Goal: Task Accomplishment & Management: Manage account settings

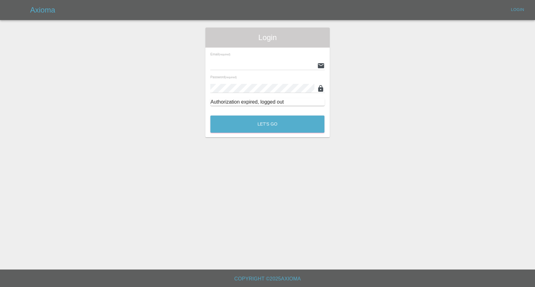
type input "afreen@axioma.co.uk"
click at [299, 130] on button "Let's Go" at bounding box center [267, 124] width 114 height 17
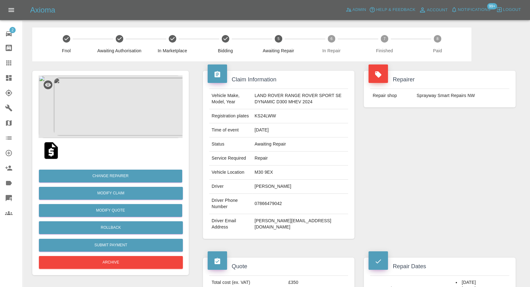
click at [266, 209] on td "07866479042" at bounding box center [300, 204] width 96 height 20
copy td "07866479042"
click at [442, 187] on div "Repairer Repair shop Sprayway Smart Repairs NW" at bounding box center [439, 154] width 161 height 187
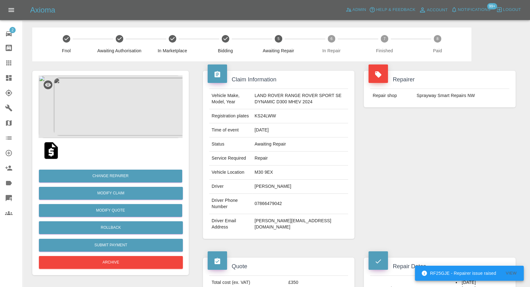
click at [254, 194] on td "Andy McGlynn" at bounding box center [300, 187] width 96 height 14
copy td "Andy"
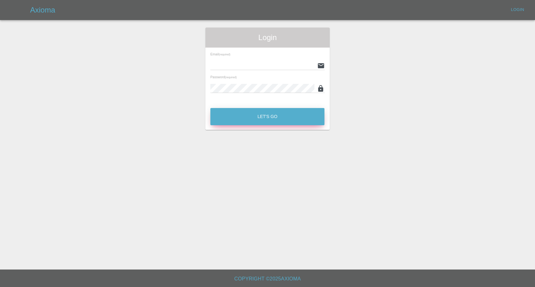
type input "afreen@axioma.co.uk"
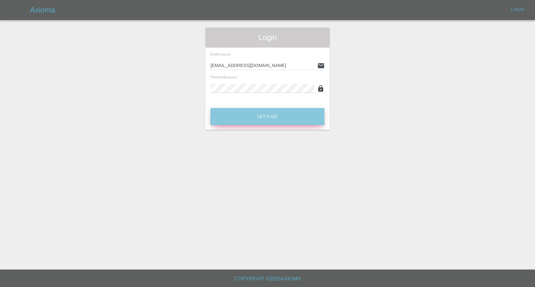
click at [243, 121] on button "Let's Go" at bounding box center [267, 116] width 114 height 17
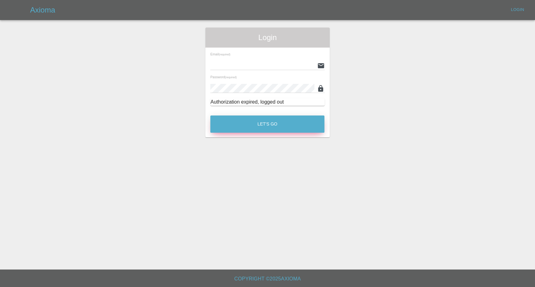
type input "[EMAIL_ADDRESS][DOMAIN_NAME]"
click at [252, 124] on button "Let's Go" at bounding box center [267, 124] width 114 height 17
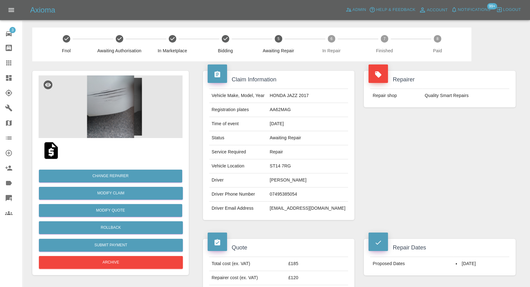
click at [288, 179] on td "Maggie Brewin" at bounding box center [307, 181] width 81 height 14
copy td "Maggie Brewin"
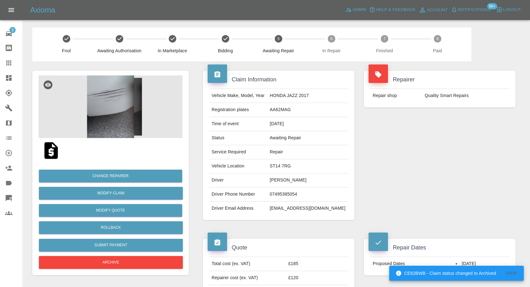
click at [284, 193] on td "07495385054" at bounding box center [307, 195] width 81 height 14
copy td "07495385054"
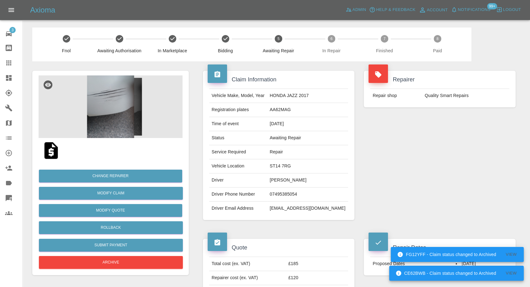
click at [267, 214] on td "Driver Email Address" at bounding box center [238, 209] width 58 height 14
click at [282, 180] on td "Maggie Brewin" at bounding box center [307, 181] width 81 height 14
copy td "Maggie"
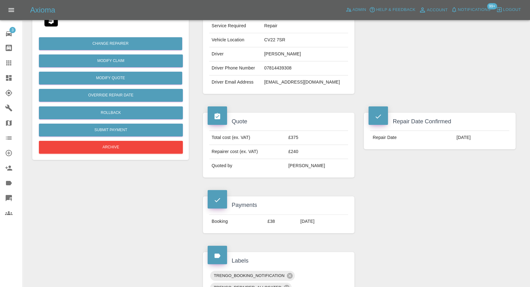
scroll to position [209, 0]
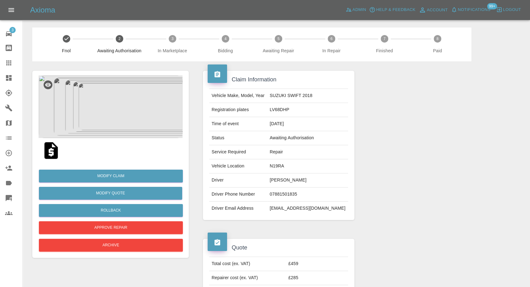
click at [92, 99] on img at bounding box center [111, 107] width 144 height 63
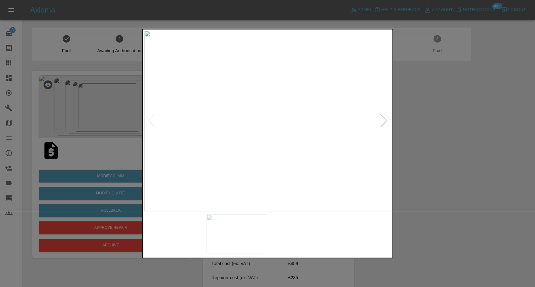
click at [222, 232] on img at bounding box center [237, 234] width 60 height 39
drag, startPoint x: 298, startPoint y: 254, endPoint x: 314, endPoint y: 248, distance: 17.9
click at [298, 254] on div at bounding box center [267, 234] width 247 height 45
click at [358, 240] on img at bounding box center [362, 234] width 60 height 39
click at [386, 123] on div at bounding box center [384, 121] width 8 height 14
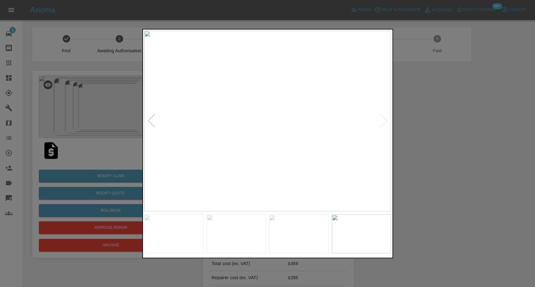
click at [386, 123] on img at bounding box center [267, 121] width 247 height 181
drag, startPoint x: 450, startPoint y: 135, endPoint x: 222, endPoint y: 12, distance: 258.9
click at [450, 134] on div at bounding box center [267, 143] width 535 height 287
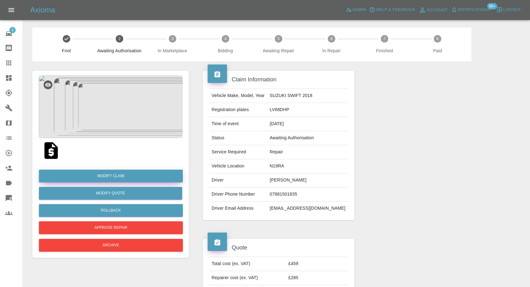
click at [118, 175] on link "Modify Claim" at bounding box center [111, 176] width 144 height 13
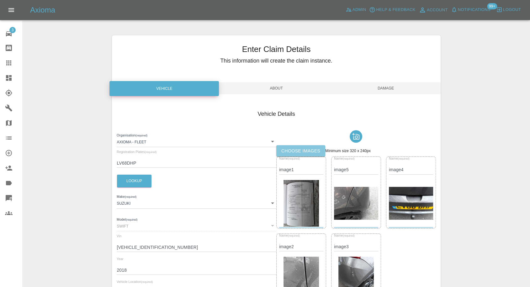
click at [297, 152] on label "Choose images" at bounding box center [300, 151] width 49 height 12
click at [0, 0] on input "Choose images" at bounding box center [0, 0] width 0 height 0
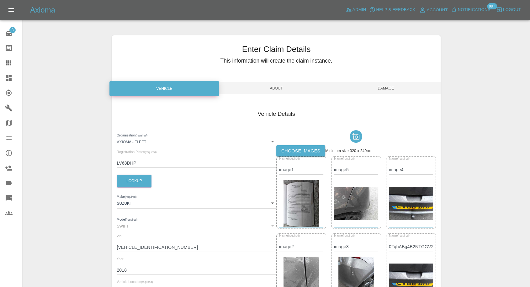
drag, startPoint x: 386, startPoint y: 84, endPoint x: 382, endPoint y: 88, distance: 5.8
click at [386, 85] on span "Damage" at bounding box center [385, 88] width 109 height 12
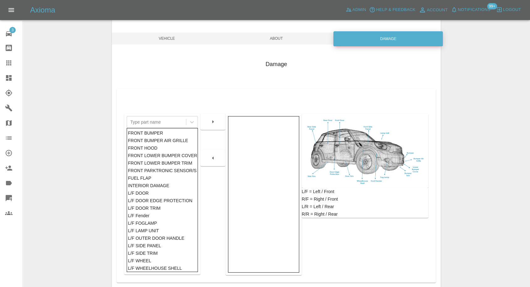
scroll to position [70, 0]
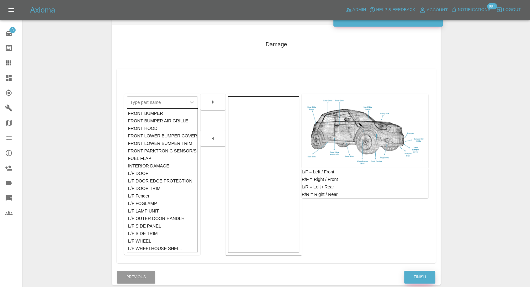
click at [414, 278] on button "Finish" at bounding box center [419, 277] width 31 height 13
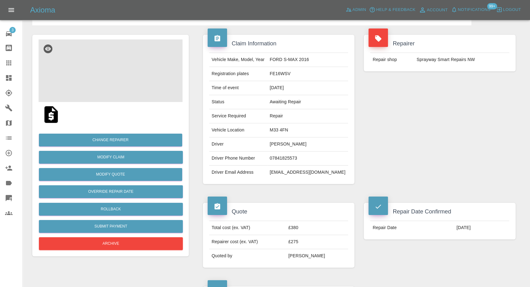
scroll to position [35, 0]
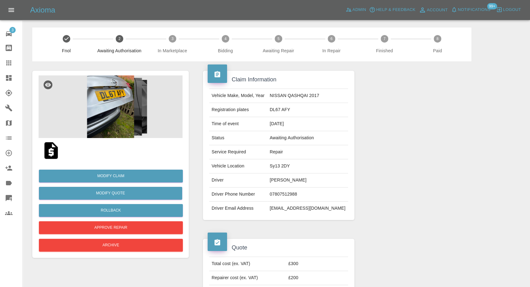
click at [54, 151] on img at bounding box center [51, 151] width 20 height 20
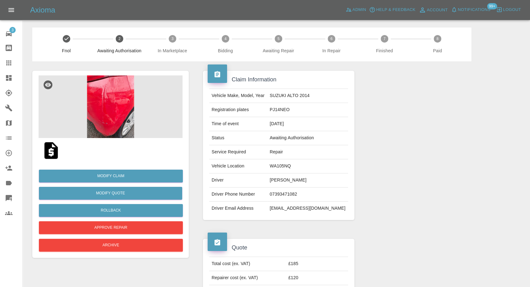
click at [51, 155] on img at bounding box center [51, 151] width 20 height 20
click at [124, 113] on img at bounding box center [111, 107] width 144 height 63
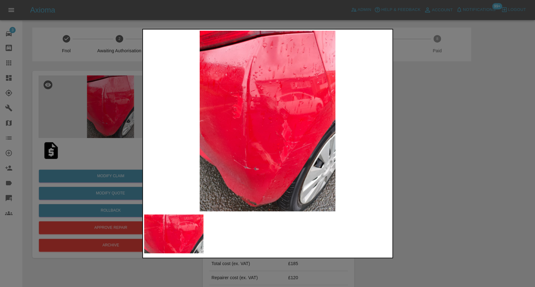
click at [184, 233] on img at bounding box center [174, 234] width 60 height 39
click at [449, 204] on div at bounding box center [267, 143] width 535 height 287
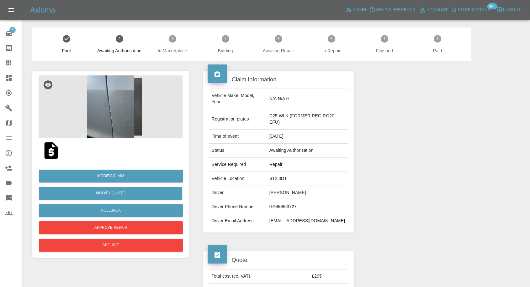
click at [50, 155] on img at bounding box center [51, 151] width 20 height 20
click at [122, 130] on img at bounding box center [111, 107] width 144 height 63
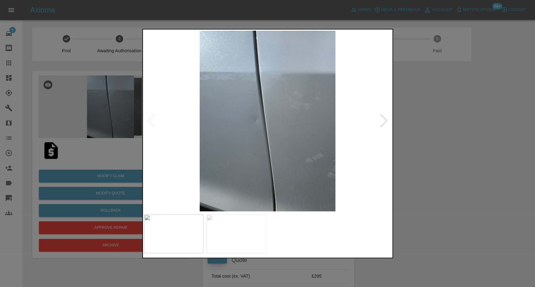
click at [249, 230] on img at bounding box center [237, 234] width 60 height 39
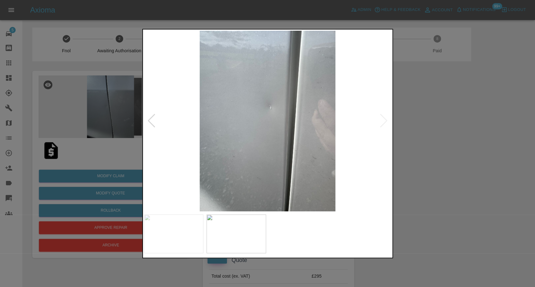
click at [436, 209] on div at bounding box center [267, 143] width 535 height 287
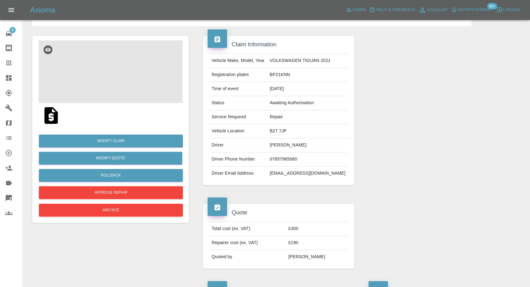
scroll to position [35, 0]
click at [107, 79] on img at bounding box center [111, 72] width 144 height 63
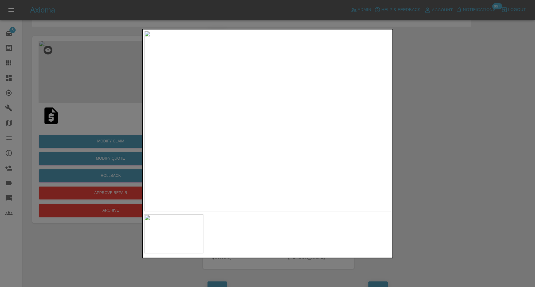
click at [435, 171] on div at bounding box center [267, 143] width 535 height 287
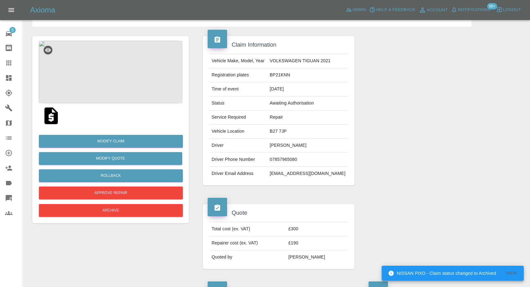
click at [49, 113] on img at bounding box center [51, 116] width 20 height 20
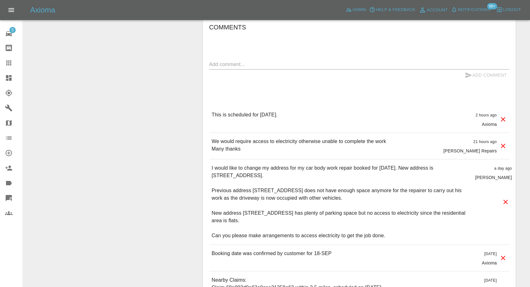
scroll to position [522, 0]
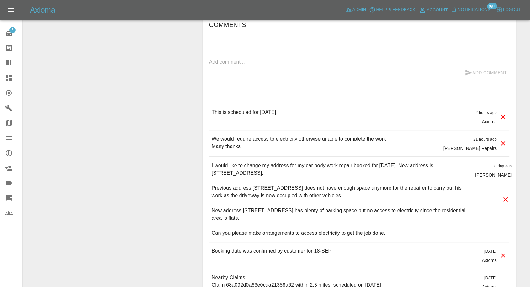
click at [258, 60] on textarea at bounding box center [359, 61] width 300 height 7
type textarea "customer mentioned the electricity can be arranged."
click at [465, 72] on icon "submit" at bounding box center [469, 73] width 8 height 8
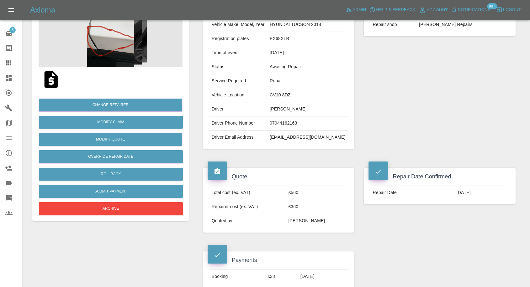
scroll to position [70, 0]
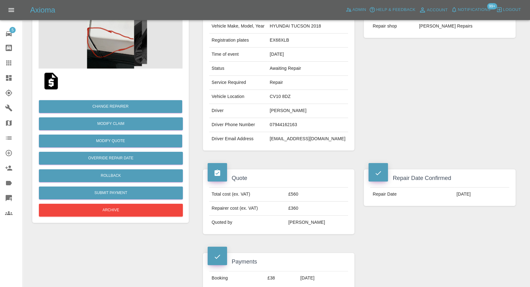
click at [293, 96] on td "CV10 8DZ" at bounding box center [307, 97] width 81 height 14
copy td "CV10 8DZ"
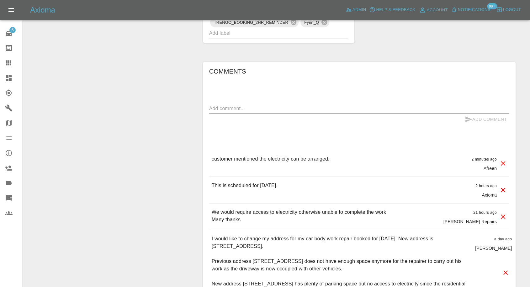
scroll to position [488, 0]
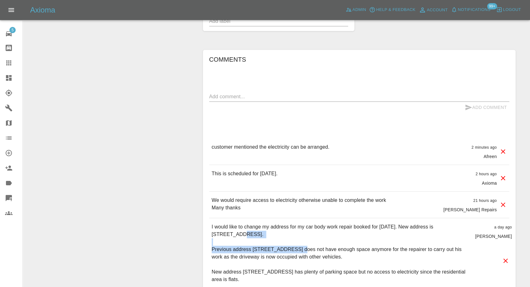
drag, startPoint x: 211, startPoint y: 233, endPoint x: 238, endPoint y: 252, distance: 32.9
click at [238, 252] on div "I would like to change my address for my car body work repair booked for 18 Sep…" at bounding box center [359, 261] width 300 height 85
copy p "20 Vernons Mews Black-A-Tree Road Nuneaton,"
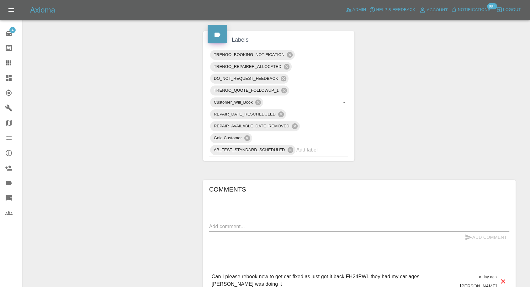
scroll to position [488, 0]
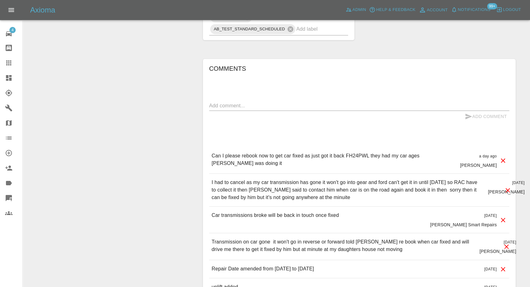
click at [270, 102] on textarea at bounding box center [359, 105] width 300 height 7
paste textarea "[PERSON_NAME] said he can't do it at my home need to take it to his workshop in…"
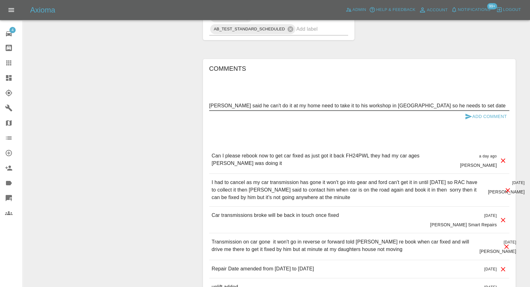
type textarea "[PERSON_NAME] said he can't do it at my home need to take it to his workshop in…"
click at [468, 113] on icon "submit" at bounding box center [469, 117] width 8 height 8
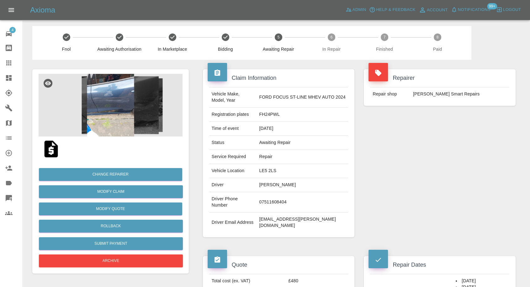
scroll to position [0, 0]
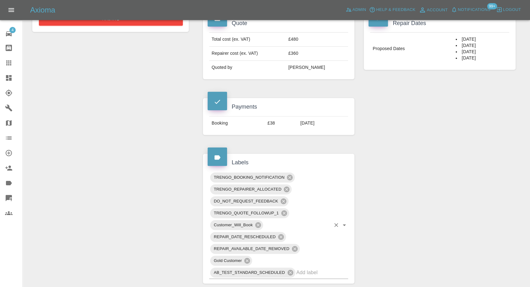
scroll to position [209, 0]
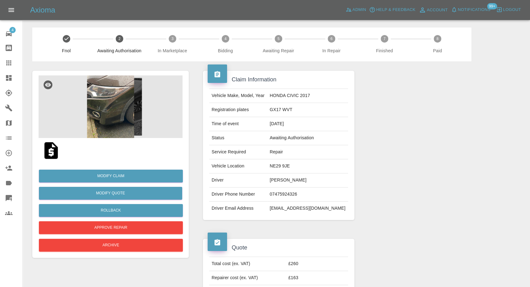
click at [295, 194] on td "07475924326" at bounding box center [307, 195] width 81 height 14
click at [293, 208] on td "[EMAIL_ADDRESS][DOMAIN_NAME]" at bounding box center [307, 209] width 81 height 14
copy td "[EMAIL_ADDRESS][DOMAIN_NAME]"
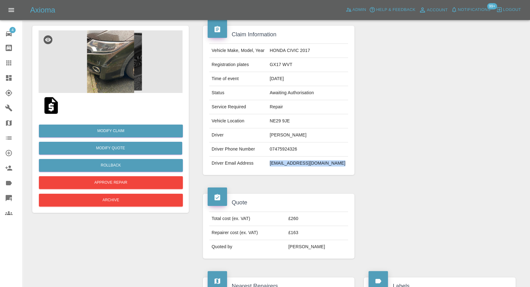
scroll to position [35, 0]
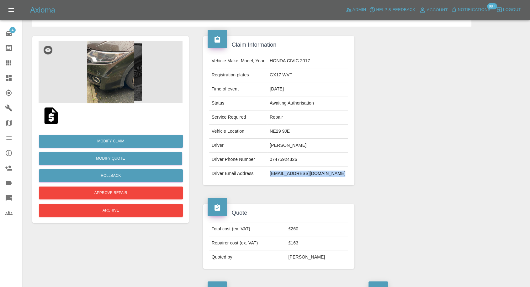
click at [54, 118] on img at bounding box center [51, 116] width 20 height 20
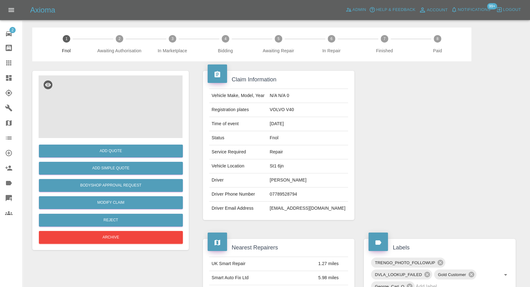
click at [113, 114] on img at bounding box center [111, 107] width 144 height 63
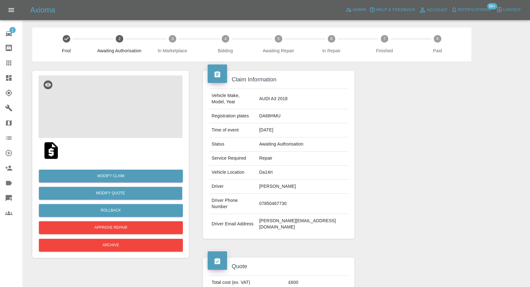
click at [103, 110] on img at bounding box center [111, 107] width 144 height 63
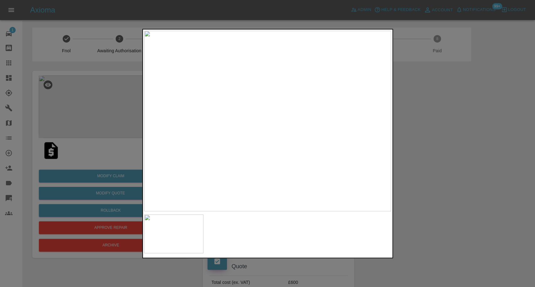
click at [503, 214] on div at bounding box center [267, 143] width 535 height 287
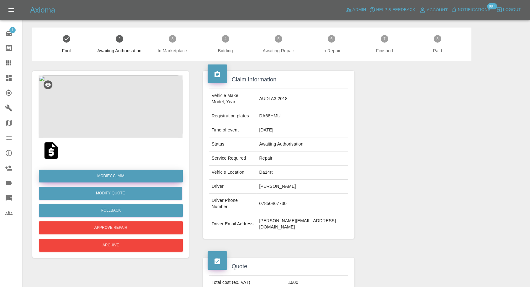
click at [123, 176] on link "Modify Claim" at bounding box center [111, 176] width 144 height 13
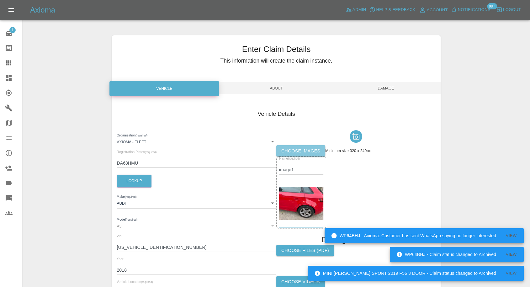
click at [309, 151] on label "Choose images" at bounding box center [300, 151] width 49 height 12
click at [0, 0] on input "Choose images" at bounding box center [0, 0] width 0 height 0
click at [294, 149] on label "Choose images" at bounding box center [300, 151] width 49 height 12
click at [0, 0] on input "Choose images" at bounding box center [0, 0] width 0 height 0
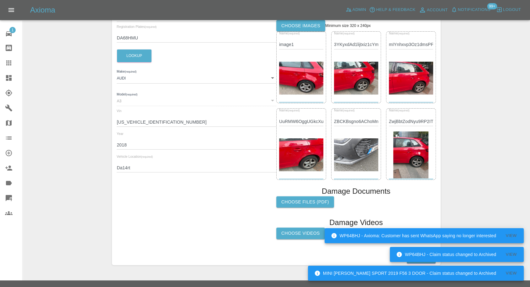
scroll to position [136, 0]
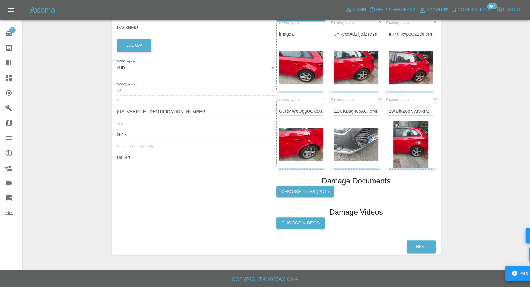
click at [366, 154] on img at bounding box center [356, 144] width 44 height 33
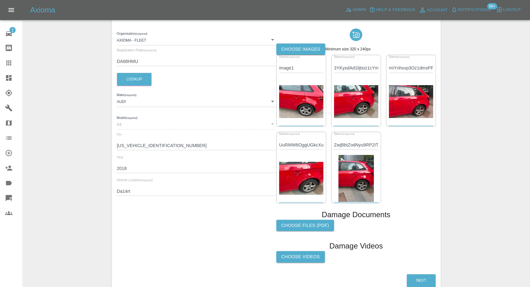
scroll to position [0, 0]
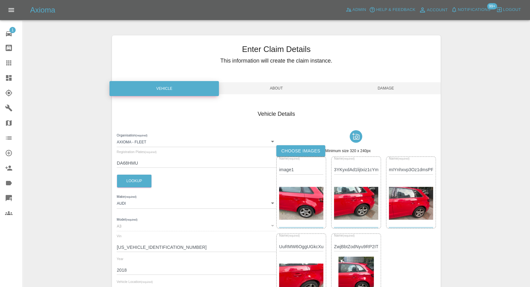
click at [384, 87] on span "Damage" at bounding box center [385, 88] width 109 height 12
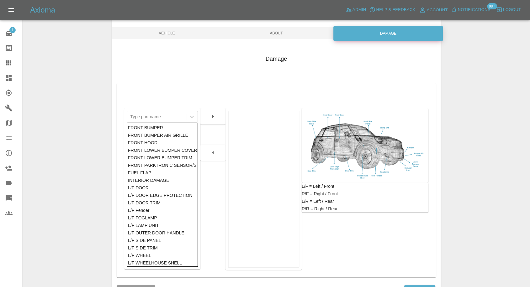
scroll to position [100, 0]
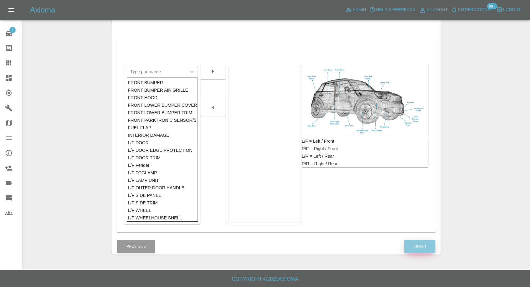
click at [415, 250] on button "Finish" at bounding box center [419, 246] width 31 height 13
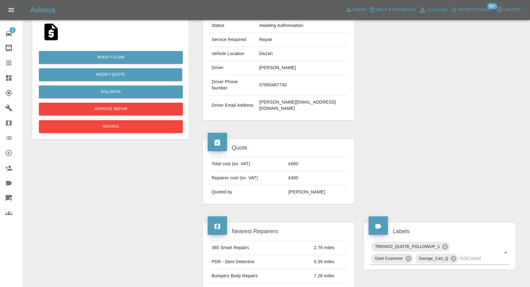
scroll to position [139, 0]
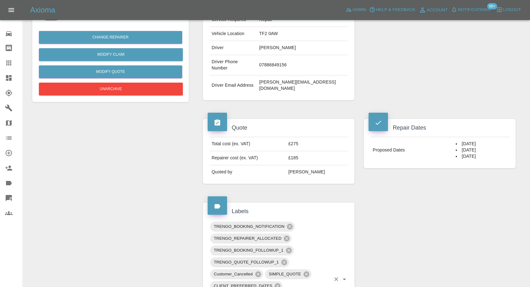
scroll to position [104, 0]
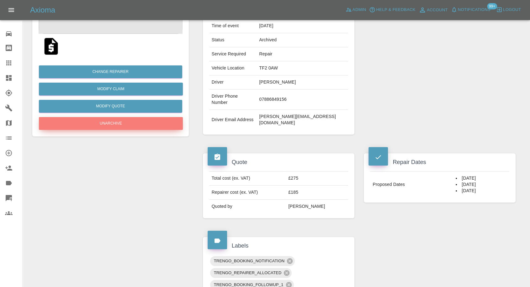
click at [116, 126] on button "Unarchive" at bounding box center [111, 123] width 144 height 13
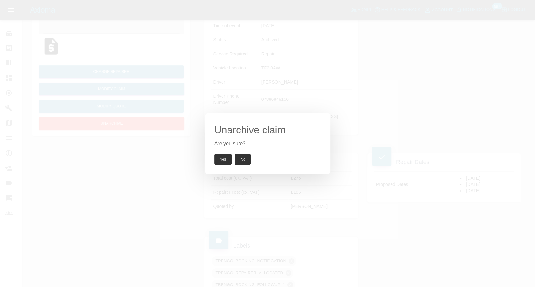
click at [221, 165] on button "Yes" at bounding box center [223, 159] width 18 height 11
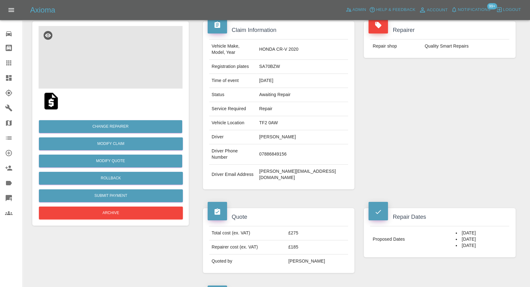
scroll to position [0, 0]
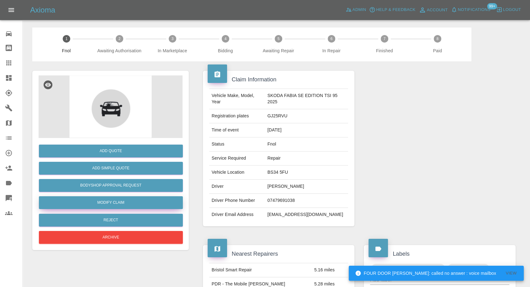
drag, startPoint x: 103, startPoint y: 205, endPoint x: 136, endPoint y: 206, distance: 32.3
click at [103, 205] on link "Modify Claim" at bounding box center [111, 203] width 144 height 13
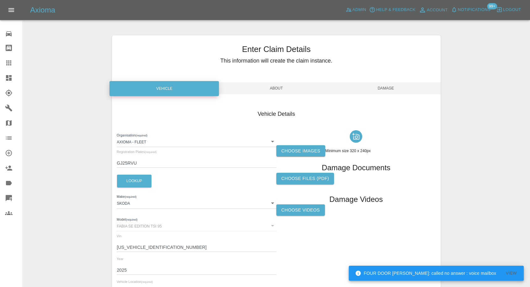
click at [299, 152] on label "Choose images" at bounding box center [300, 151] width 49 height 12
click at [0, 0] on input "Choose images" at bounding box center [0, 0] width 0 height 0
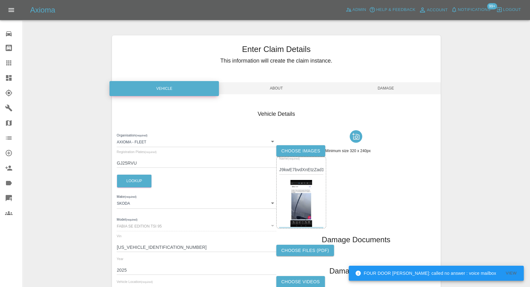
click at [403, 86] on span "Damage" at bounding box center [385, 88] width 109 height 12
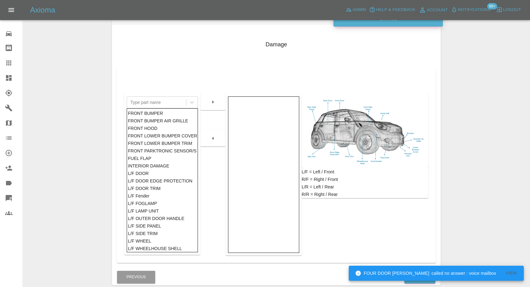
scroll to position [100, 0]
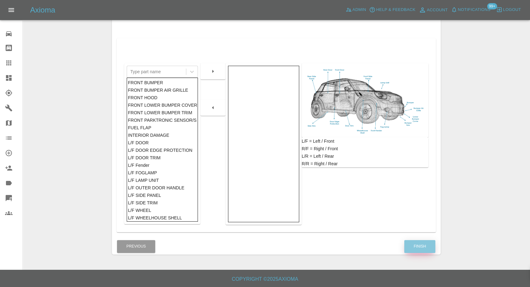
click at [414, 241] on button "Finish" at bounding box center [419, 246] width 31 height 13
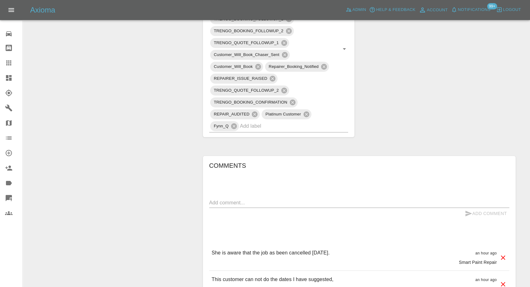
scroll to position [522, 0]
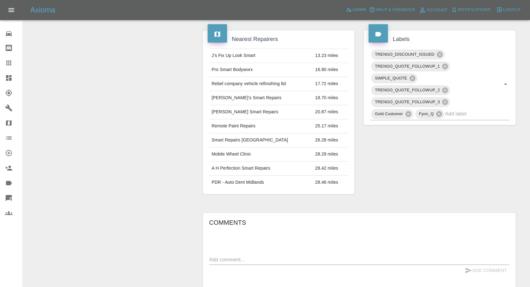
scroll to position [314, 0]
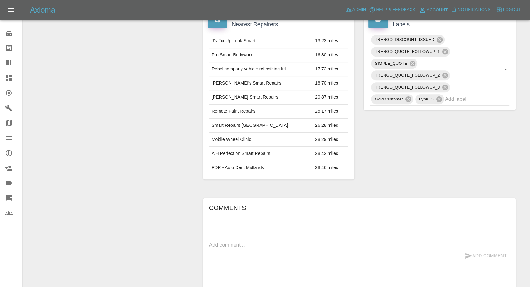
click at [263, 244] on textarea at bounding box center [359, 245] width 300 height 7
paste textarea "many thanks for your reminder. After careful consideration we have decided to n…"
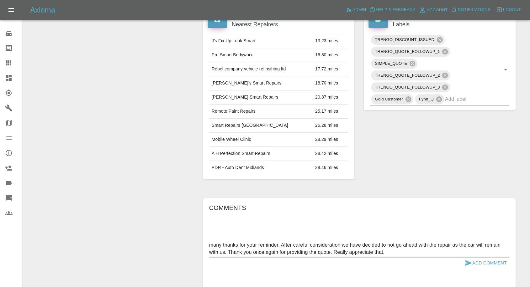
type textarea "many thanks for your reminder. After careful consideration we have decided to n…"
click at [467, 263] on icon "submit" at bounding box center [468, 264] width 7 height 6
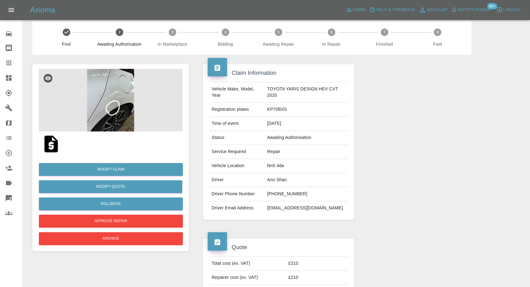
scroll to position [0, 0]
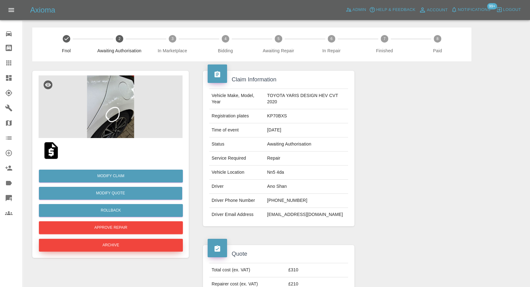
click at [142, 243] on button "Archive" at bounding box center [111, 245] width 144 height 13
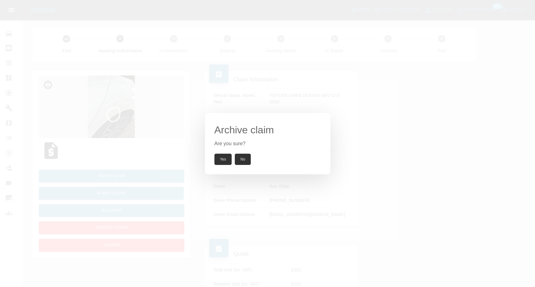
click at [225, 157] on button "Yes" at bounding box center [223, 159] width 18 height 11
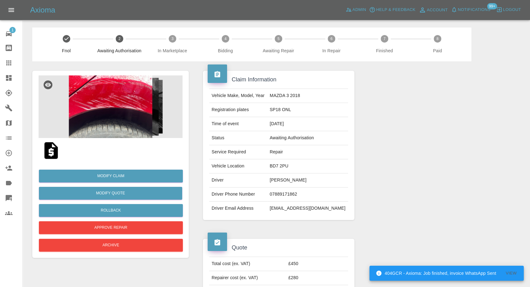
click at [116, 109] on img at bounding box center [111, 107] width 144 height 63
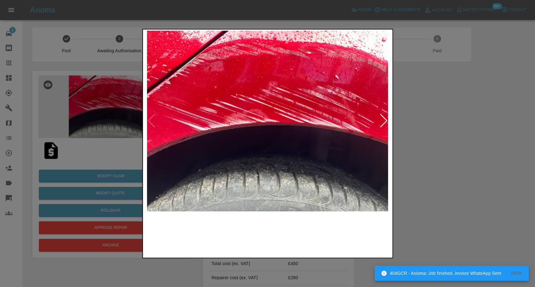
click at [238, 244] on img at bounding box center [237, 234] width 60 height 39
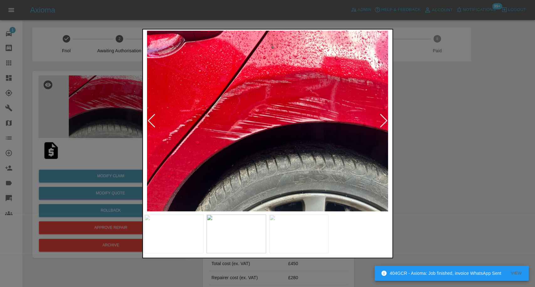
click at [299, 239] on img at bounding box center [299, 234] width 60 height 39
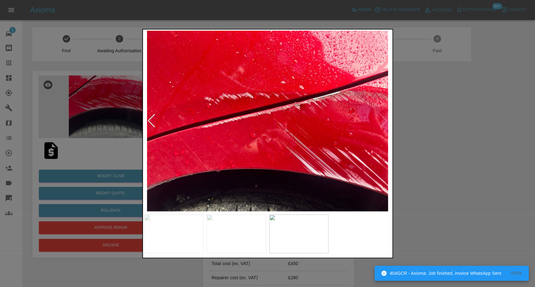
click at [461, 177] on div at bounding box center [267, 143] width 535 height 287
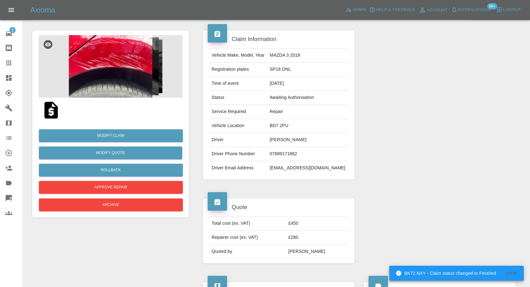
scroll to position [70, 0]
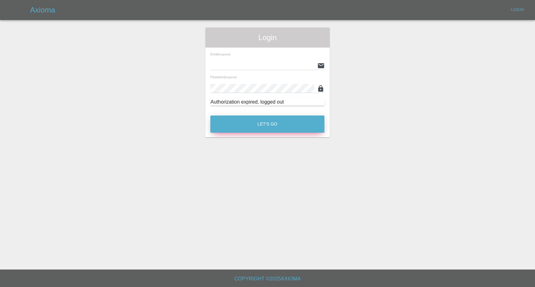
type input "[EMAIL_ADDRESS][DOMAIN_NAME]"
click at [249, 127] on button "Let's Go" at bounding box center [267, 124] width 114 height 17
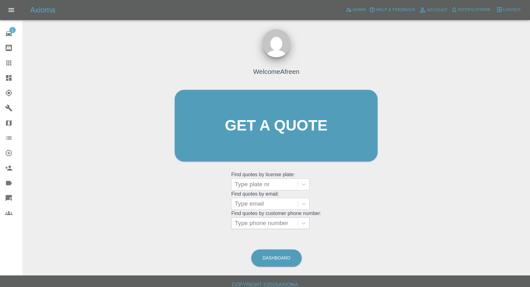
click at [265, 226] on div at bounding box center [265, 223] width 60 height 9
paste input "[PHONE_NUMBER]"
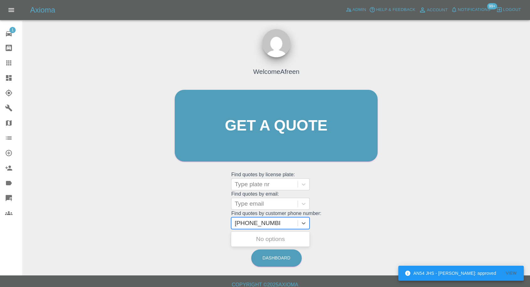
drag, startPoint x: 247, startPoint y: 224, endPoint x: 180, endPoint y: 224, distance: 67.4
click at [180, 224] on div "Welcome Afreen Get a quote Get a quote Find quotes by license plate: Type plate…" at bounding box center [276, 137] width 216 height 189
type input "07469885455"
click at [268, 245] on div "LG04WTL CROSSFIRE 2003, Fnol" at bounding box center [270, 243] width 78 height 20
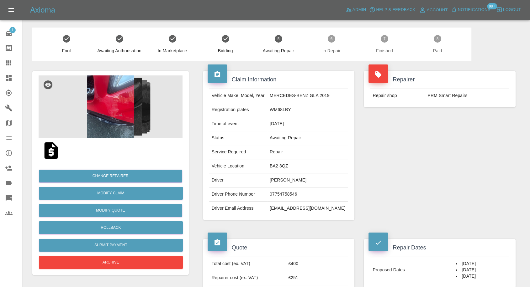
click at [288, 194] on td "07754758546" at bounding box center [307, 195] width 81 height 14
copy td "07754758546"
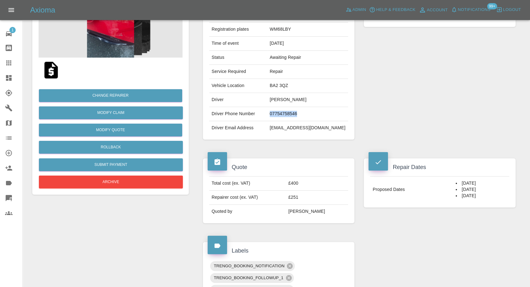
scroll to position [104, 0]
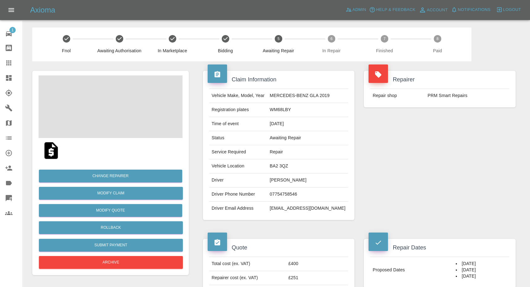
click at [282, 179] on td "[PERSON_NAME]" at bounding box center [307, 181] width 81 height 14
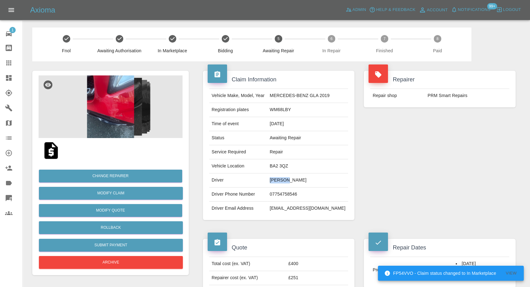
copy td "leonie"
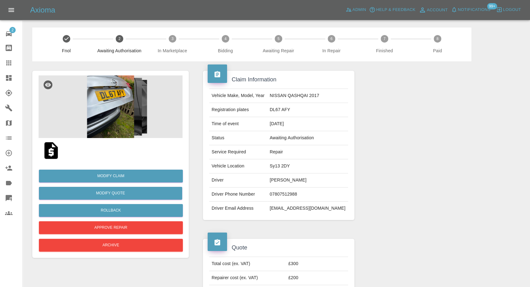
click at [286, 181] on td "Adam Briggs" at bounding box center [307, 181] width 81 height 14
click at [408, 224] on div at bounding box center [439, 145] width 161 height 168
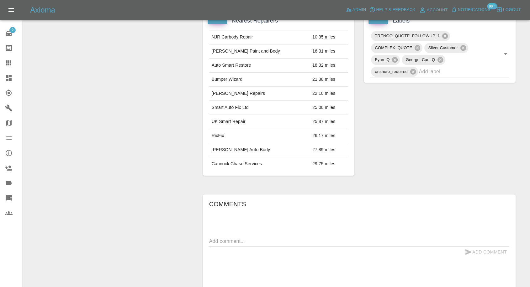
scroll to position [314, 0]
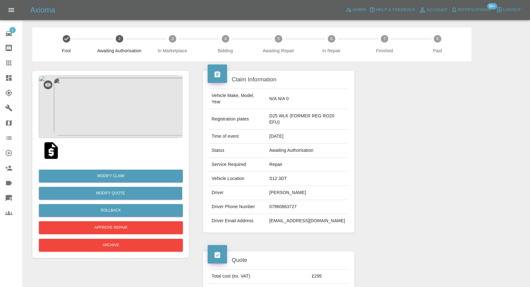
click at [271, 194] on td "[PERSON_NAME]" at bounding box center [308, 193] width 82 height 14
copy td "[PERSON_NAME]"
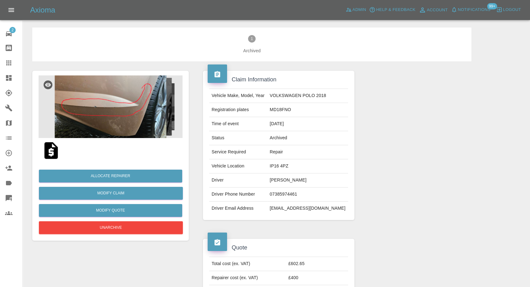
click at [90, 116] on img at bounding box center [111, 107] width 144 height 63
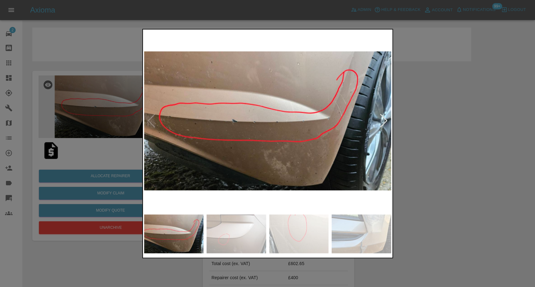
click at [244, 230] on img at bounding box center [237, 234] width 60 height 39
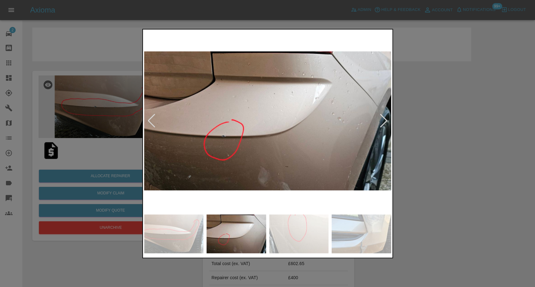
click at [333, 250] on img at bounding box center [362, 234] width 60 height 39
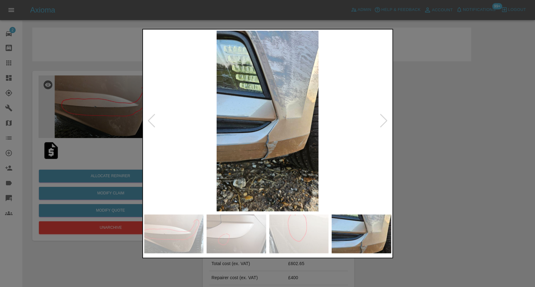
click at [394, 246] on div at bounding box center [267, 143] width 535 height 287
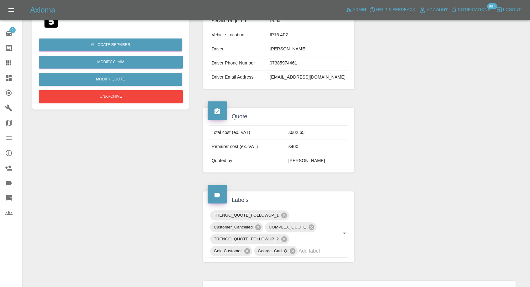
scroll to position [70, 0]
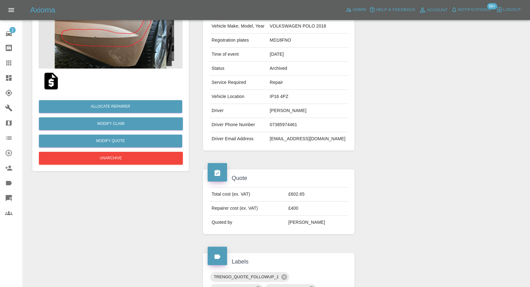
click at [283, 125] on td "07385974461" at bounding box center [307, 125] width 81 height 14
copy td "07385974461"
drag, startPoint x: 9, startPoint y: 62, endPoint x: 241, endPoint y: 224, distance: 282.3
click at [9, 63] on icon at bounding box center [9, 63] width 8 height 8
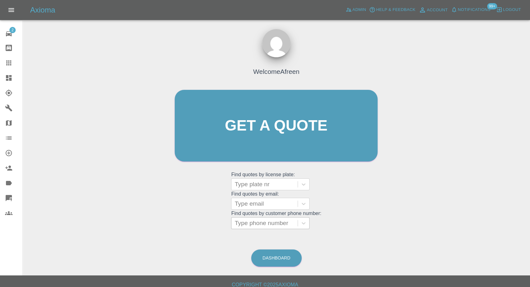
click at [267, 227] on div at bounding box center [265, 223] width 60 height 9
paste input "07385974461"
type input "07385974461"
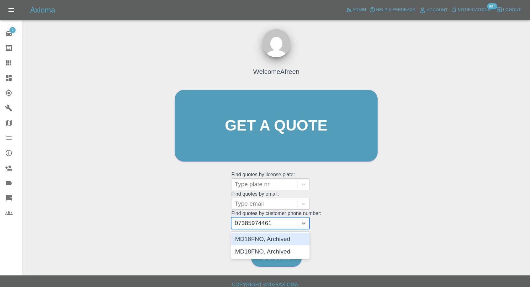
click at [260, 240] on div "MD18FNO, Archived" at bounding box center [270, 239] width 78 height 13
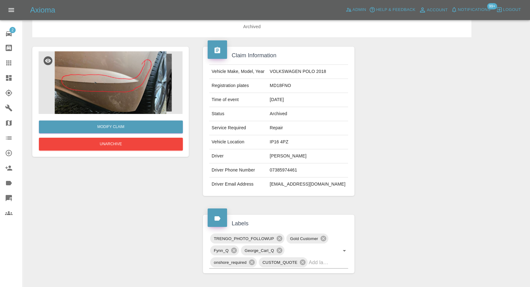
scroll to position [35, 0]
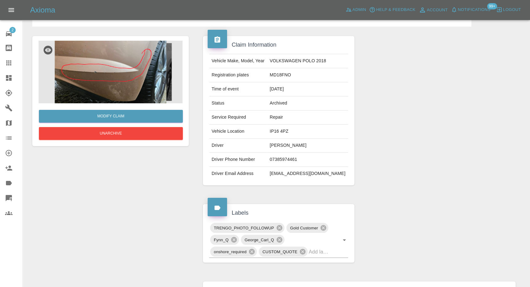
click at [100, 63] on img at bounding box center [111, 72] width 144 height 63
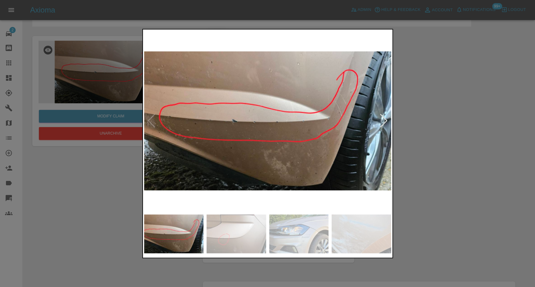
click at [230, 229] on img at bounding box center [237, 234] width 60 height 39
click at [303, 235] on img at bounding box center [299, 234] width 60 height 39
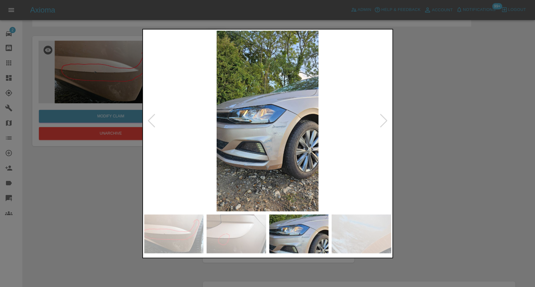
click at [361, 233] on img at bounding box center [362, 234] width 60 height 39
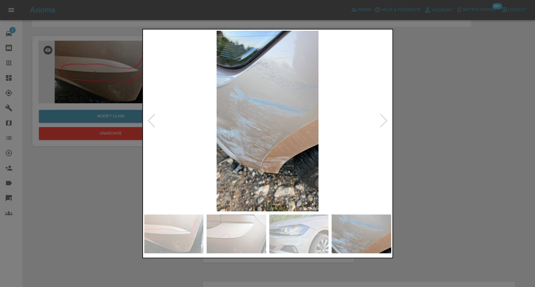
click at [381, 116] on div at bounding box center [384, 121] width 8 height 14
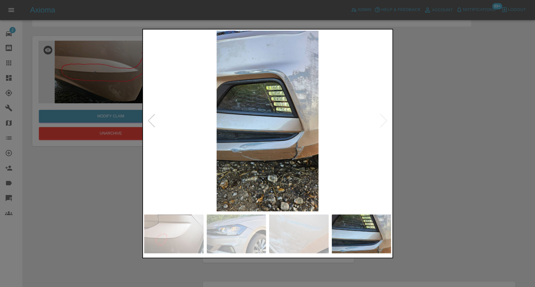
click at [382, 120] on img at bounding box center [267, 121] width 247 height 181
click at [279, 219] on img at bounding box center [299, 234] width 60 height 39
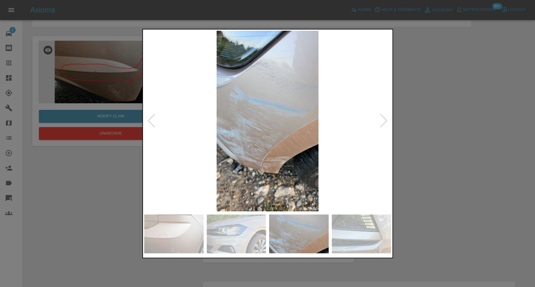
click at [229, 229] on img at bounding box center [237, 234] width 60 height 39
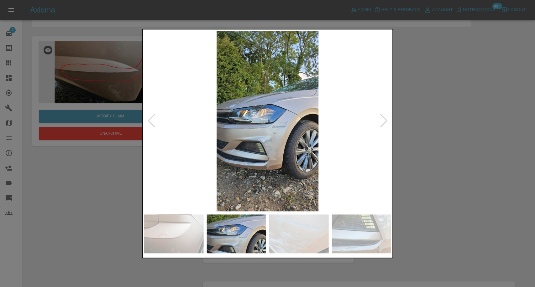
click at [188, 226] on img at bounding box center [174, 234] width 60 height 39
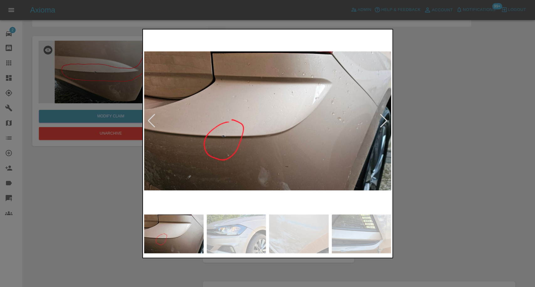
click at [470, 201] on div at bounding box center [267, 143] width 535 height 287
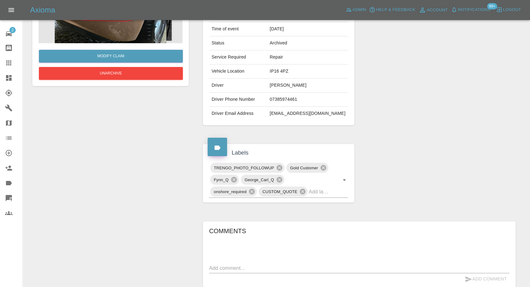
scroll to position [139, 0]
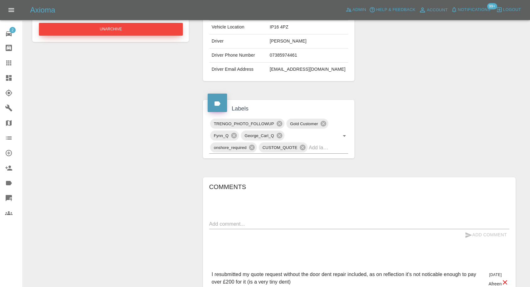
click at [137, 28] on button "Unarchive" at bounding box center [111, 29] width 144 height 13
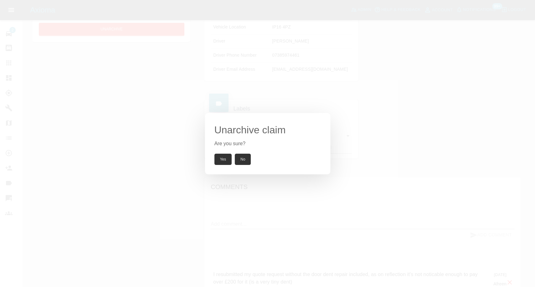
click at [221, 159] on button "Yes" at bounding box center [223, 159] width 18 height 11
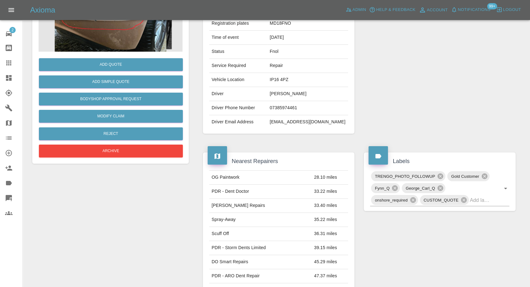
scroll to position [0, 0]
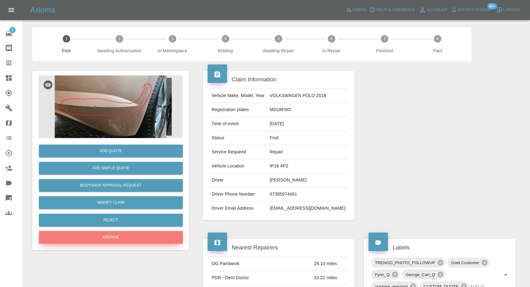
click at [133, 238] on button "Archive" at bounding box center [111, 237] width 144 height 13
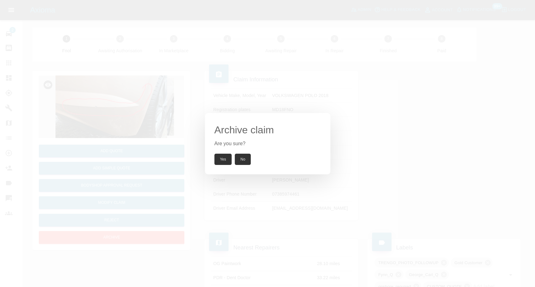
click at [384, 165] on div "Archive claim Are you sure? Yes No" at bounding box center [267, 143] width 535 height 287
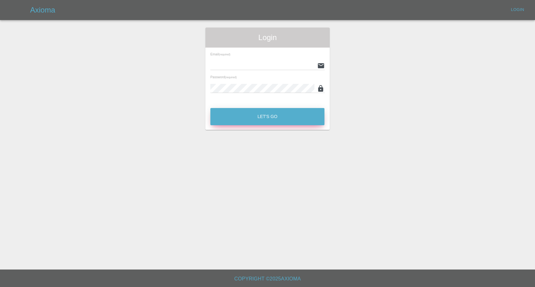
type input "[EMAIL_ADDRESS][DOMAIN_NAME]"
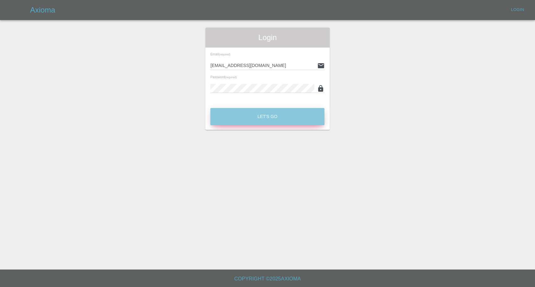
click at [253, 113] on button "Let's Go" at bounding box center [267, 116] width 114 height 17
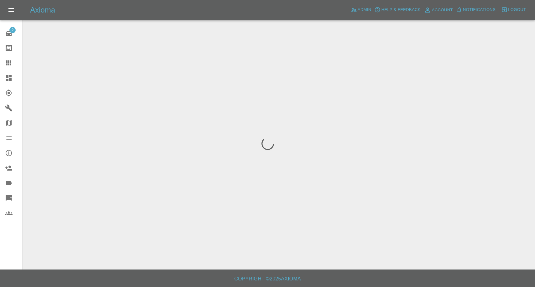
drag, startPoint x: 6, startPoint y: 60, endPoint x: 10, endPoint y: 62, distance: 4.2
click at [6, 60] on icon at bounding box center [9, 63] width 8 height 8
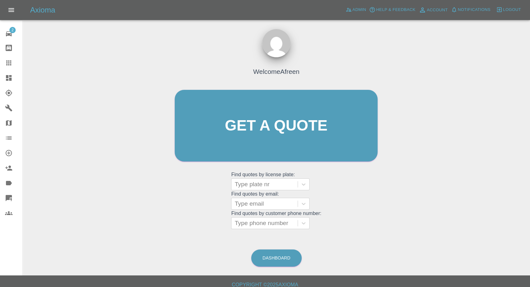
click at [277, 217] on grid "Find quotes by license plate: Type plate nr Find quotes by email: Type email Fi…" at bounding box center [276, 200] width 90 height 58
click at [270, 224] on div at bounding box center [265, 223] width 60 height 9
paste input "07385974461"
type input "07385974461"
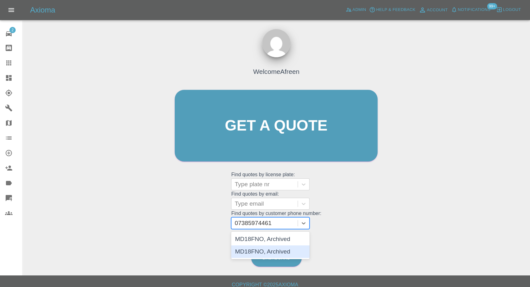
click at [256, 249] on div "MD18FNO, Archived" at bounding box center [270, 252] width 78 height 13
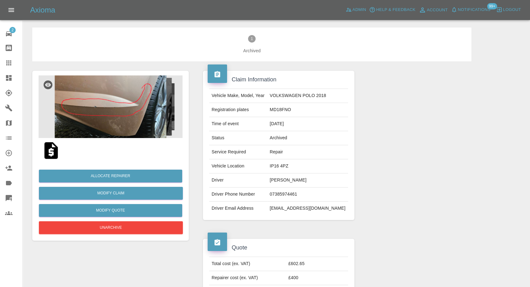
click at [113, 110] on img at bounding box center [111, 107] width 144 height 63
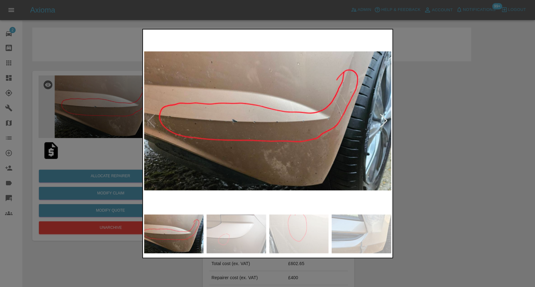
click at [247, 236] on img at bounding box center [237, 234] width 60 height 39
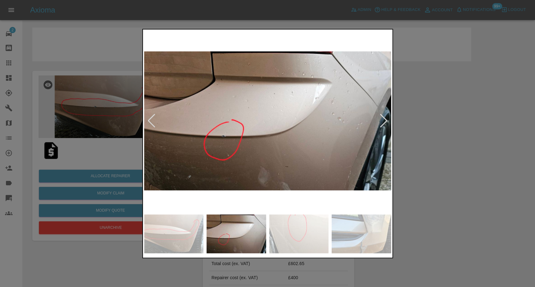
click at [306, 234] on img at bounding box center [299, 234] width 60 height 39
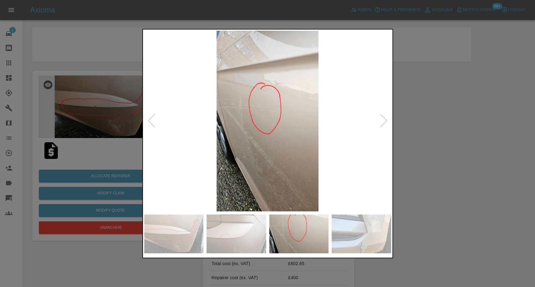
click at [355, 238] on img at bounding box center [362, 234] width 60 height 39
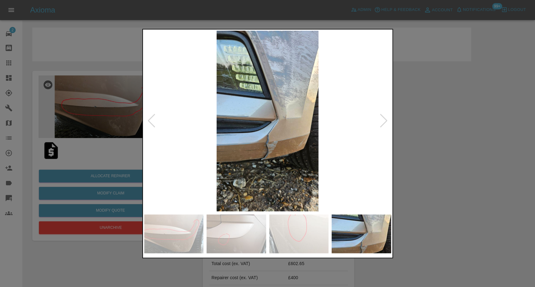
click at [383, 127] on div at bounding box center [384, 121] width 8 height 14
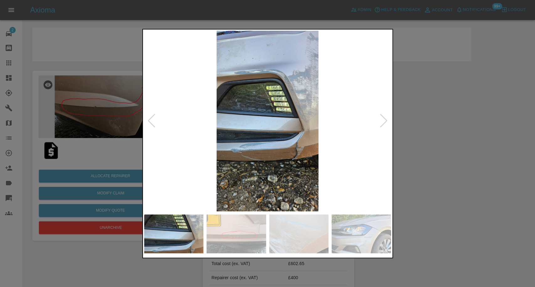
click at [383, 127] on div at bounding box center [384, 121] width 8 height 14
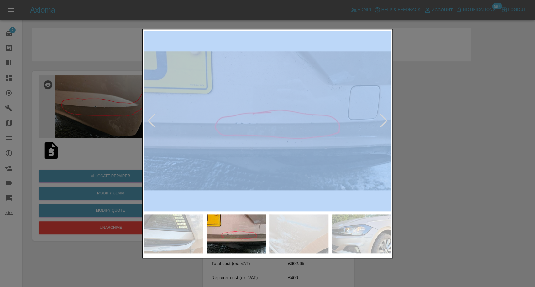
click at [383, 127] on div at bounding box center [384, 121] width 8 height 14
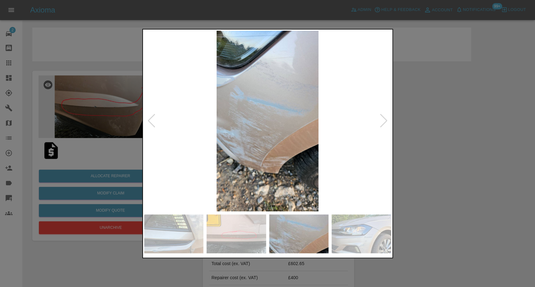
click at [468, 151] on div at bounding box center [267, 143] width 535 height 287
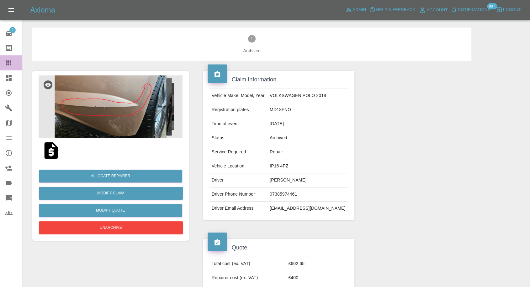
drag, startPoint x: 10, startPoint y: 62, endPoint x: 72, endPoint y: 105, distance: 75.5
click at [10, 61] on icon at bounding box center [9, 63] width 8 height 8
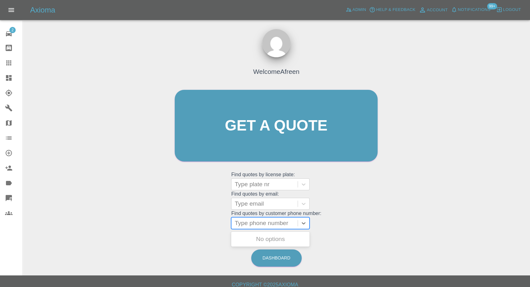
click at [252, 224] on div at bounding box center [265, 223] width 60 height 9
paste input "07740954694"
type input "07740954694"
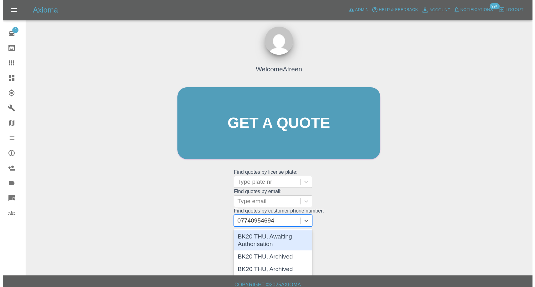
scroll to position [3, 0]
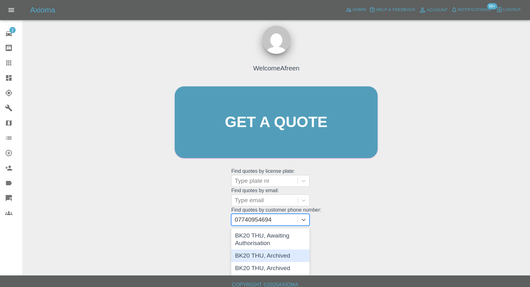
click at [267, 255] on div "BK20 THU, Archived" at bounding box center [270, 256] width 78 height 13
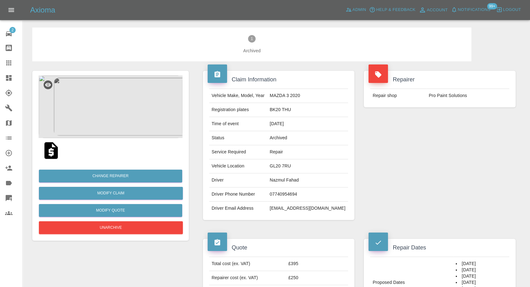
click at [112, 119] on img at bounding box center [111, 107] width 144 height 63
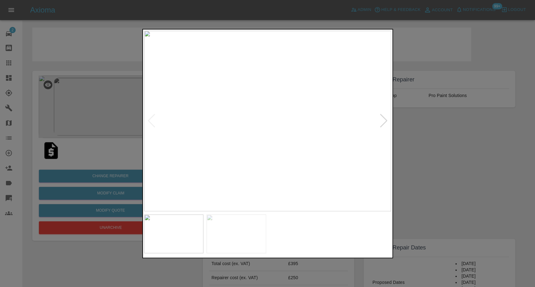
click at [440, 177] on div at bounding box center [267, 143] width 535 height 287
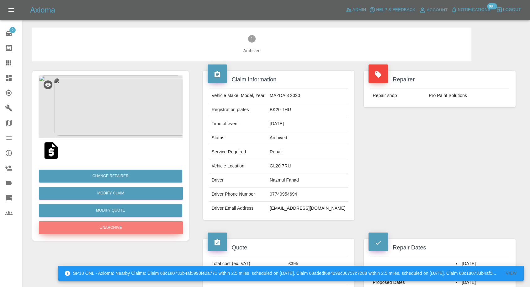
click at [124, 224] on button "Unarchive" at bounding box center [111, 228] width 144 height 13
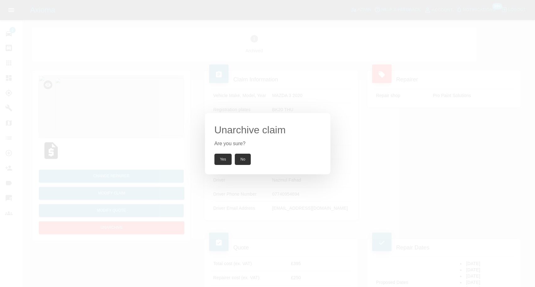
click at [221, 153] on div "Unarchive claim Are you sure? Yes No" at bounding box center [267, 143] width 125 height 61
click at [224, 156] on button "Yes" at bounding box center [223, 159] width 18 height 11
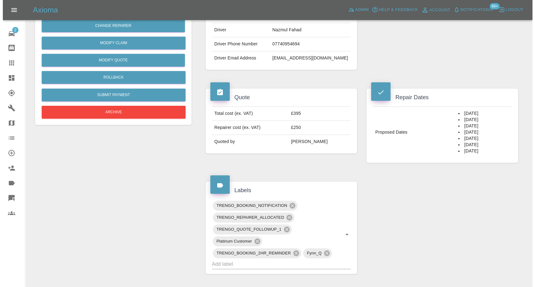
scroll to position [139, 0]
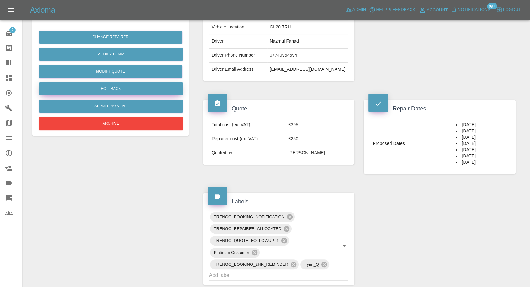
click at [120, 87] on button "Rollback" at bounding box center [111, 88] width 144 height 13
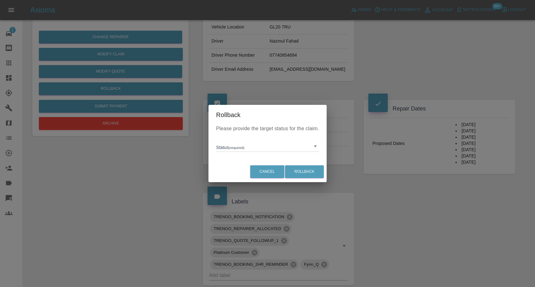
click at [244, 153] on div "Please provide the target status for the claim. Status (required) ​" at bounding box center [267, 143] width 118 height 36
click at [245, 150] on body "Axioma Admin Help & Feedback Account Notifications 99+ Logout 2 Repair home Bod…" at bounding box center [267, 203] width 535 height 684
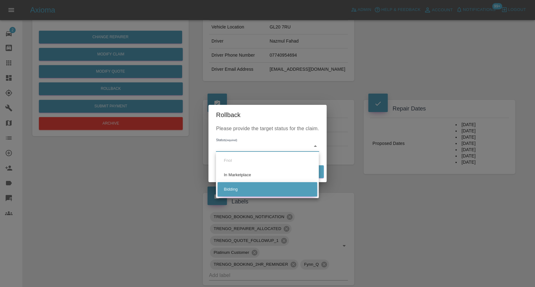
click at [234, 186] on li "Bidding" at bounding box center [268, 189] width 100 height 14
type input "bidding"
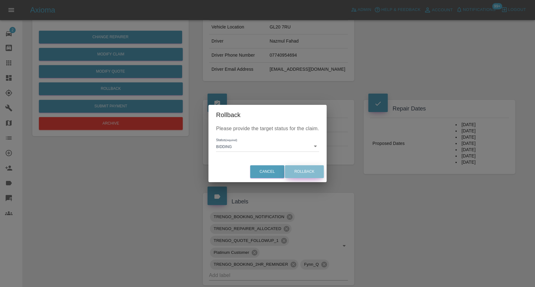
click at [302, 167] on button "Rollback" at bounding box center [304, 172] width 39 height 13
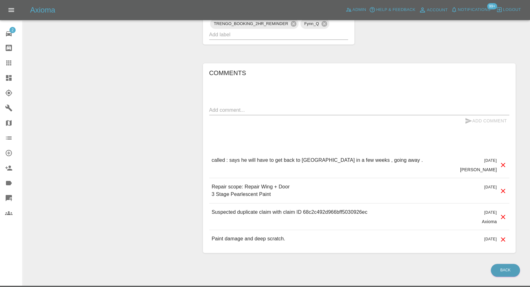
scroll to position [383, 0]
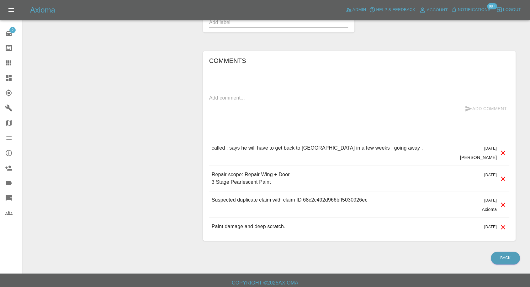
click at [245, 94] on textarea at bounding box center [359, 97] width 300 height 7
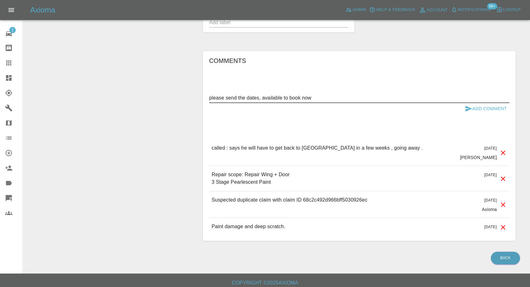
drag, startPoint x: 467, startPoint y: 99, endPoint x: 465, endPoint y: 108, distance: 8.3
click at [466, 104] on form "please send the dates, available to book now x Add Comment" at bounding box center [359, 104] width 300 height 22
type textarea "please send the dates, available to book now"
click at [471, 106] on icon "submit" at bounding box center [469, 109] width 8 height 8
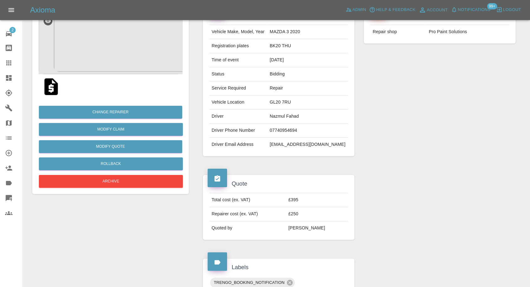
scroll to position [0, 0]
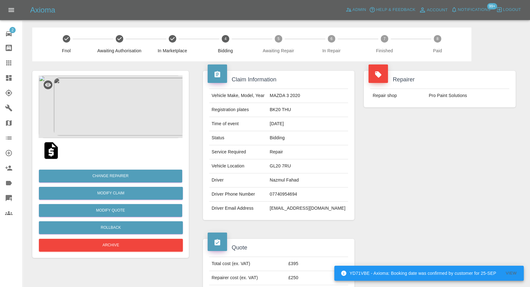
click at [116, 111] on img at bounding box center [111, 107] width 144 height 63
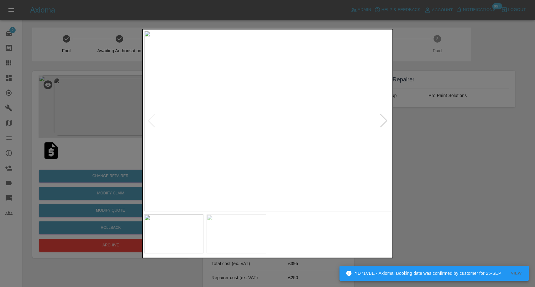
click at [247, 235] on img at bounding box center [237, 234] width 60 height 39
click at [437, 180] on div at bounding box center [267, 143] width 535 height 287
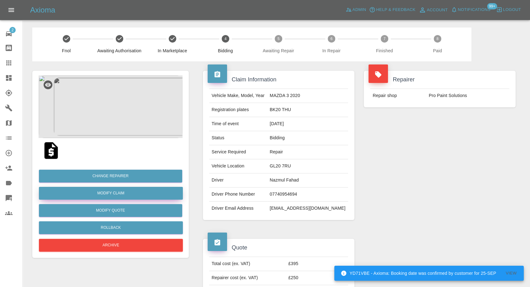
click at [109, 196] on link "Modify Claim" at bounding box center [111, 193] width 144 height 13
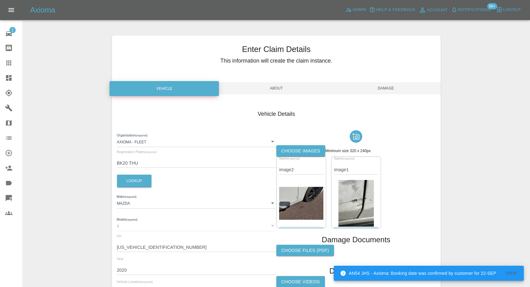
click at [314, 152] on label "Choose images" at bounding box center [300, 151] width 49 height 12
click at [0, 0] on input "Choose images" at bounding box center [0, 0] width 0 height 0
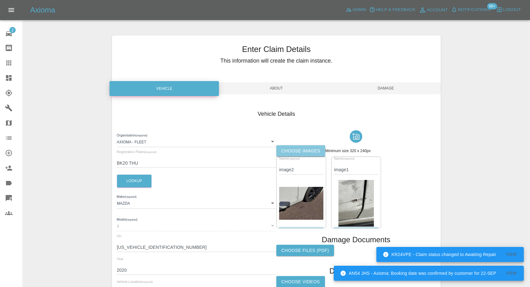
click at [301, 154] on label "Choose images" at bounding box center [300, 151] width 49 height 12
click at [0, 0] on input "Choose images" at bounding box center [0, 0] width 0 height 0
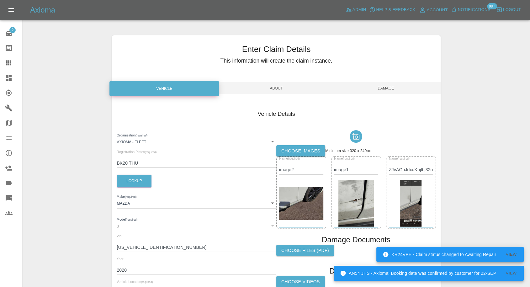
click at [389, 85] on span "Damage" at bounding box center [385, 88] width 109 height 12
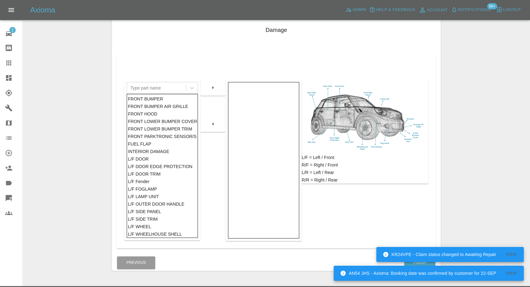
scroll to position [100, 0]
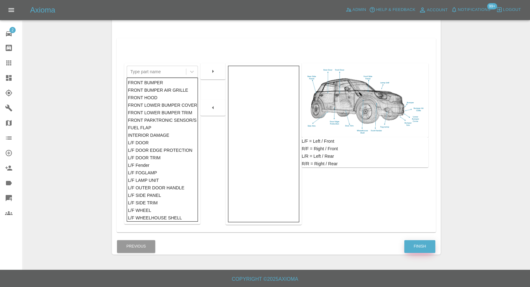
click at [426, 244] on button "Finish" at bounding box center [419, 246] width 31 height 13
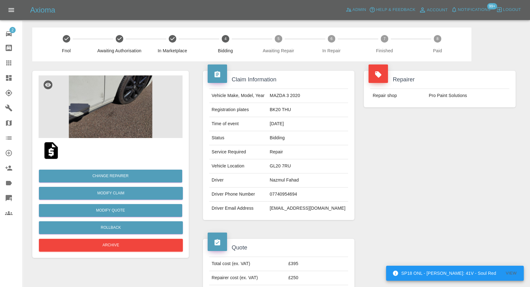
click at [51, 151] on img at bounding box center [51, 151] width 20 height 20
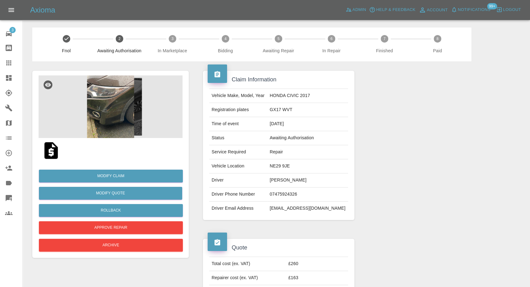
click at [291, 180] on td "[PERSON_NAME]" at bounding box center [307, 181] width 81 height 14
copy td "[PERSON_NAME]"
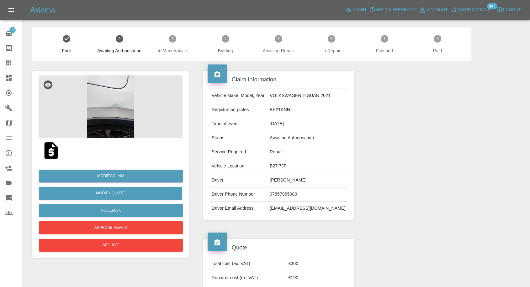
click at [284, 179] on td "[PERSON_NAME]" at bounding box center [307, 181] width 81 height 14
click at [284, 179] on td "Masooma Arif" at bounding box center [307, 181] width 81 height 14
copy td "Masooma Arif"
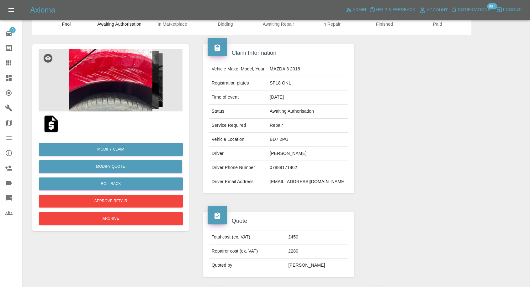
scroll to position [70, 0]
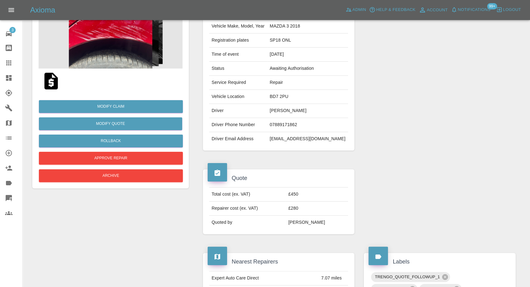
click at [49, 80] on img at bounding box center [51, 81] width 20 height 20
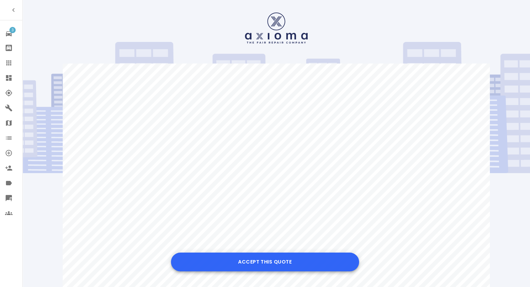
click at [284, 255] on button "Accept this Quote" at bounding box center [265, 262] width 188 height 19
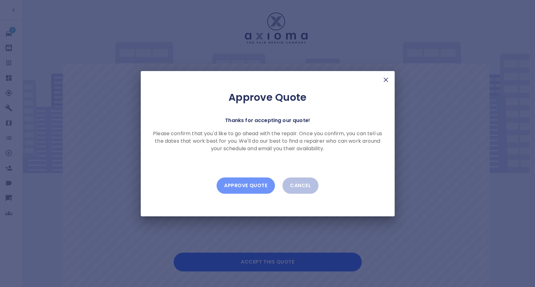
click at [256, 185] on button "Approve Quote" at bounding box center [246, 186] width 58 height 16
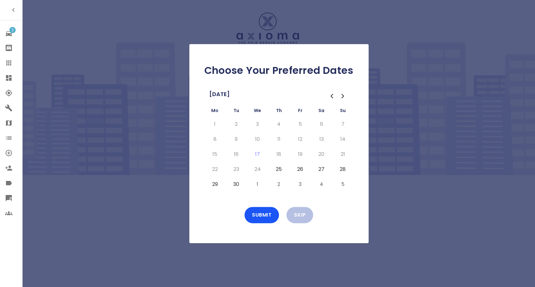
click at [216, 183] on button "29" at bounding box center [214, 185] width 11 height 10
click at [278, 173] on button "25" at bounding box center [278, 170] width 11 height 10
click at [301, 173] on button "26" at bounding box center [300, 170] width 11 height 10
click at [234, 186] on button "30" at bounding box center [236, 185] width 11 height 10
click at [269, 206] on div "Choose Your Preferred Dates September 2025 Mo Tu We Th Fr Sa Su 1 2 3 4 5 6 7 8…" at bounding box center [278, 143] width 179 height 199
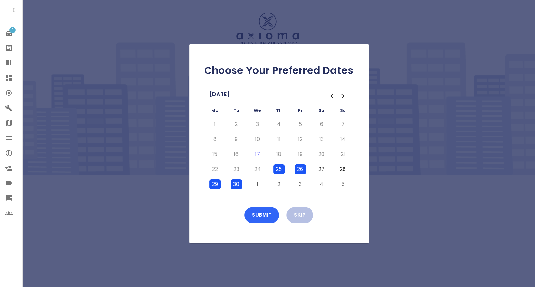
click at [264, 213] on button "Submit" at bounding box center [262, 215] width 34 height 16
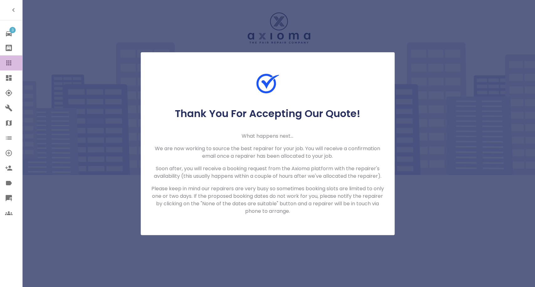
click at [10, 59] on icon at bounding box center [9, 63] width 8 height 8
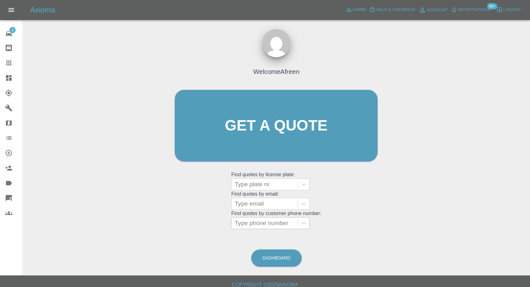
click at [263, 219] on div "Type phone number" at bounding box center [264, 223] width 66 height 11
paste input "+447740954694"
drag, startPoint x: 246, startPoint y: 225, endPoint x: 158, endPoint y: 225, distance: 87.5
click at [158, 225] on div "Welcome Afreen Get a quote Get a quote Find quotes by license plate: Type plate…" at bounding box center [276, 155] width 497 height 225
type input "07740954694"
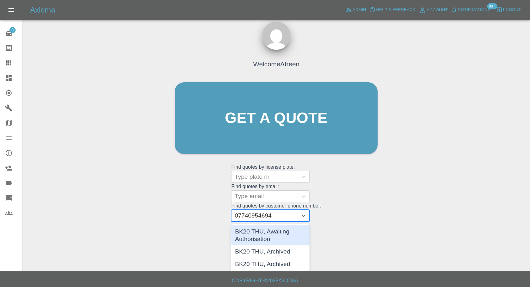
scroll to position [6, 0]
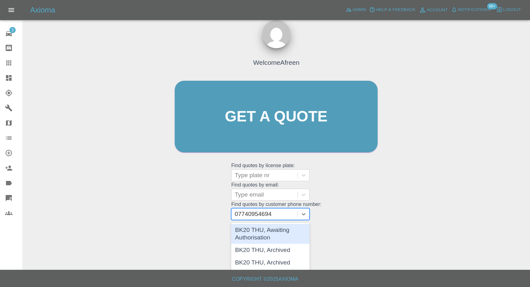
click at [267, 232] on div "BK20 THU, Awaiting Authorisation" at bounding box center [270, 234] width 78 height 20
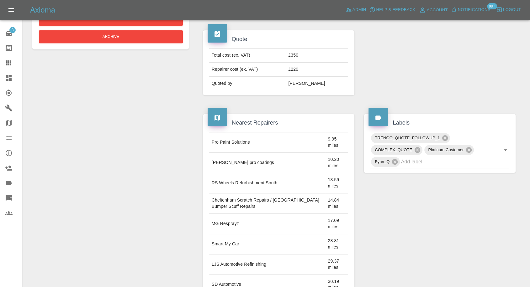
scroll to position [70, 0]
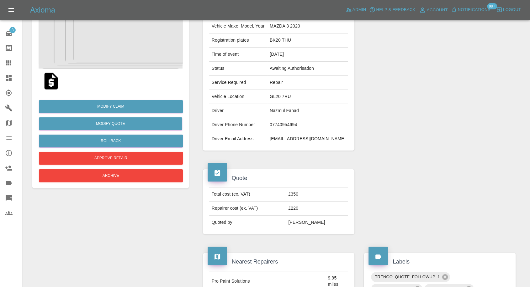
click at [292, 124] on td "07740954694" at bounding box center [307, 125] width 81 height 14
copy td "07740954694"
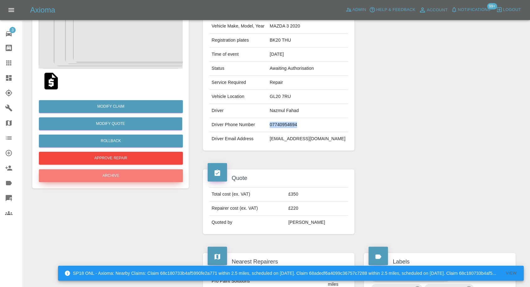
click at [131, 174] on button "Archive" at bounding box center [111, 176] width 144 height 13
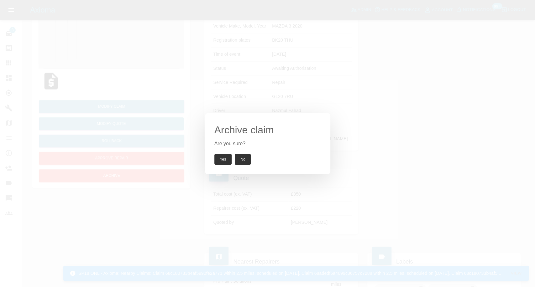
click at [219, 158] on button "Yes" at bounding box center [223, 159] width 18 height 11
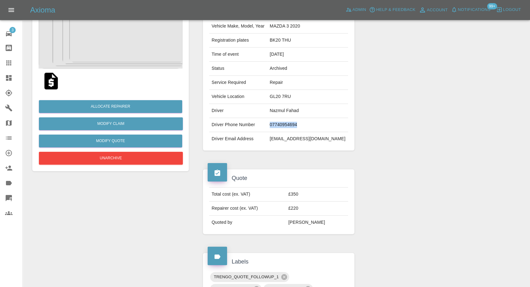
click at [123, 41] on img at bounding box center [111, 37] width 144 height 63
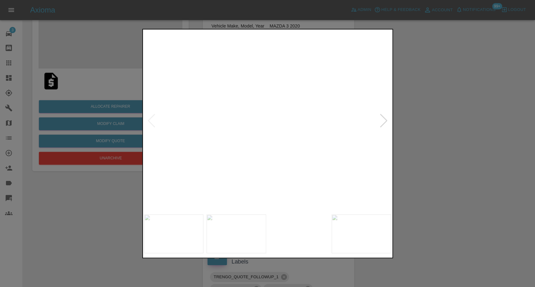
click at [246, 221] on img at bounding box center [237, 234] width 60 height 39
click at [298, 231] on img at bounding box center [299, 234] width 60 height 39
click at [364, 245] on img at bounding box center [362, 234] width 60 height 39
click at [388, 122] on img at bounding box center [267, 121] width 247 height 181
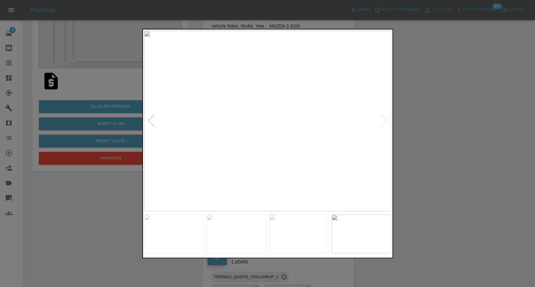
click at [460, 138] on div at bounding box center [267, 143] width 535 height 287
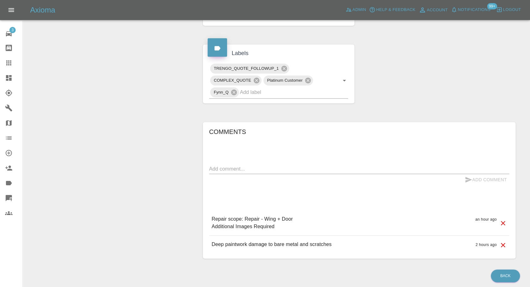
scroll to position [278, 0]
click at [231, 172] on textarea at bounding box center [359, 169] width 300 height 7
paste textarea "68c2e1c6d966bff503209174"
type textarea "68c2e1c6d966bff503209174"
click at [469, 177] on icon "submit" at bounding box center [469, 180] width 8 height 8
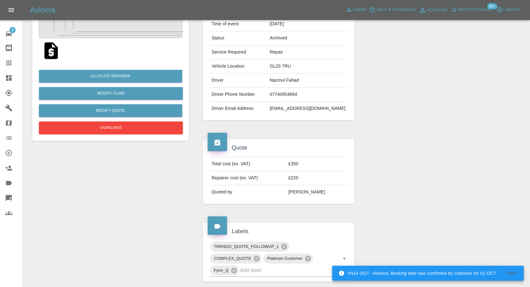
scroll to position [0, 0]
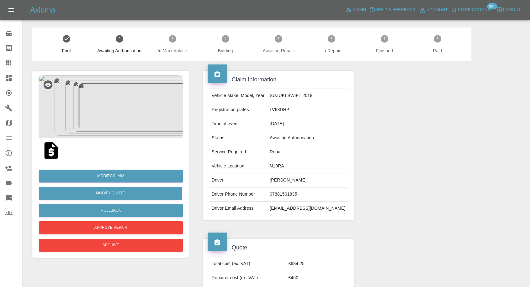
click at [50, 151] on img at bounding box center [51, 151] width 20 height 20
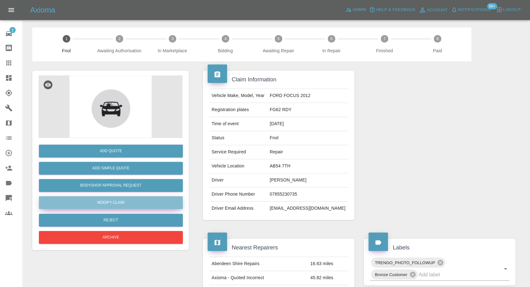
click at [122, 202] on link "Modify Claim" at bounding box center [111, 203] width 144 height 13
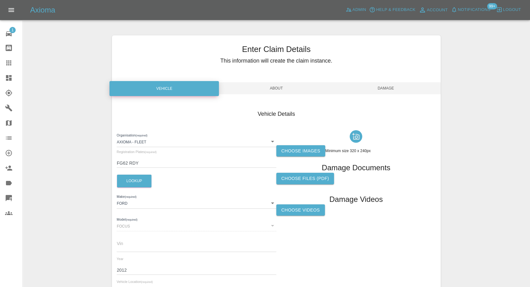
click at [315, 152] on label "Choose images" at bounding box center [300, 151] width 49 height 12
click at [0, 0] on input "Choose images" at bounding box center [0, 0] width 0 height 0
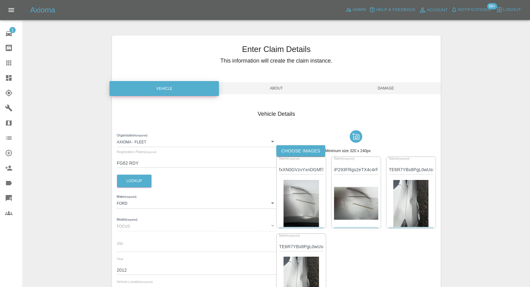
click at [382, 86] on span "Damage" at bounding box center [385, 88] width 109 height 12
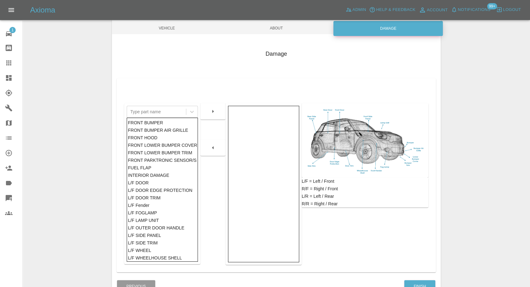
scroll to position [100, 0]
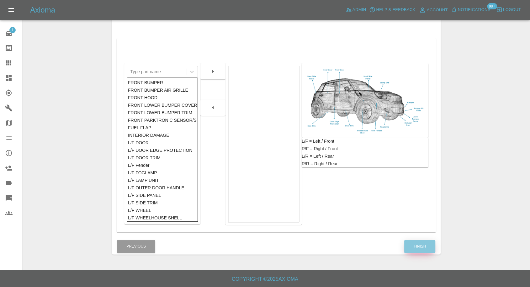
click at [413, 246] on button "Finish" at bounding box center [419, 246] width 31 height 13
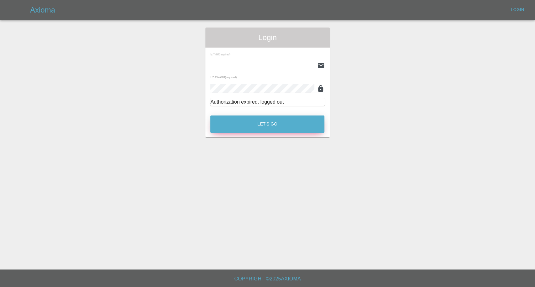
type input "[EMAIL_ADDRESS][DOMAIN_NAME]"
click at [250, 129] on button "Let's Go" at bounding box center [267, 124] width 114 height 17
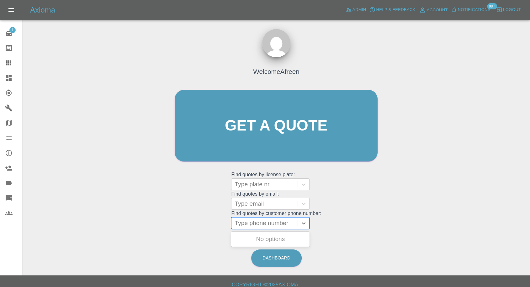
click at [269, 223] on div at bounding box center [265, 223] width 60 height 9
paste input "[PHONE_NUMBER]"
drag, startPoint x: 246, startPoint y: 222, endPoint x: 141, endPoint y: 206, distance: 105.9
click at [145, 208] on div "Welcome Afreen Get a quote Get a quote Find quotes by license plate: Type plate…" at bounding box center [276, 155] width 497 height 225
type input "07716593102"
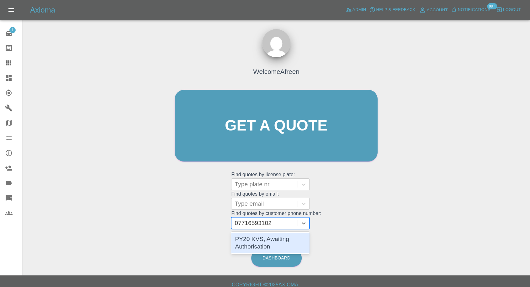
click at [272, 239] on div "PY20 KVS, Awaiting Authorisation" at bounding box center [270, 243] width 78 height 20
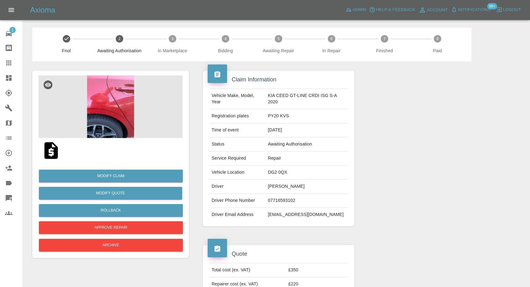
click at [113, 97] on img at bounding box center [111, 107] width 144 height 63
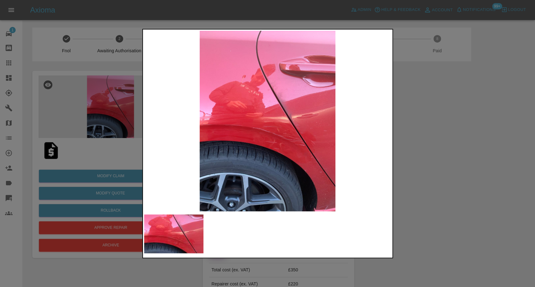
click at [446, 189] on div at bounding box center [267, 143] width 535 height 287
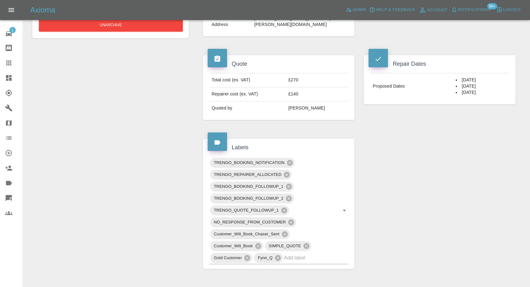
scroll to position [185, 0]
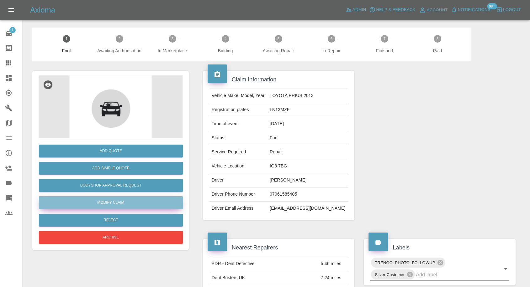
click at [108, 201] on link "Modify Claim" at bounding box center [111, 203] width 144 height 13
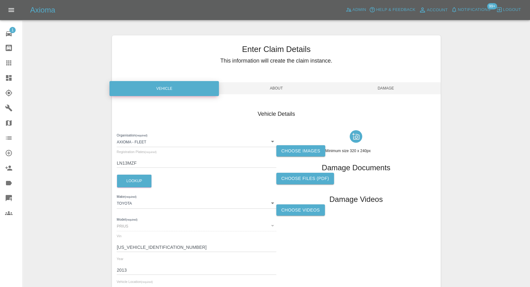
click at [304, 151] on label "Choose images" at bounding box center [300, 151] width 49 height 12
click at [0, 0] on input "Choose images" at bounding box center [0, 0] width 0 height 0
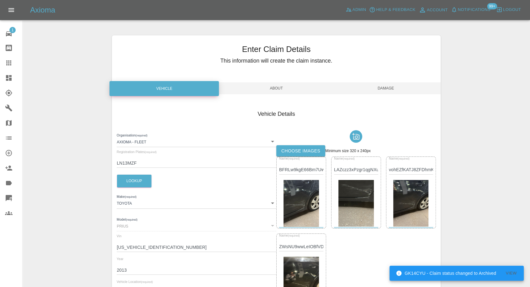
click at [388, 86] on span "Damage" at bounding box center [385, 88] width 109 height 12
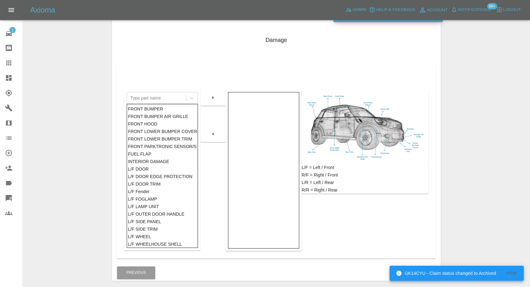
scroll to position [100, 0]
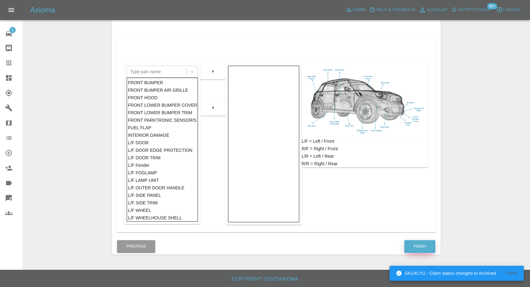
click at [424, 246] on button "Finish" at bounding box center [419, 246] width 31 height 13
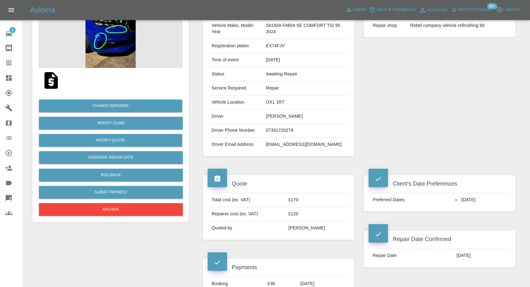
scroll to position [70, 0]
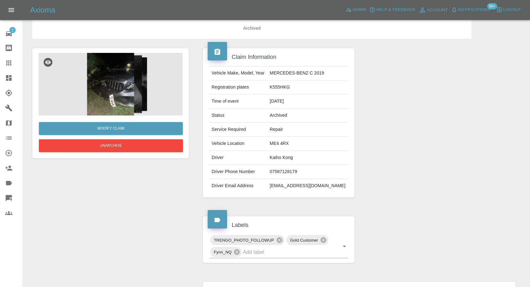
scroll to position [35, 0]
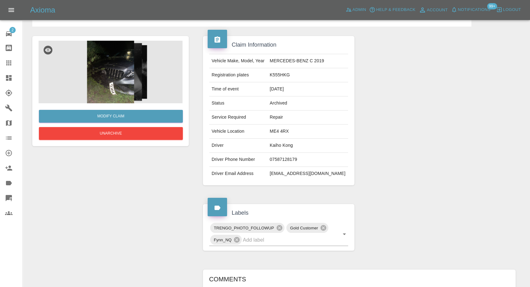
click at [122, 90] on img at bounding box center [111, 72] width 144 height 63
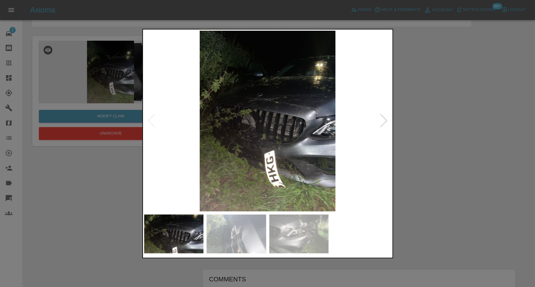
click at [250, 229] on img at bounding box center [237, 234] width 60 height 39
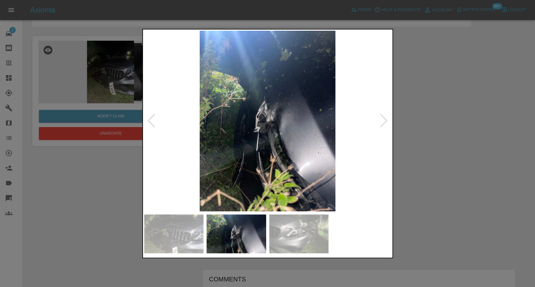
click at [297, 238] on img at bounding box center [299, 234] width 60 height 39
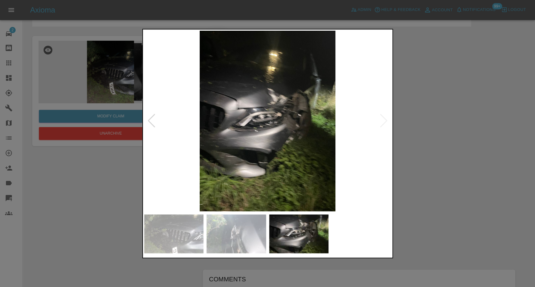
click at [409, 209] on div at bounding box center [267, 143] width 535 height 287
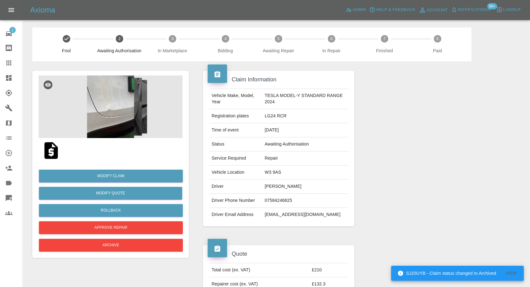
click at [50, 152] on img at bounding box center [51, 151] width 20 height 20
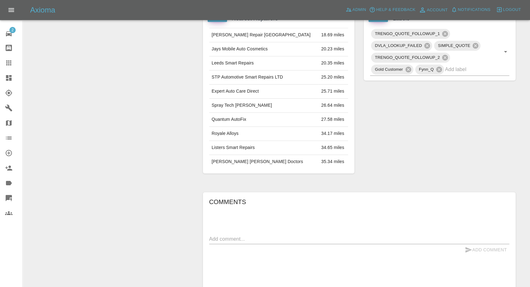
scroll to position [314, 0]
drag, startPoint x: 258, startPoint y: 242, endPoint x: 333, endPoint y: 242, distance: 74.3
click at [259, 242] on div "x" at bounding box center [359, 239] width 300 height 10
paste textarea "I'm sorted thanks Got repair booked in this morning with local dent repair comp…"
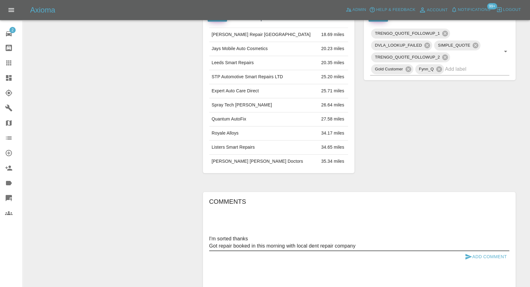
type textarea "I'm sorted thanks Got repair booked in this morning with local dent repair comp…"
click at [468, 256] on icon "submit" at bounding box center [468, 257] width 7 height 6
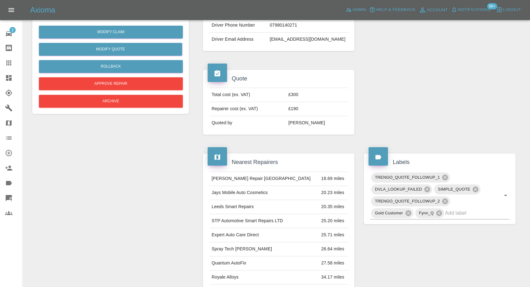
scroll to position [70, 0]
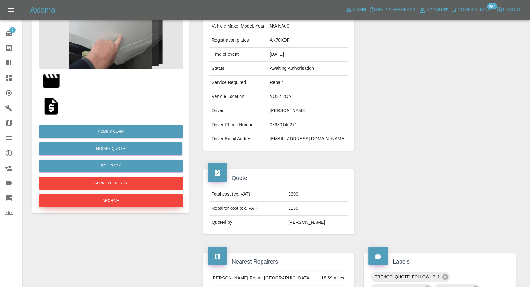
click at [106, 197] on button "Archive" at bounding box center [111, 201] width 144 height 13
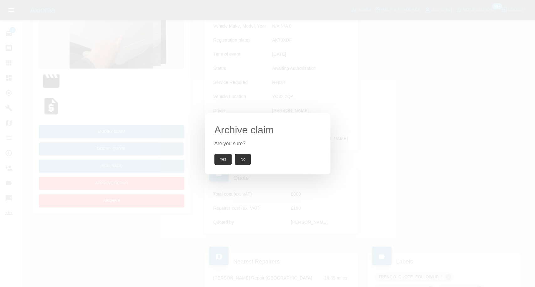
click at [223, 161] on button "Yes" at bounding box center [223, 159] width 18 height 11
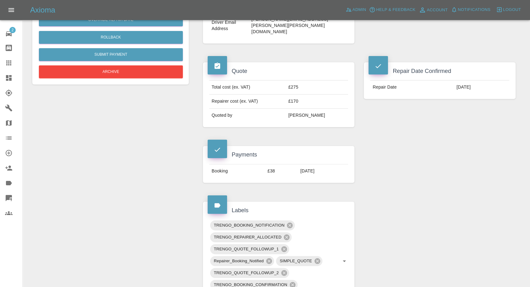
scroll to position [209, 0]
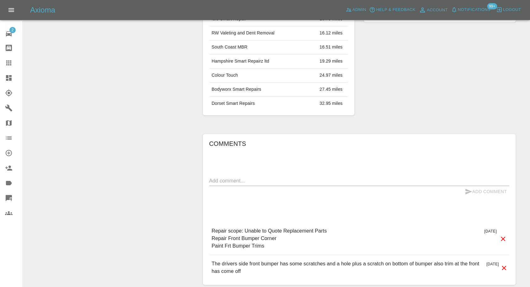
scroll to position [383, 0]
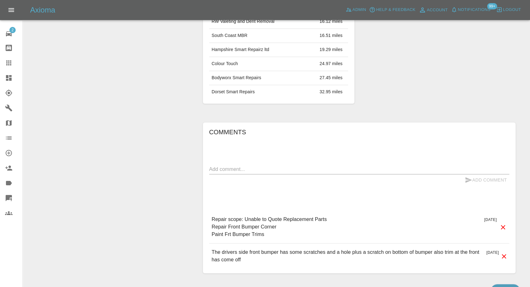
click at [248, 171] on textarea at bounding box center [359, 169] width 300 height 7
paste textarea "thank you for the quote but we decided to claim on the insurance and they have …"
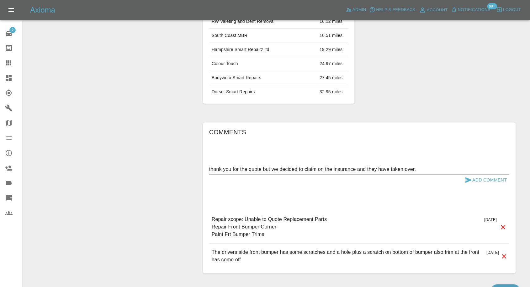
type textarea "thank you for the quote but we decided to claim on the insurance and they have …"
click at [465, 178] on icon "submit" at bounding box center [469, 181] width 8 height 8
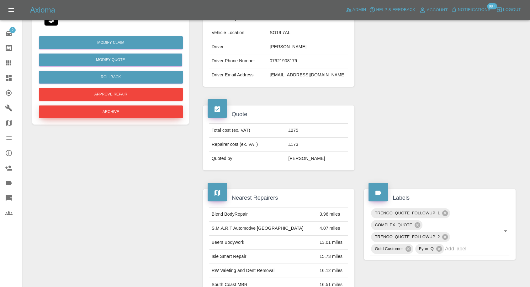
scroll to position [104, 0]
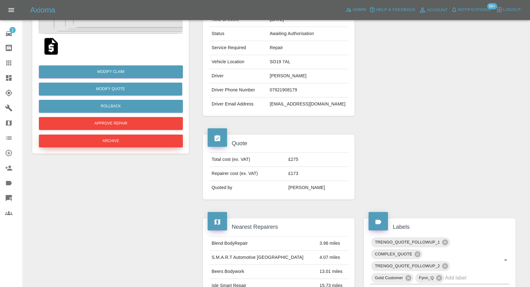
click at [129, 140] on button "Archive" at bounding box center [111, 141] width 144 height 13
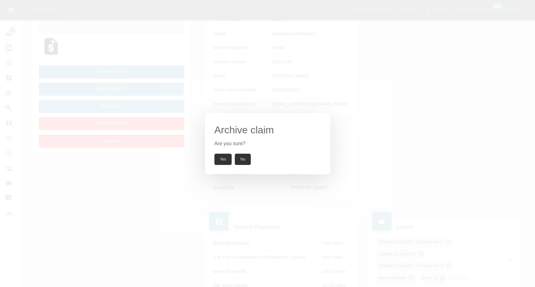
click at [223, 158] on button "Yes" at bounding box center [223, 159] width 18 height 11
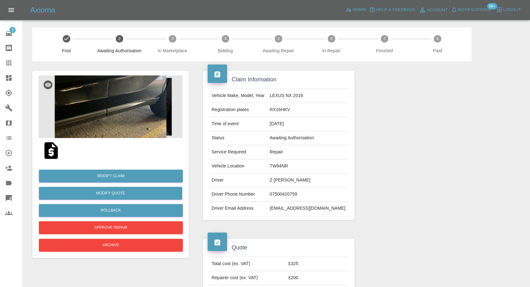
click at [100, 111] on img at bounding box center [111, 107] width 144 height 63
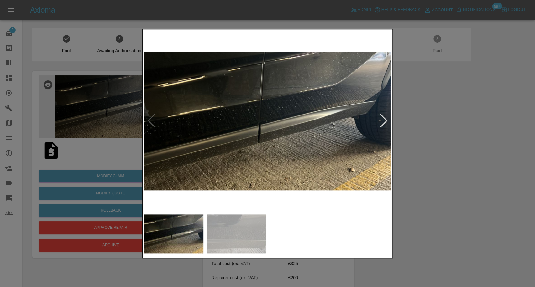
click at [236, 230] on img at bounding box center [237, 234] width 60 height 39
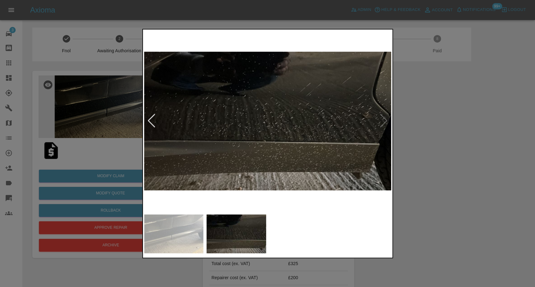
click at [472, 203] on div at bounding box center [267, 143] width 535 height 287
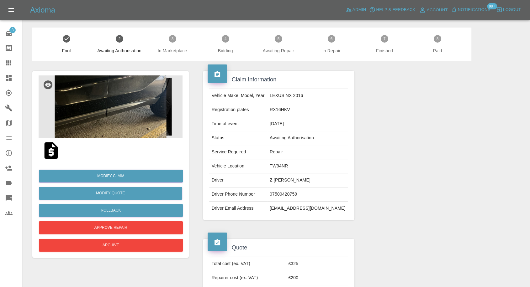
click at [106, 106] on img at bounding box center [111, 107] width 144 height 63
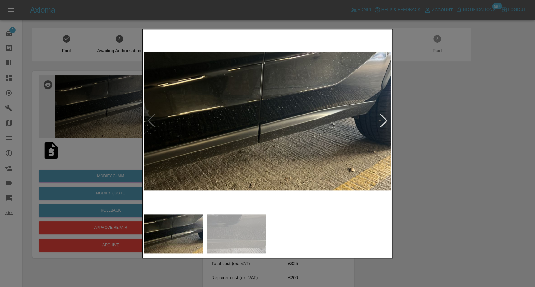
click at [223, 232] on img at bounding box center [237, 234] width 60 height 39
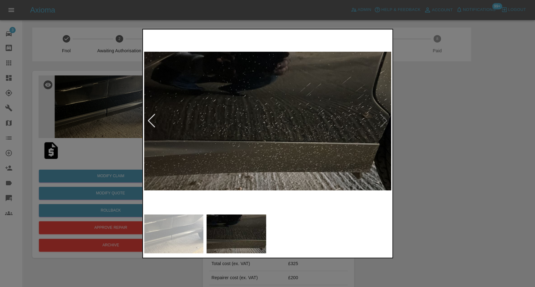
click at [440, 163] on div at bounding box center [267, 143] width 535 height 287
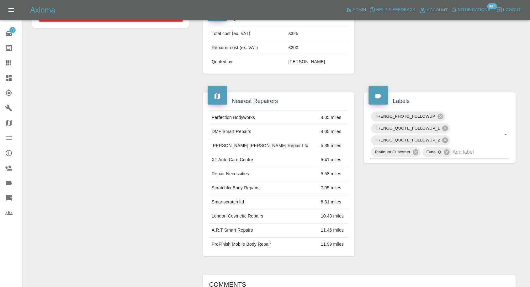
scroll to position [91, 0]
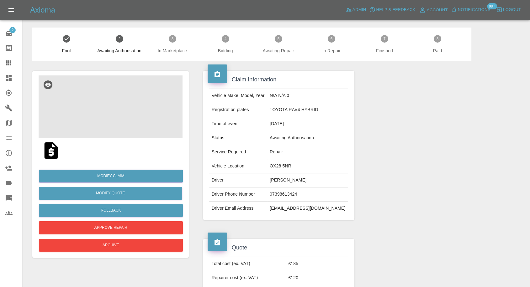
click at [131, 123] on img at bounding box center [111, 107] width 144 height 63
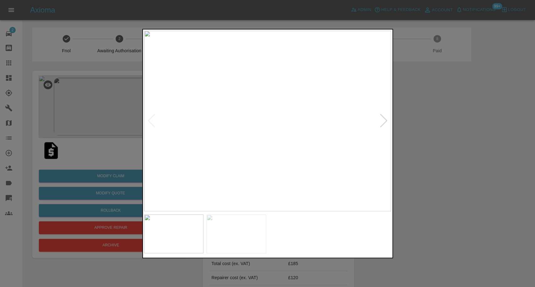
click at [235, 232] on img at bounding box center [237, 234] width 60 height 39
click at [443, 177] on div at bounding box center [267, 143] width 535 height 287
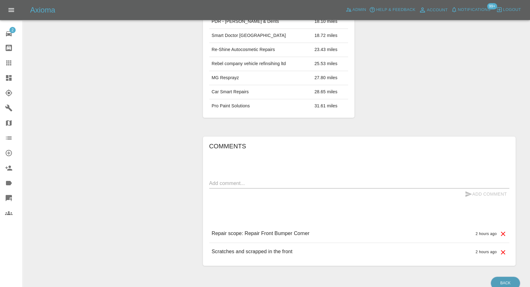
scroll to position [383, 0]
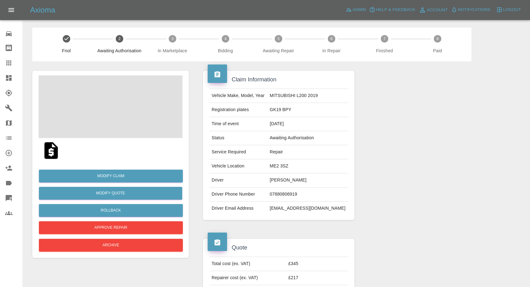
click at [43, 149] on img at bounding box center [51, 151] width 20 height 20
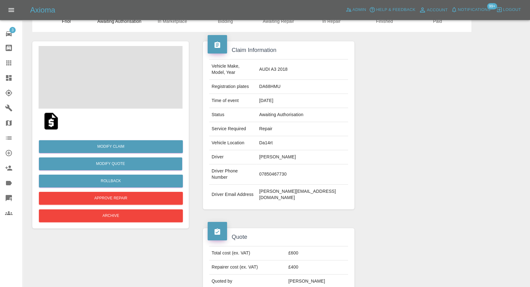
scroll to position [70, 0]
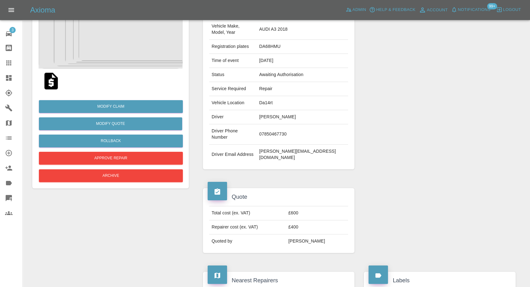
click at [286, 145] on td "[PERSON_NAME][EMAIL_ADDRESS][DOMAIN_NAME]" at bounding box center [302, 155] width 92 height 20
click at [286, 145] on td "sriram.pp@outlook.com" at bounding box center [302, 155] width 92 height 20
copy td "sriram.pp@outlook.com"
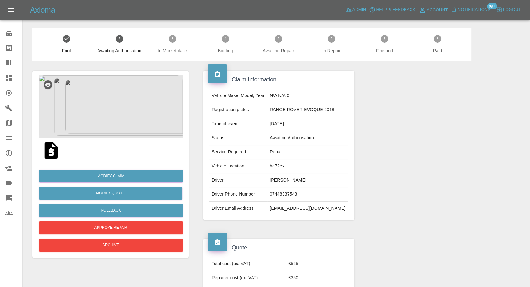
click at [117, 118] on img at bounding box center [111, 107] width 144 height 63
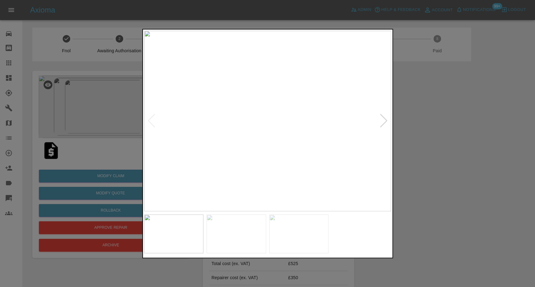
click at [248, 236] on img at bounding box center [237, 234] width 60 height 39
click at [303, 229] on img at bounding box center [299, 234] width 60 height 39
click at [439, 225] on div at bounding box center [267, 143] width 535 height 287
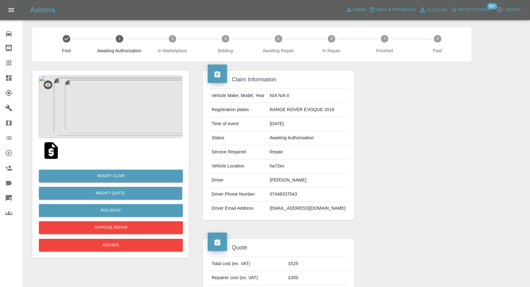
click at [111, 113] on img at bounding box center [111, 107] width 144 height 63
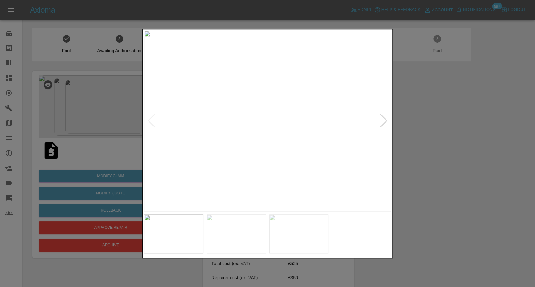
click at [236, 231] on img at bounding box center [237, 234] width 60 height 39
click at [321, 235] on img at bounding box center [299, 234] width 60 height 39
click at [246, 242] on img at bounding box center [237, 234] width 60 height 39
click at [180, 223] on img at bounding box center [174, 234] width 60 height 39
click at [456, 224] on div at bounding box center [267, 143] width 535 height 287
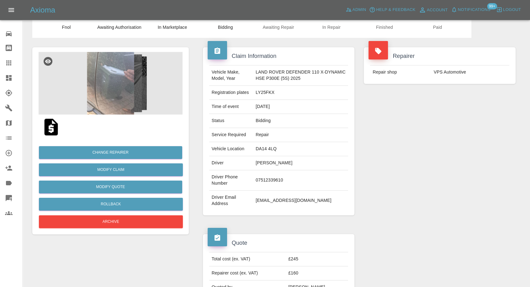
scroll to position [70, 0]
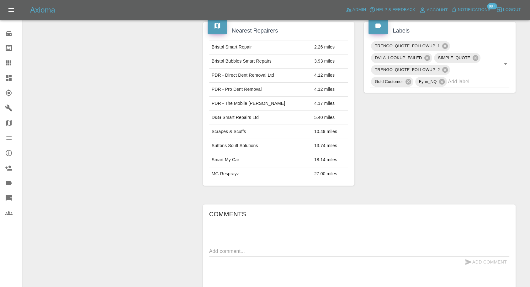
scroll to position [398, 0]
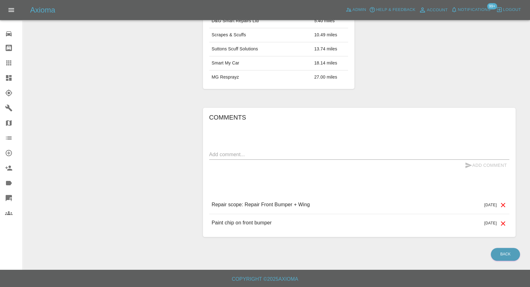
click at [297, 156] on textarea at bounding box center [359, 154] width 300 height 7
paste textarea "Im trying to fix myself thanks"
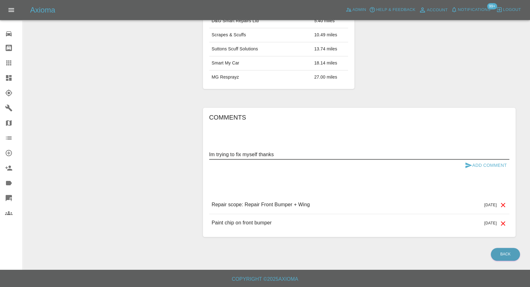
type textarea "Im trying to fix myself thanks"
click at [467, 164] on icon "submit" at bounding box center [468, 166] width 7 height 6
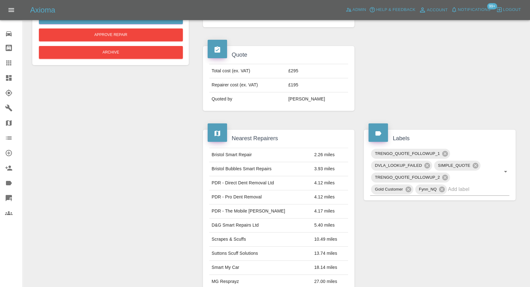
scroll to position [189, 0]
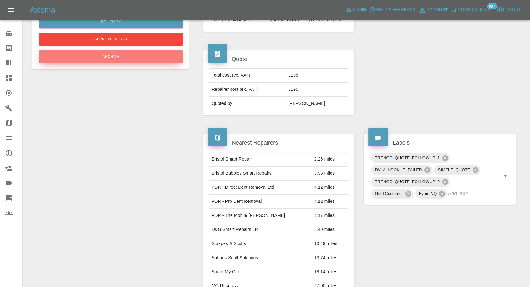
click at [143, 51] on button "Archive" at bounding box center [111, 56] width 144 height 13
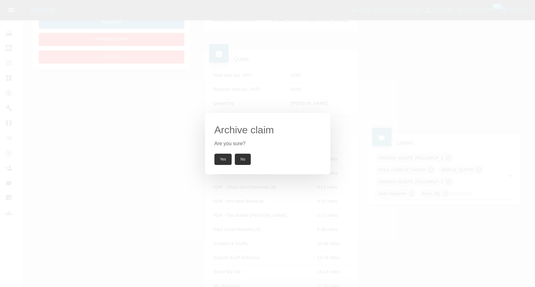
click at [224, 161] on button "Yes" at bounding box center [223, 159] width 18 height 11
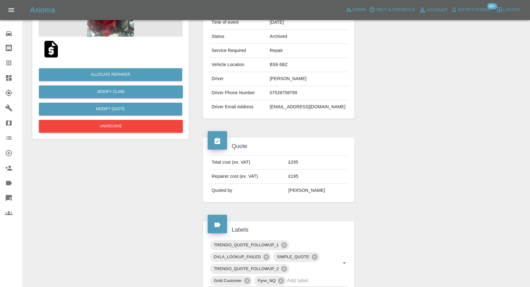
scroll to position [0, 0]
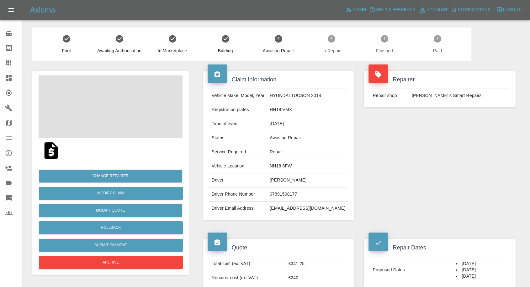
click at [293, 197] on td "07891508177" at bounding box center [307, 195] width 81 height 14
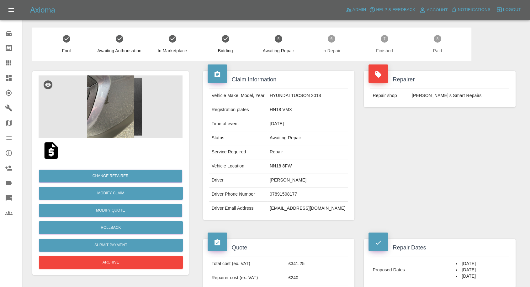
click at [293, 196] on td "07891508177" at bounding box center [307, 195] width 81 height 14
copy td "07891508177"
click at [502, 206] on div "Repairer Repair shop Freddie’s Smart Repairs" at bounding box center [439, 145] width 161 height 168
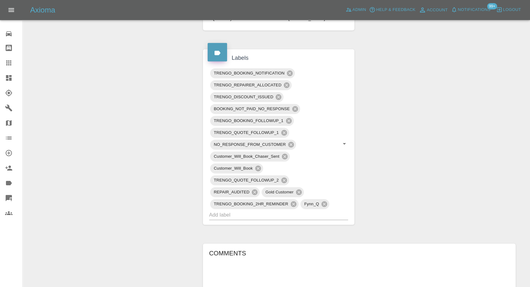
scroll to position [104, 0]
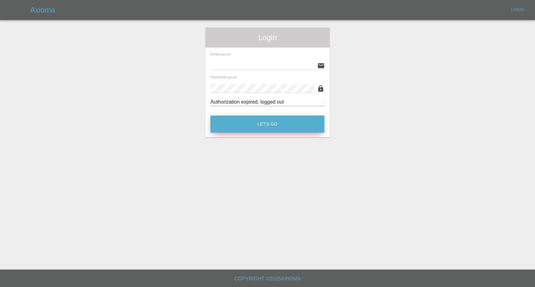
type input "[EMAIL_ADDRESS][DOMAIN_NAME]"
click at [252, 132] on button "Let's Go" at bounding box center [267, 124] width 114 height 17
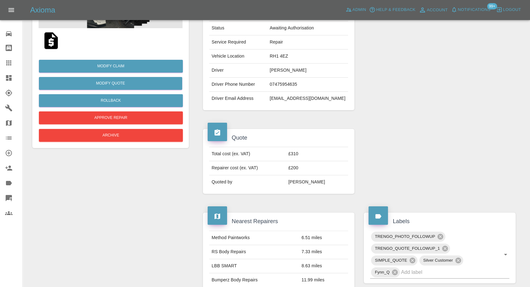
scroll to position [70, 0]
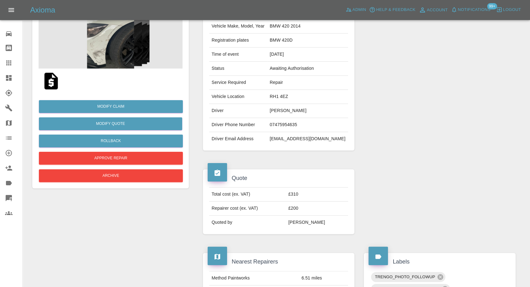
click at [55, 86] on img at bounding box center [51, 81] width 20 height 20
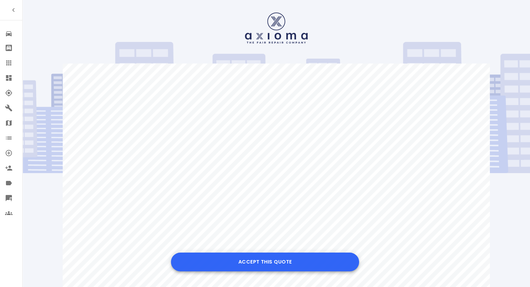
click at [263, 261] on button "Accept this Quote" at bounding box center [265, 262] width 188 height 19
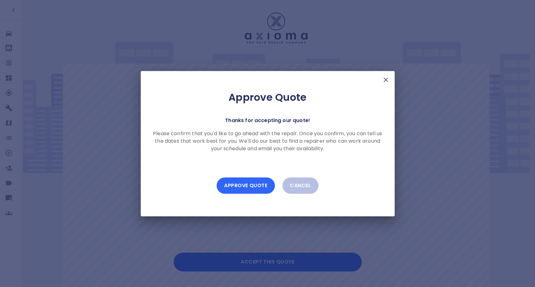
click at [257, 188] on button "Approve Quote" at bounding box center [246, 186] width 58 height 16
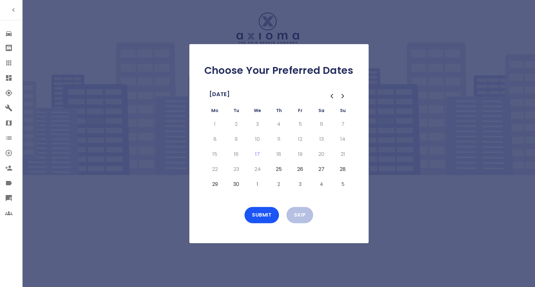
click at [276, 168] on button "25" at bounding box center [278, 170] width 11 height 10
click at [297, 172] on button "26" at bounding box center [300, 170] width 11 height 10
click at [216, 184] on button "29" at bounding box center [214, 185] width 11 height 10
click at [239, 186] on button "30" at bounding box center [236, 185] width 11 height 10
click at [261, 215] on button "Submit" at bounding box center [262, 215] width 34 height 16
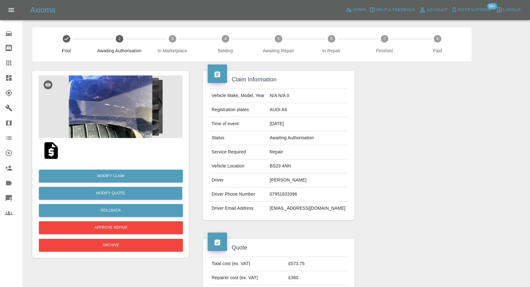
click at [124, 127] on img at bounding box center [111, 107] width 144 height 63
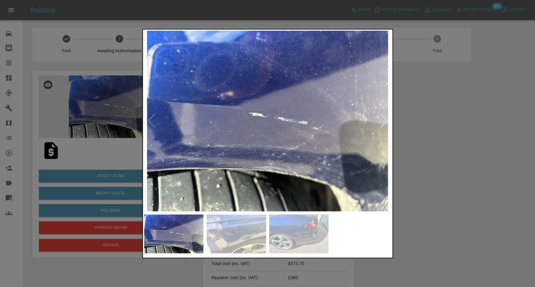
drag, startPoint x: 447, startPoint y: 213, endPoint x: 103, endPoint y: 197, distance: 344.6
click at [446, 213] on div at bounding box center [267, 143] width 535 height 287
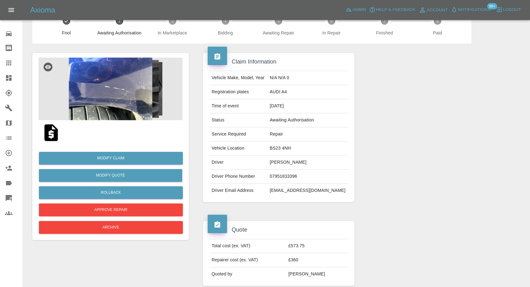
scroll to position [35, 0]
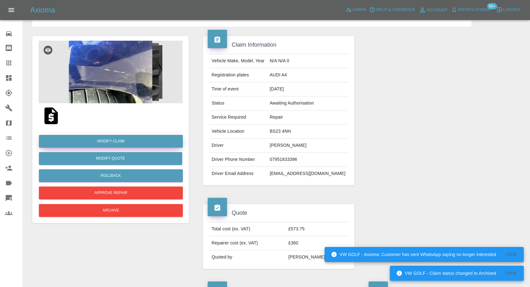
click at [118, 141] on link "Modify Claim" at bounding box center [111, 141] width 144 height 13
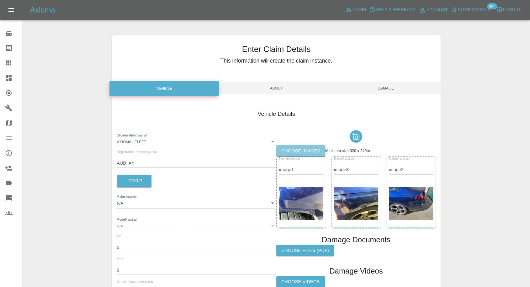
click at [305, 150] on label "Choose images" at bounding box center [300, 151] width 49 height 12
click at [0, 0] on input "Choose images" at bounding box center [0, 0] width 0 height 0
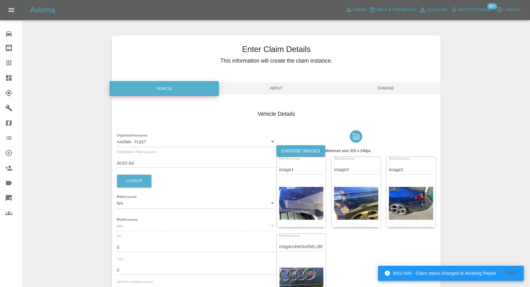
click at [397, 88] on span "Damage" at bounding box center [385, 88] width 109 height 12
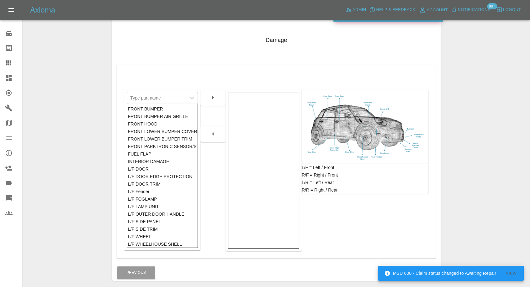
scroll to position [100, 0]
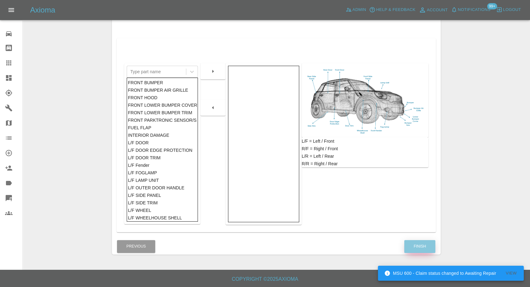
click at [419, 245] on button "Finish" at bounding box center [419, 246] width 31 height 13
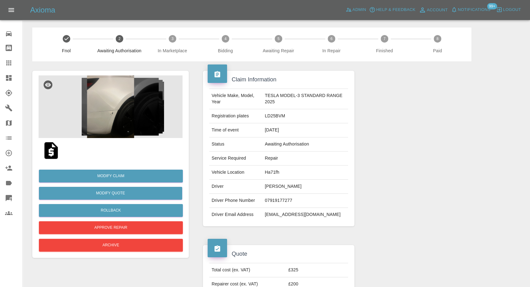
click at [85, 112] on img at bounding box center [111, 107] width 144 height 63
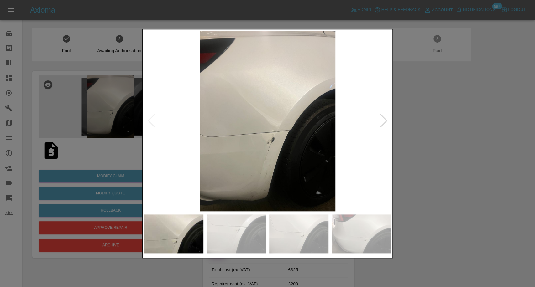
click at [243, 238] on img at bounding box center [237, 234] width 60 height 39
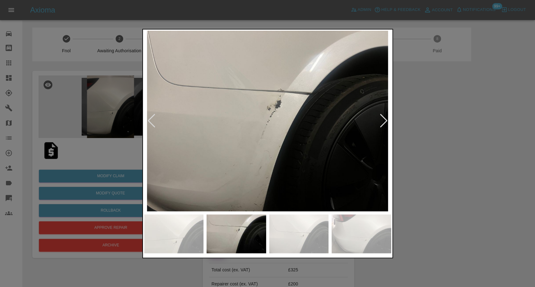
click at [308, 234] on img at bounding box center [299, 234] width 60 height 39
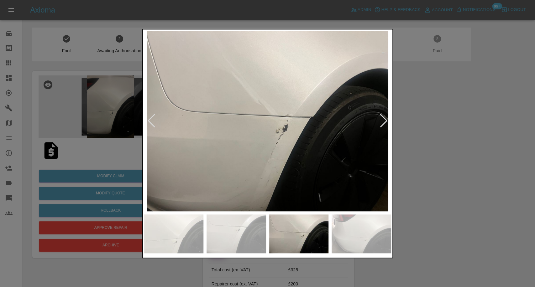
click at [364, 233] on img at bounding box center [362, 234] width 60 height 39
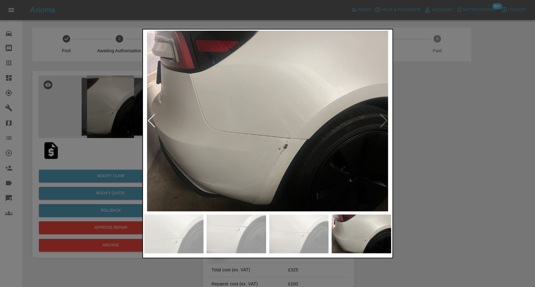
click at [384, 123] on img at bounding box center [267, 121] width 247 height 181
click at [431, 139] on div at bounding box center [267, 143] width 535 height 287
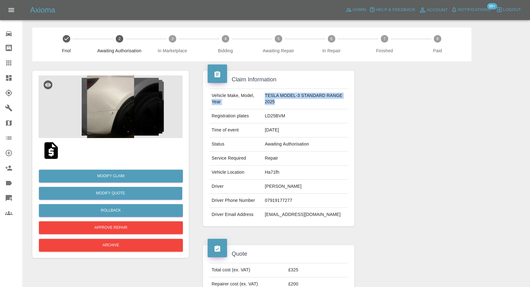
drag, startPoint x: 260, startPoint y: 98, endPoint x: 278, endPoint y: 100, distance: 17.7
click at [278, 100] on tr "Vehicle Make, Model, Year TESLA MODEL-3 STANDARD RANGE 2025" at bounding box center [278, 99] width 139 height 20
click at [279, 100] on td "TESLA MODEL-3 STANDARD RANGE 2025" at bounding box center [305, 99] width 86 height 20
drag, startPoint x: 264, startPoint y: 97, endPoint x: 288, endPoint y: 105, distance: 25.8
click at [288, 105] on td "TESLA MODEL-3 STANDARD RANGE 2025" at bounding box center [305, 99] width 86 height 20
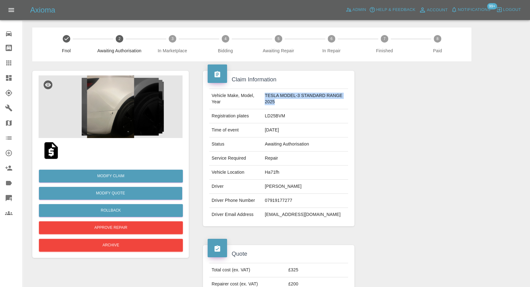
copy td "TESLA MODEL-3 STANDARD RANGE 2025"
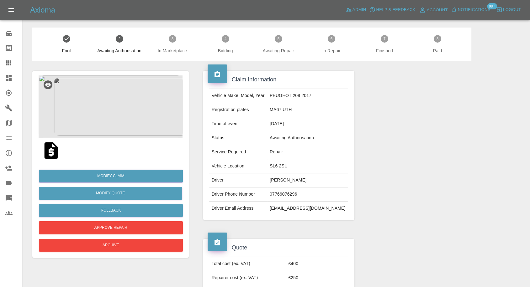
click at [261, 214] on td "Driver Email Address" at bounding box center [238, 209] width 58 height 14
click at [118, 119] on img at bounding box center [111, 107] width 144 height 63
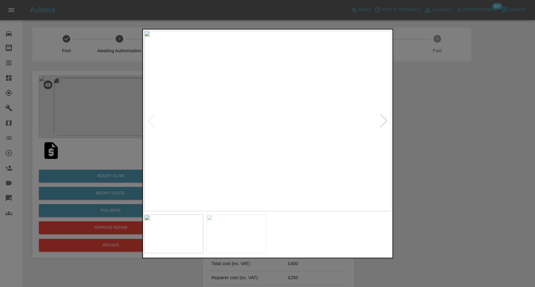
click at [247, 229] on img at bounding box center [237, 234] width 60 height 39
click at [438, 183] on div at bounding box center [267, 143] width 535 height 287
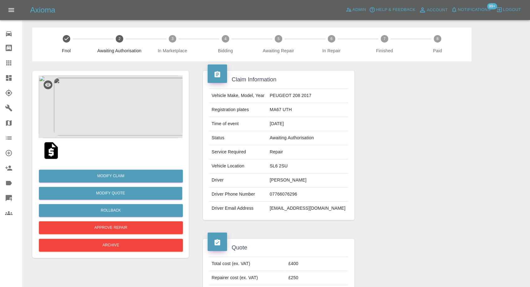
click at [50, 153] on img at bounding box center [51, 151] width 20 height 20
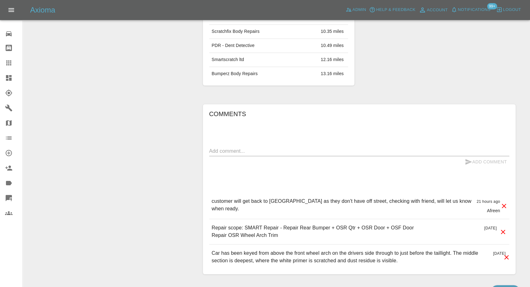
scroll to position [418, 0]
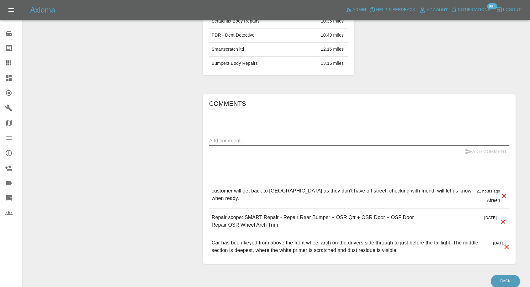
click at [261, 137] on textarea at bounding box center [359, 140] width 300 height 7
paste textarea "46 St. Oswald's Road London SW16 3SB"
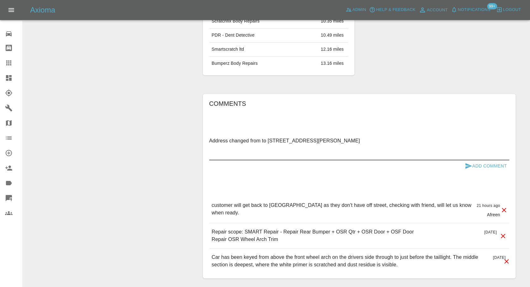
click at [331, 137] on textarea "Address changed from to 46 St. Oswald's Road London SW16 3SB" at bounding box center [359, 148] width 300 height 22
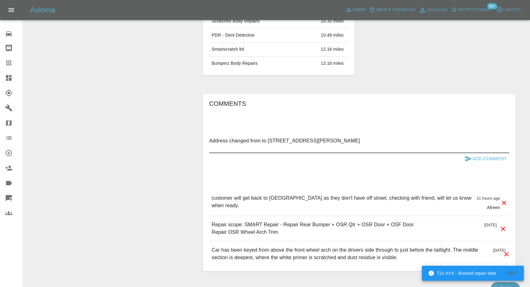
click at [345, 140] on textarea "Address changed from to 46 St. Oswald's Road, London SW16 3SB" at bounding box center [359, 144] width 300 height 14
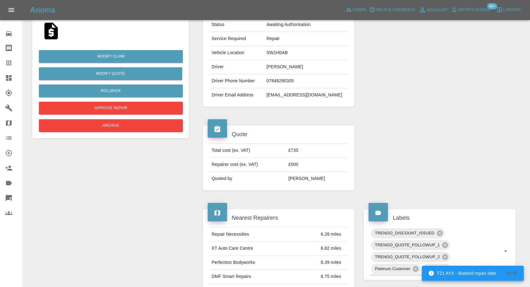
scroll to position [70, 0]
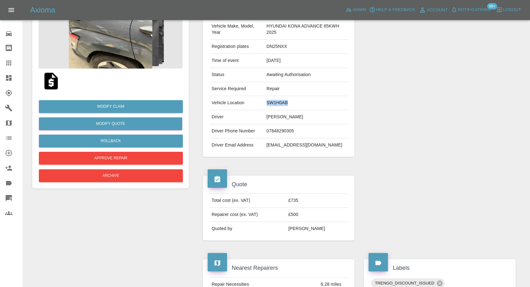
drag, startPoint x: 265, startPoint y: 103, endPoint x: 291, endPoint y: 102, distance: 25.7
click at [291, 102] on td "SW1H0AB" at bounding box center [306, 103] width 84 height 14
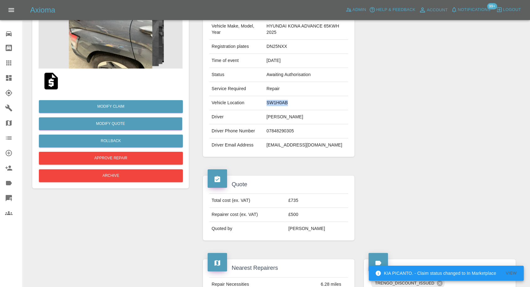
copy td "SW1H0AB"
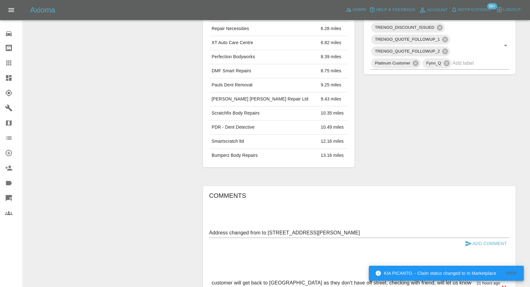
scroll to position [418, 0]
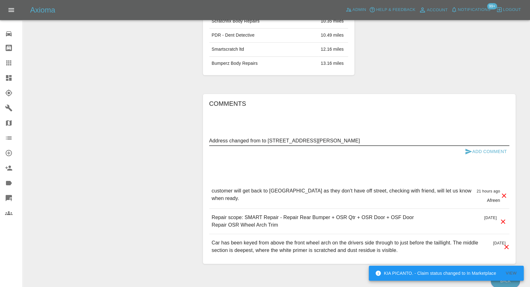
click at [262, 140] on textarea "Address changed from to 46 St. Oswald's Road, London SW16 3SB" at bounding box center [359, 140] width 300 height 7
paste textarea "SW1H0AB"
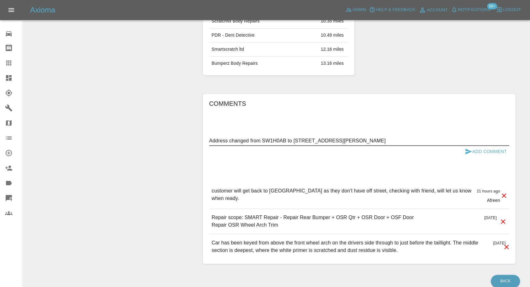
type textarea "Address changed from SW1H0AB to 46 St. Oswald's Road, London SW16 3SB"
click at [466, 150] on icon "submit" at bounding box center [469, 152] width 8 height 8
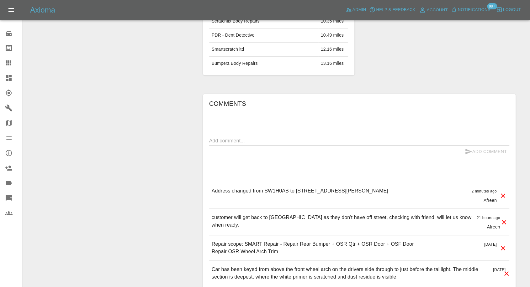
drag, startPoint x: 296, startPoint y: 191, endPoint x: 369, endPoint y: 176, distance: 74.6
click at [396, 188] on div "Address changed from SW1H0AB to 46 St. Oswald's Road, London SW16 3SB 2 minutes…" at bounding box center [359, 195] width 300 height 26
copy p "46 St. Oswald's Road, London SW16 3SB"
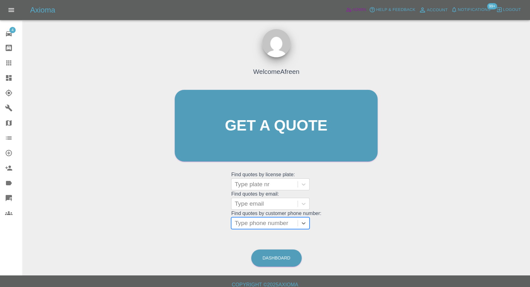
click at [363, 8] on span "Admin" at bounding box center [359, 9] width 14 height 7
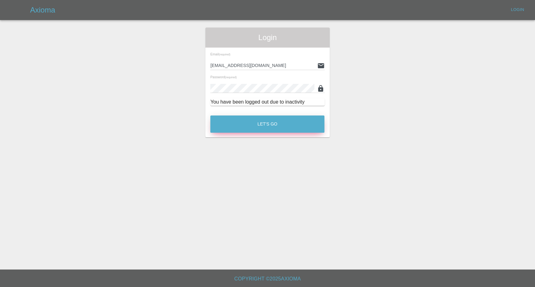
click at [260, 131] on button "Let's Go" at bounding box center [267, 124] width 114 height 17
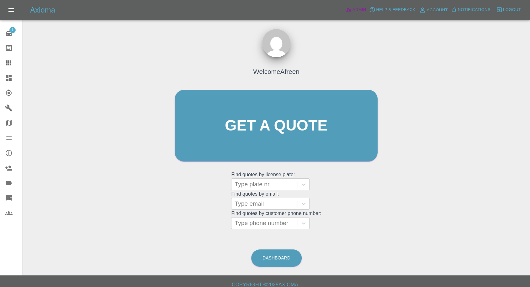
click at [356, 6] on span "Admin" at bounding box center [359, 9] width 14 height 7
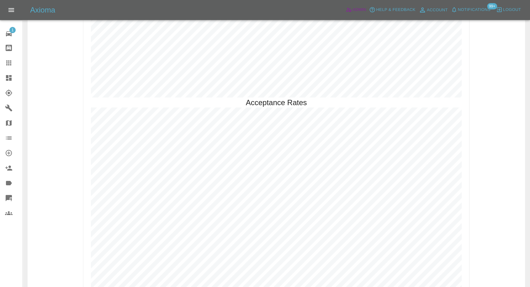
scroll to position [1254, 0]
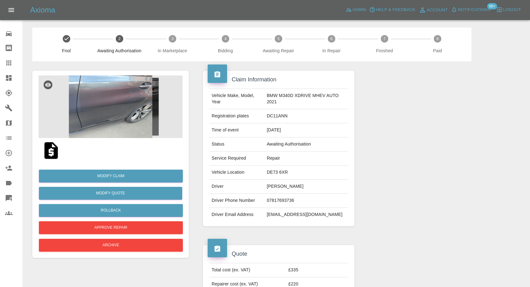
click at [123, 93] on img at bounding box center [111, 107] width 144 height 63
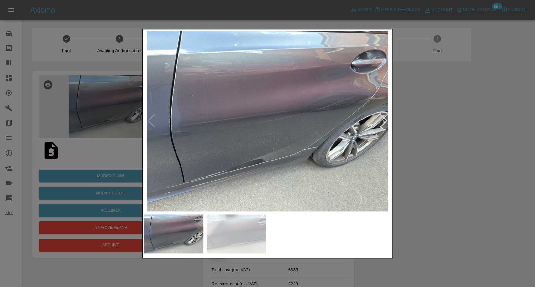
click at [252, 221] on img at bounding box center [237, 234] width 60 height 39
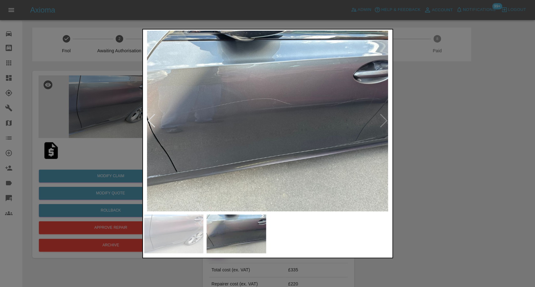
click at [465, 201] on div at bounding box center [267, 143] width 535 height 287
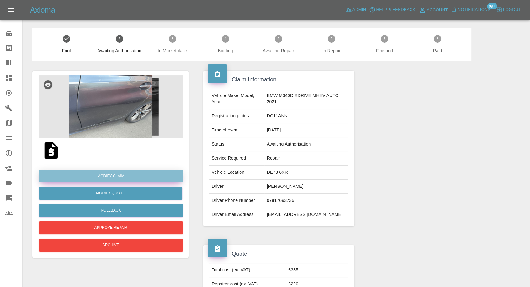
click at [124, 177] on link "Modify Claim" at bounding box center [111, 176] width 144 height 13
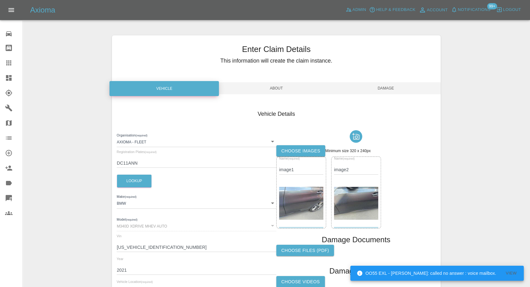
click at [296, 151] on label "Choose images" at bounding box center [300, 151] width 49 height 12
click at [0, 0] on input "Choose images" at bounding box center [0, 0] width 0 height 0
click at [297, 149] on label "Choose images" at bounding box center [300, 151] width 49 height 12
click at [0, 0] on input "Choose images" at bounding box center [0, 0] width 0 height 0
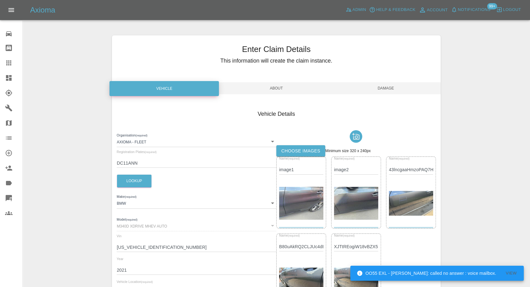
click at [389, 94] on div "Enter Claim Details This information will create the claim instance. Vehicle Ab…" at bounding box center [276, 213] width 328 height 356
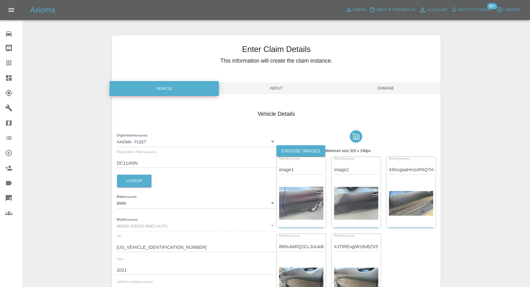
click at [383, 83] on span "Damage" at bounding box center [385, 88] width 109 height 12
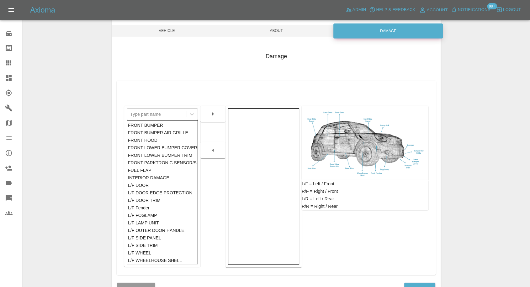
scroll to position [100, 0]
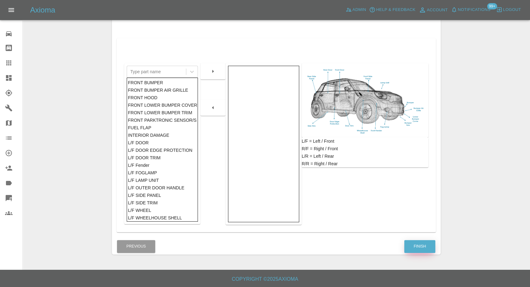
click at [415, 250] on button "Finish" at bounding box center [419, 246] width 31 height 13
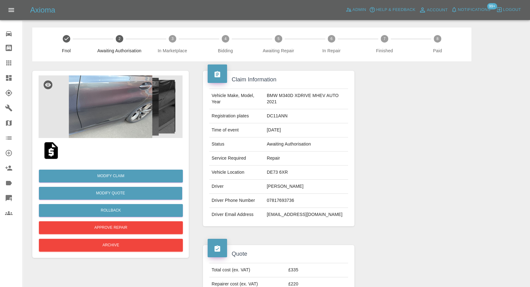
click at [145, 109] on img at bounding box center [111, 107] width 144 height 63
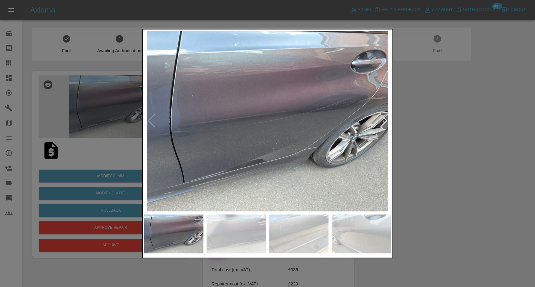
click at [269, 227] on img at bounding box center [299, 234] width 60 height 39
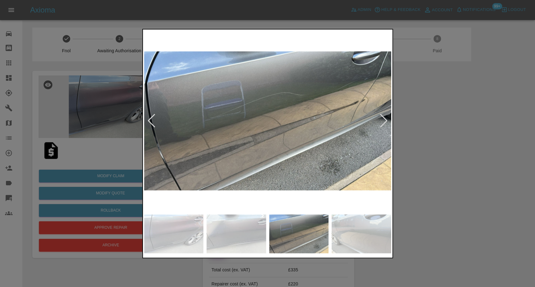
click at [312, 232] on img at bounding box center [299, 234] width 60 height 39
click at [368, 232] on img at bounding box center [362, 234] width 60 height 39
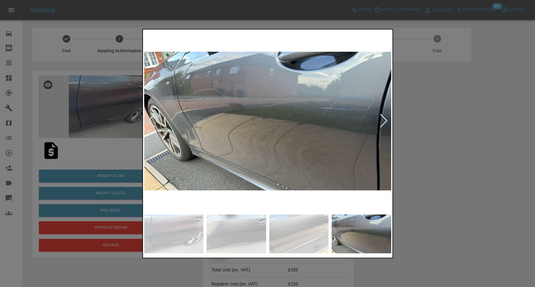
click at [461, 162] on div at bounding box center [267, 143] width 535 height 287
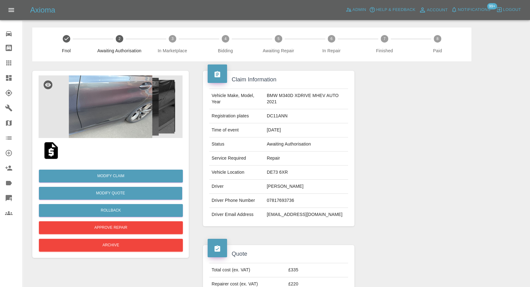
click at [49, 153] on img at bounding box center [51, 151] width 20 height 20
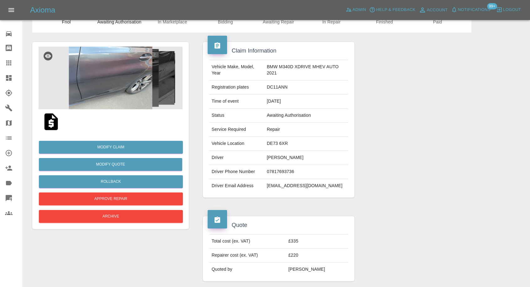
scroll to position [70, 0]
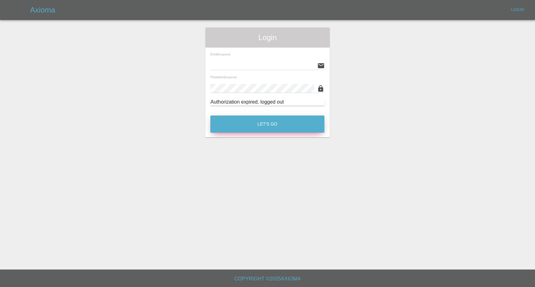
type input "[EMAIL_ADDRESS][DOMAIN_NAME]"
click at [256, 123] on button "Let's Go" at bounding box center [267, 124] width 114 height 17
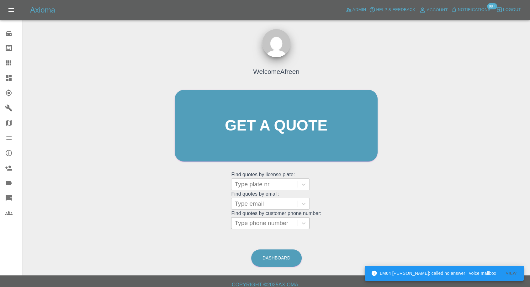
click at [283, 224] on div at bounding box center [265, 223] width 60 height 9
paste input "[PHONE_NUMBER]"
drag, startPoint x: 246, startPoint y: 221, endPoint x: 148, endPoint y: 222, distance: 98.4
click at [148, 222] on div "Welcome Afreen Get a quote Get a quote Find quotes by license plate: Type plate…" at bounding box center [276, 155] width 497 height 225
type input "07429013345"
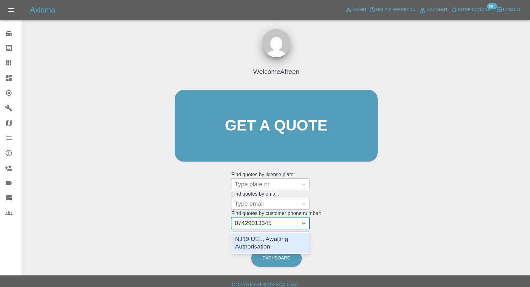
click at [257, 243] on div "NJ19 UEL, Awaiting Authorisation" at bounding box center [270, 243] width 78 height 20
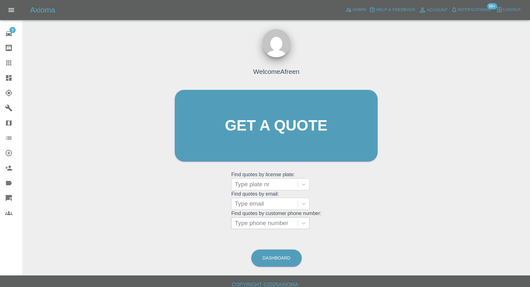
click at [265, 225] on div at bounding box center [265, 223] width 60 height 9
paste input "7517114752"
type input "07517114752"
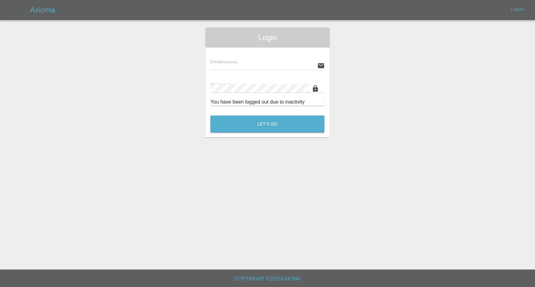
type input "afreen@axioma.co.uk"
click at [269, 127] on button "Let's Go" at bounding box center [267, 124] width 114 height 17
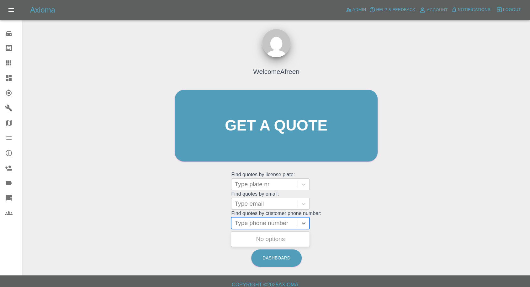
click at [261, 225] on div at bounding box center [265, 223] width 60 height 9
paste input "7517114752"
type input "07517114752"
click at [260, 239] on div "LC66WWB, Awaiting Repair" at bounding box center [270, 243] width 78 height 20
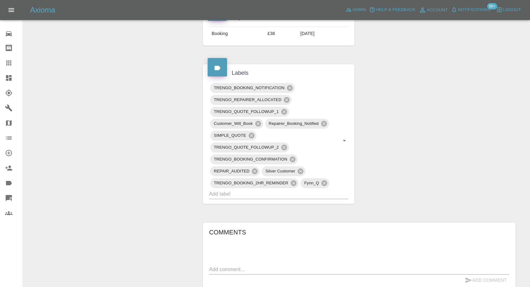
scroll to position [383, 0]
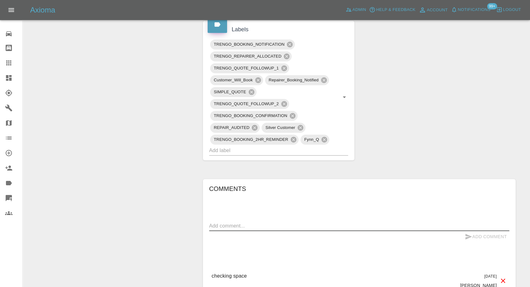
click at [251, 223] on textarea at bounding box center [359, 226] width 300 height 7
paste textarea "the car has been parked in front of the house and someone will be in the house …"
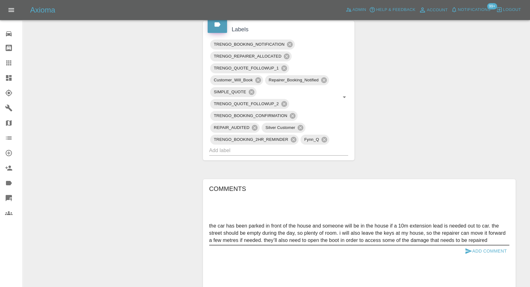
type textarea "the car has been parked in front of the house and someone will be in the house …"
click at [469, 248] on icon "submit" at bounding box center [469, 252] width 8 height 8
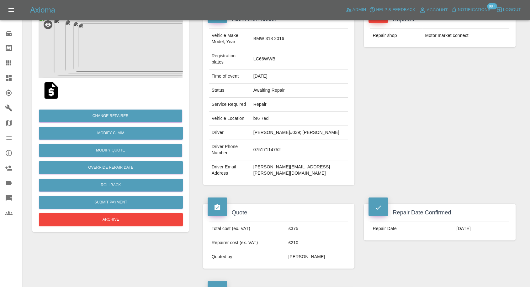
scroll to position [0, 0]
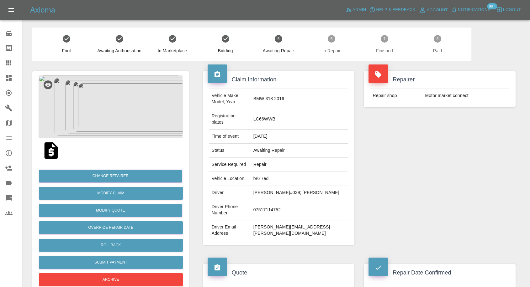
click at [439, 95] on td "Motor market connect" at bounding box center [465, 96] width 87 height 14
copy div "Motor market connect"
click at [11, 110] on icon at bounding box center [8, 108] width 7 height 7
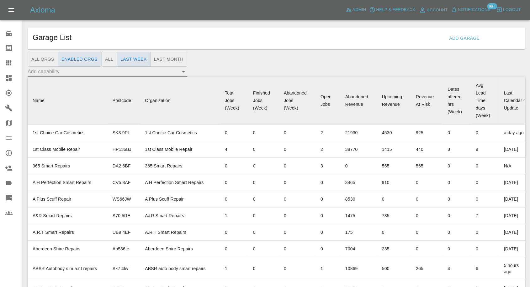
drag, startPoint x: 9, startPoint y: 63, endPoint x: 33, endPoint y: 74, distance: 25.8
click at [9, 62] on icon at bounding box center [9, 63] width 8 height 8
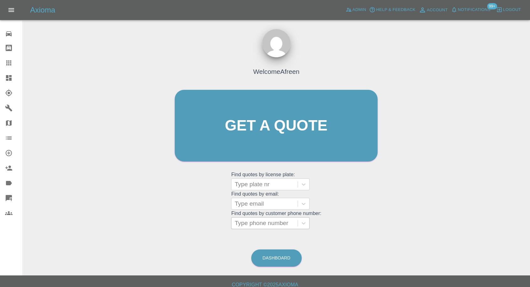
click at [260, 222] on div at bounding box center [265, 223] width 60 height 9
paste input "7497631724"
type input "07497631724"
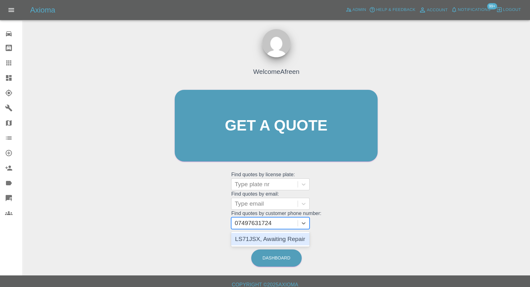
click at [265, 240] on div "LS71JSX, Awaiting Repair" at bounding box center [270, 239] width 78 height 13
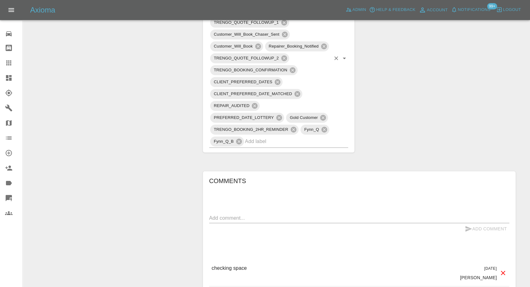
scroll to position [418, 0]
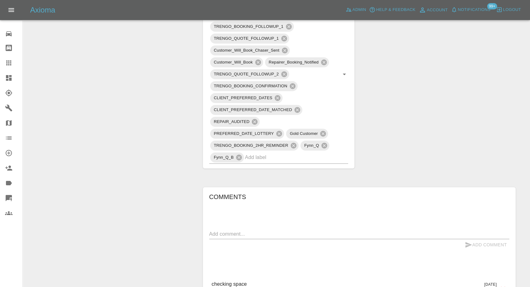
click at [10, 64] on icon at bounding box center [9, 63] width 8 height 8
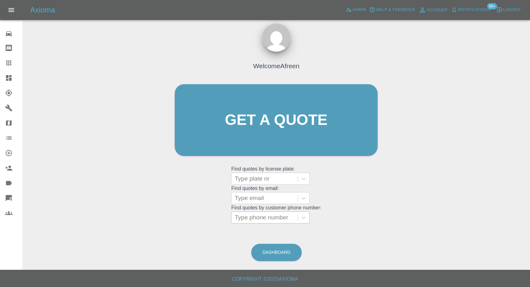
click at [262, 221] on div at bounding box center [265, 218] width 60 height 9
paste input "7762738538"
type input "07762738538"
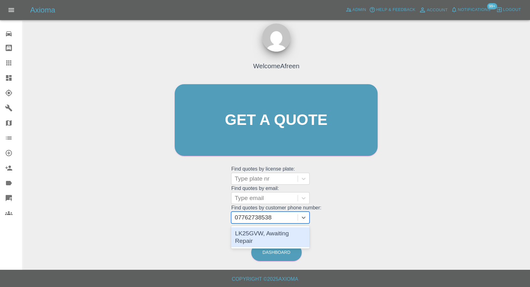
click at [281, 236] on div "LK25GVW, Awaiting Repair" at bounding box center [270, 238] width 78 height 20
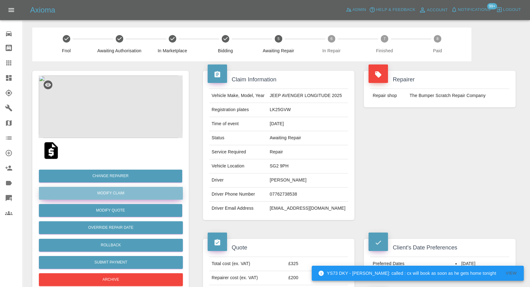
click at [108, 194] on link "Modify Claim" at bounding box center [111, 193] width 144 height 13
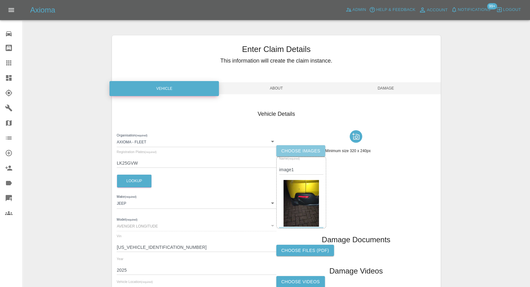
click at [295, 155] on label "Choose images" at bounding box center [300, 151] width 49 height 12
click at [0, 0] on input "Choose images" at bounding box center [0, 0] width 0 height 0
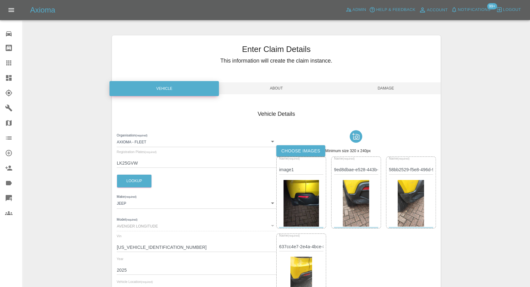
click at [387, 90] on span "Damage" at bounding box center [385, 88] width 109 height 12
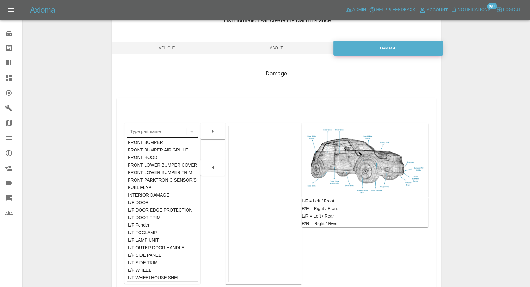
scroll to position [100, 0]
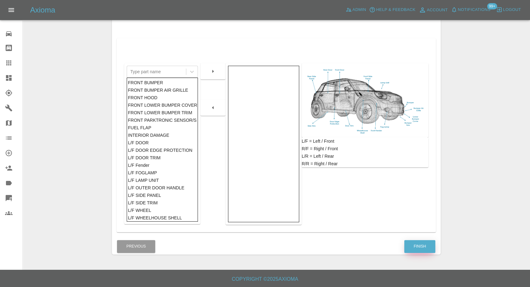
click at [420, 246] on button "Finish" at bounding box center [419, 246] width 31 height 13
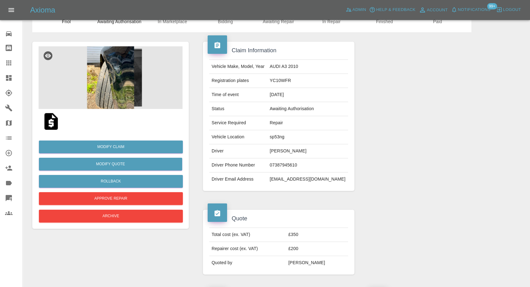
scroll to position [15, 0]
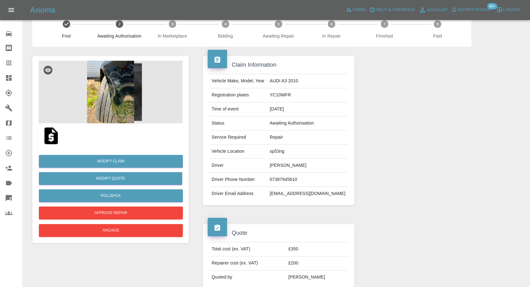
click at [89, 101] on img at bounding box center [111, 92] width 144 height 63
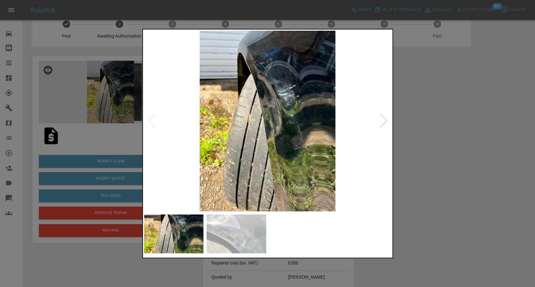
click at [235, 226] on img at bounding box center [237, 234] width 60 height 39
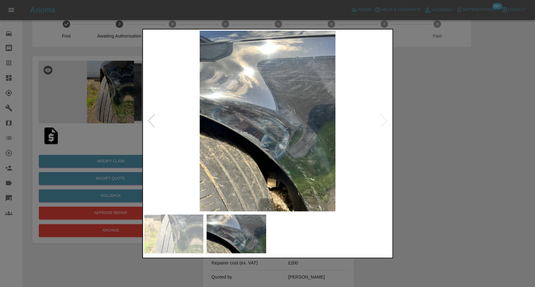
click at [429, 189] on div at bounding box center [267, 143] width 535 height 287
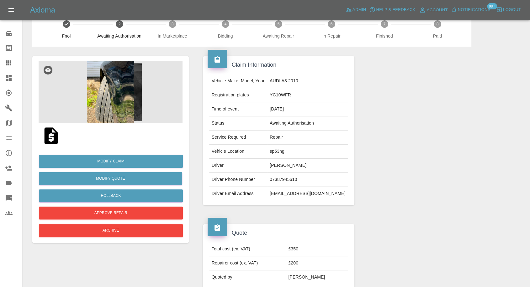
click at [123, 108] on img at bounding box center [111, 92] width 144 height 63
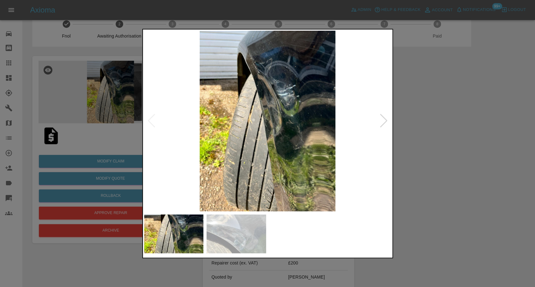
click at [239, 243] on img at bounding box center [237, 234] width 60 height 39
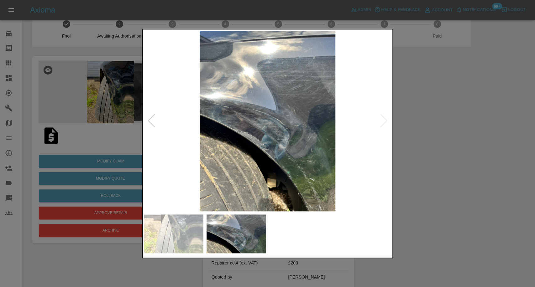
click at [466, 195] on div at bounding box center [267, 143] width 535 height 287
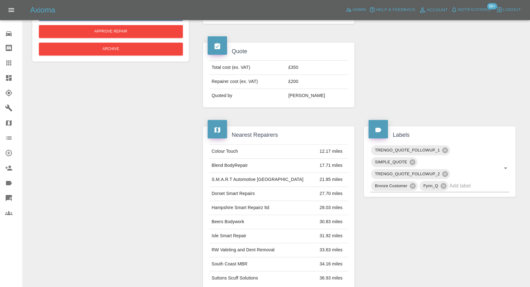
scroll to position [209, 0]
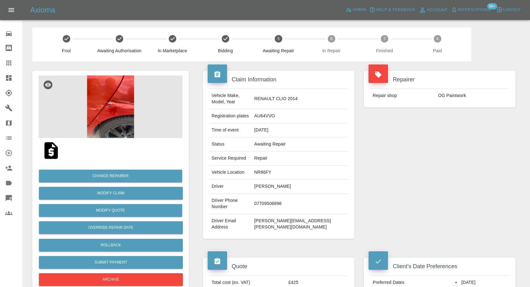
click at [112, 116] on img at bounding box center [111, 107] width 144 height 63
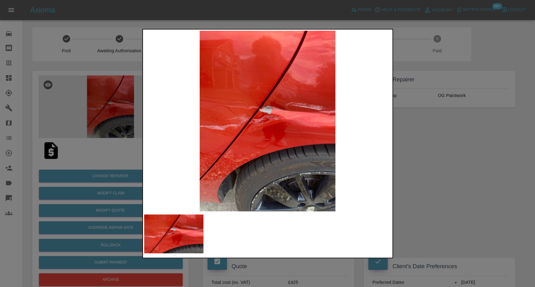
click at [492, 176] on div at bounding box center [267, 143] width 535 height 287
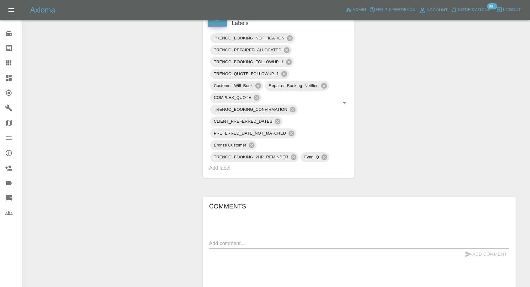
scroll to position [488, 0]
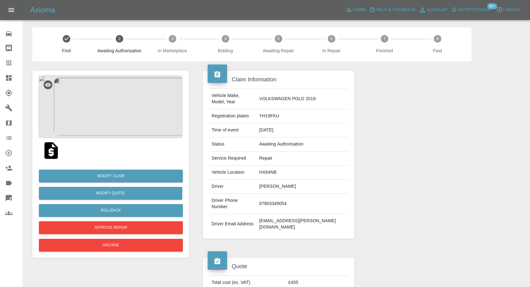
click at [119, 108] on img at bounding box center [111, 107] width 144 height 63
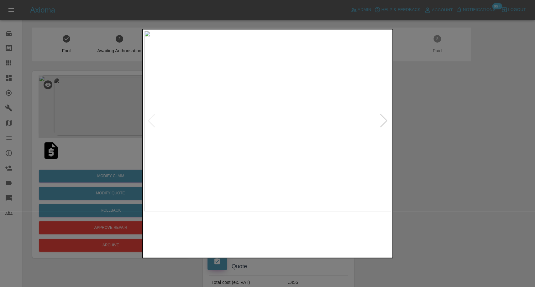
click at [226, 231] on img at bounding box center [237, 234] width 60 height 39
click at [176, 228] on img at bounding box center [174, 234] width 60 height 39
click at [449, 162] on div at bounding box center [267, 143] width 535 height 287
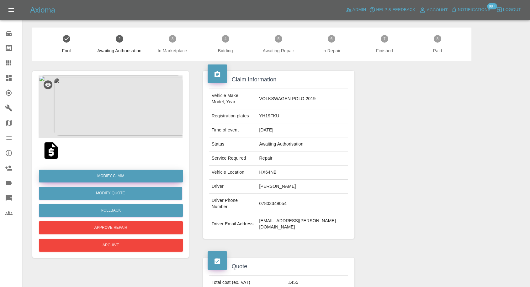
drag, startPoint x: 113, startPoint y: 175, endPoint x: 102, endPoint y: 178, distance: 11.1
click at [113, 175] on link "Modify Claim" at bounding box center [111, 176] width 144 height 13
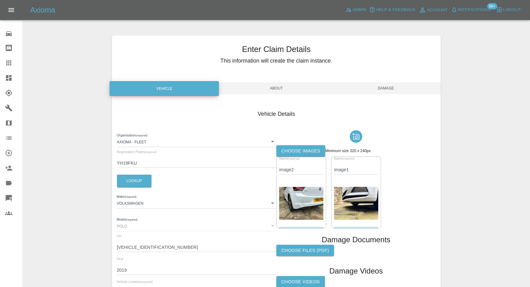
click at [301, 150] on label "Choose images" at bounding box center [300, 151] width 49 height 12
click at [0, 0] on input "Choose images" at bounding box center [0, 0] width 0 height 0
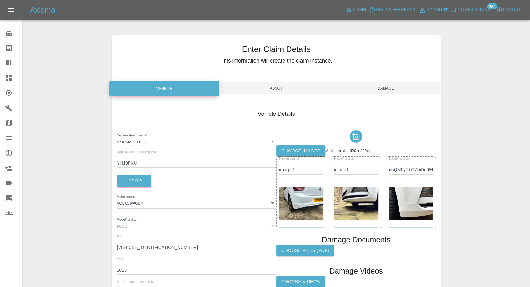
click at [391, 87] on span "Damage" at bounding box center [385, 88] width 109 height 12
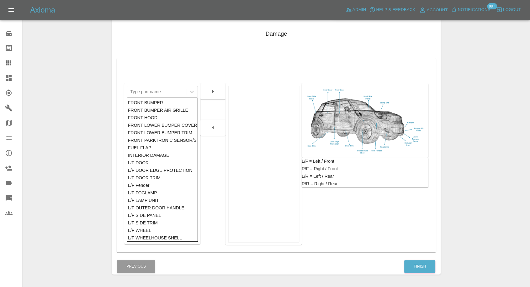
scroll to position [100, 0]
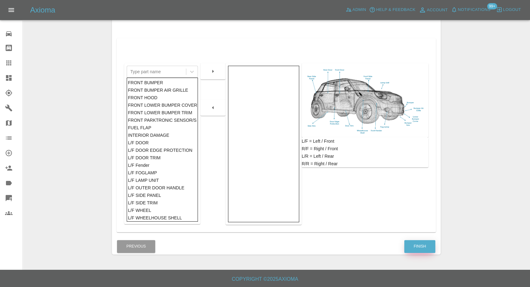
click at [424, 243] on button "Finish" at bounding box center [419, 246] width 31 height 13
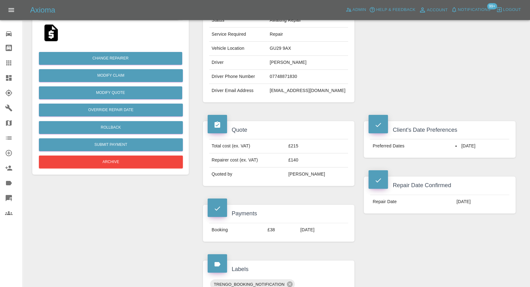
scroll to position [115, 0]
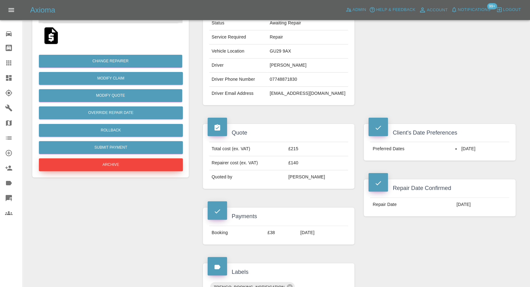
drag, startPoint x: 8, startPoint y: 66, endPoint x: 138, endPoint y: 158, distance: 159.0
click at [8, 66] on icon at bounding box center [9, 63] width 8 height 8
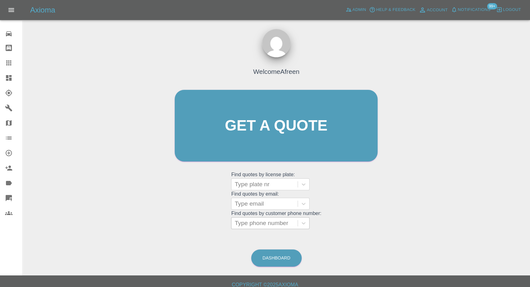
click at [260, 228] on div "Type phone number" at bounding box center [264, 223] width 66 height 11
paste input "+447944090854"
drag, startPoint x: 246, startPoint y: 225, endPoint x: 182, endPoint y: 227, distance: 63.7
click at [184, 227] on div "Welcome Afreen Get a quote Get a quote Find quotes by license plate: Type plate…" at bounding box center [276, 137] width 216 height 189
type input "07944090854"
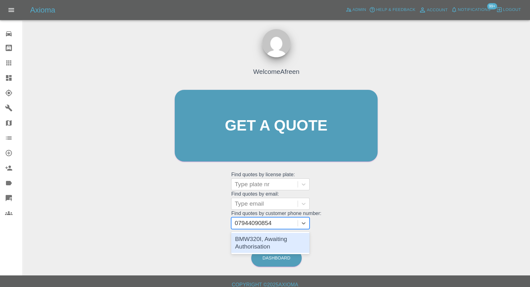
click at [284, 242] on div "BMW320I, Awaiting Authorisation" at bounding box center [270, 243] width 78 height 20
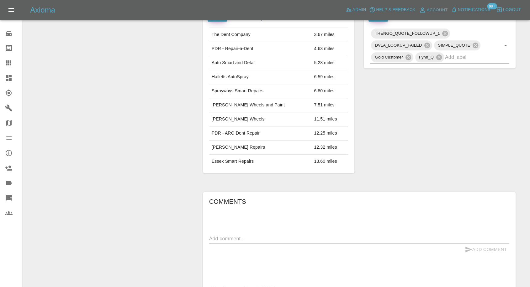
scroll to position [398, 0]
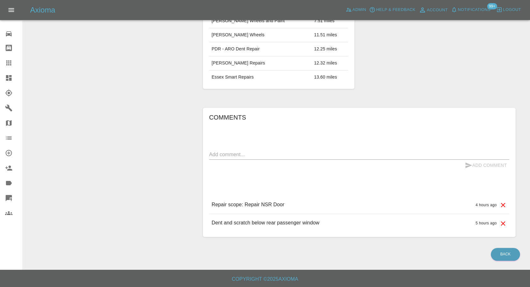
click at [247, 158] on div "x" at bounding box center [359, 155] width 300 height 10
paste textarea "please as looking around 4th October?"
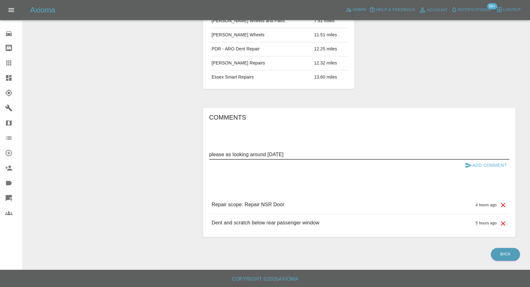
type textarea "please as looking around 4th October"
click at [465, 163] on icon "submit" at bounding box center [469, 166] width 8 height 8
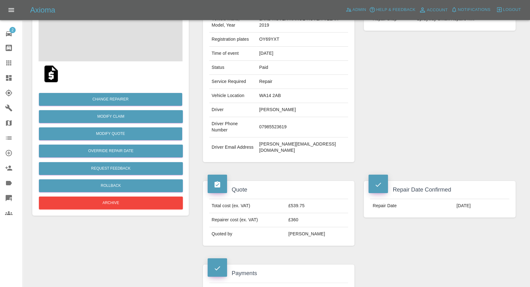
scroll to position [35, 0]
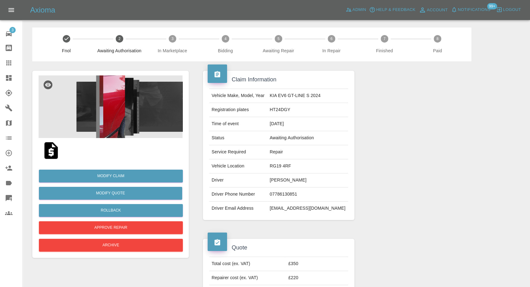
click at [120, 114] on img at bounding box center [111, 107] width 144 height 63
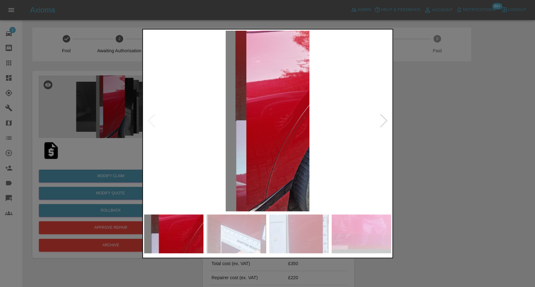
click at [238, 222] on img at bounding box center [237, 234] width 60 height 39
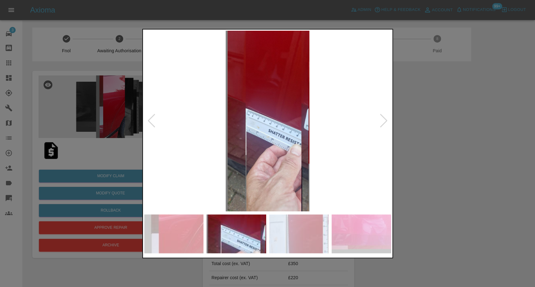
click at [301, 232] on img at bounding box center [299, 234] width 60 height 39
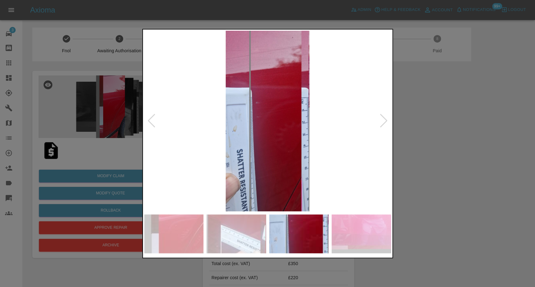
click at [374, 240] on img at bounding box center [362, 234] width 60 height 39
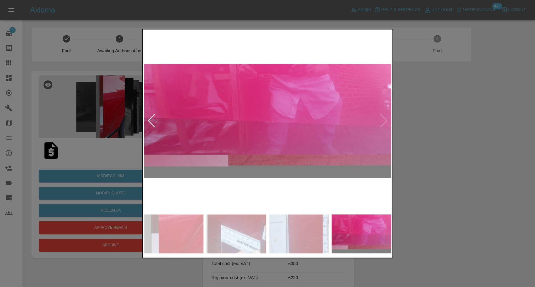
click at [383, 124] on img at bounding box center [267, 121] width 247 height 181
click at [444, 143] on div at bounding box center [267, 143] width 535 height 287
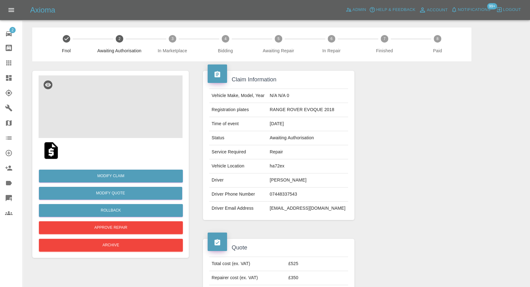
click at [97, 96] on img at bounding box center [111, 107] width 144 height 63
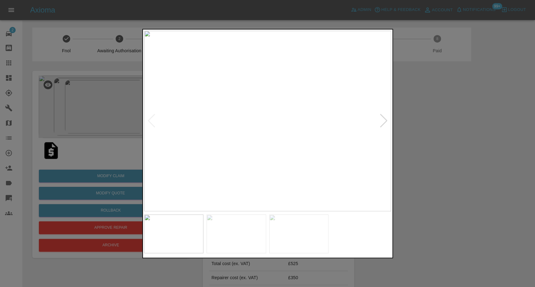
click at [472, 183] on div at bounding box center [267, 143] width 535 height 287
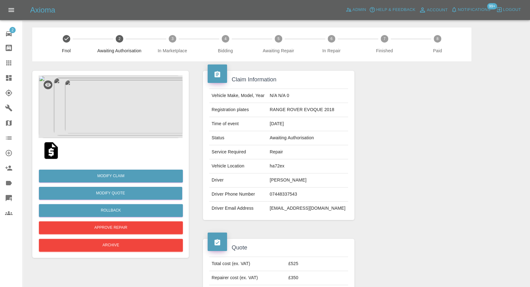
click at [46, 151] on img at bounding box center [51, 151] width 20 height 20
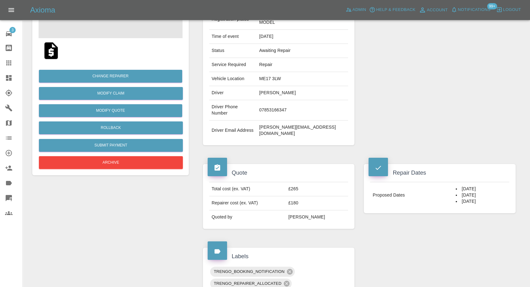
scroll to position [104, 0]
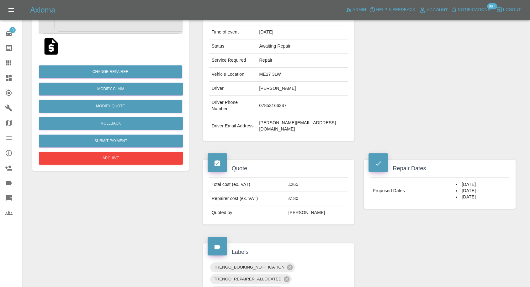
click at [272, 74] on td "ME17 3LW" at bounding box center [302, 75] width 92 height 14
copy td "ME17 3LW"
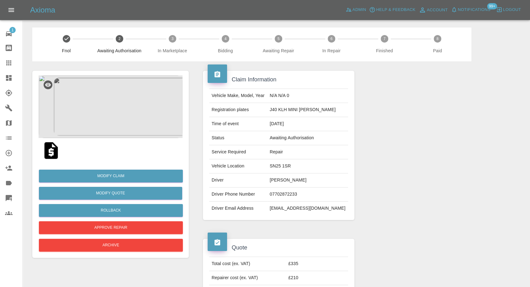
click at [46, 149] on img at bounding box center [51, 151] width 20 height 20
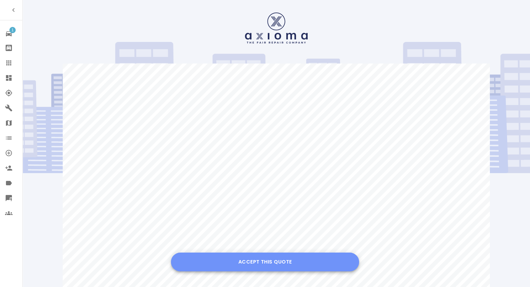
click at [273, 258] on button "Accept this Quote" at bounding box center [265, 262] width 188 height 19
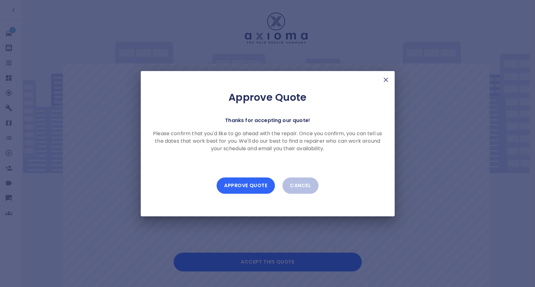
click at [259, 192] on button "Approve Quote" at bounding box center [246, 186] width 58 height 16
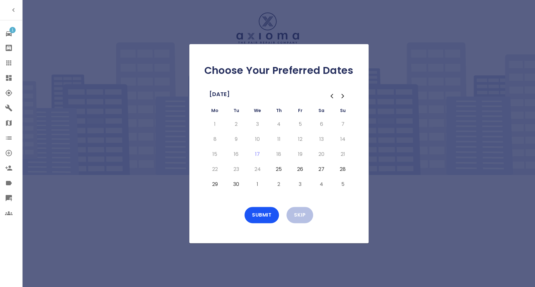
click at [342, 98] on icon "Go to the Next Month" at bounding box center [343, 96] width 2 height 4
click at [236, 186] on button "28" at bounding box center [236, 185] width 11 height 10
click at [256, 186] on button "29" at bounding box center [257, 185] width 11 height 10
click at [278, 184] on button "30" at bounding box center [278, 185] width 11 height 10
click at [296, 184] on button "31" at bounding box center [300, 185] width 11 height 10
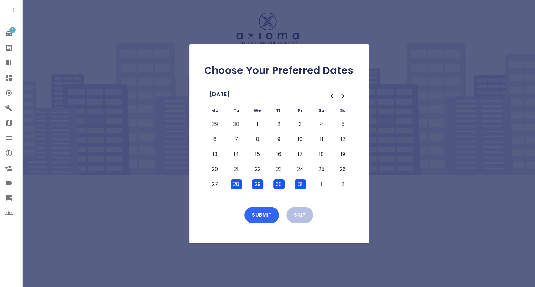
click at [268, 215] on button "Submit" at bounding box center [262, 215] width 34 height 16
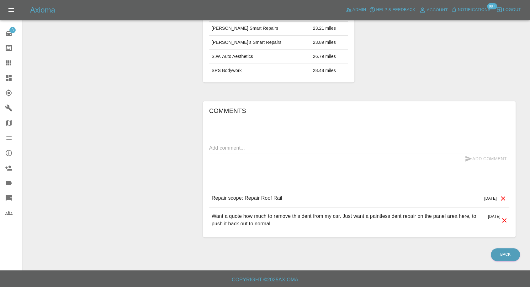
scroll to position [265, 0]
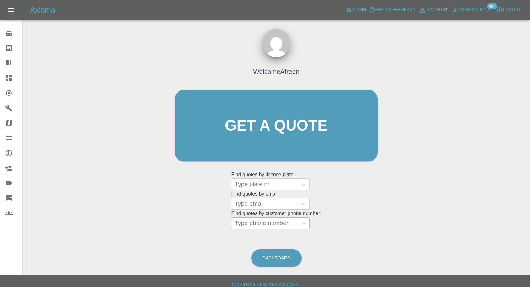
click at [274, 226] on div at bounding box center [265, 223] width 60 height 9
paste input "07398516802"
click at [242, 225] on input "007398516802" at bounding box center [256, 224] width 42 height 8
type input "07398516802"
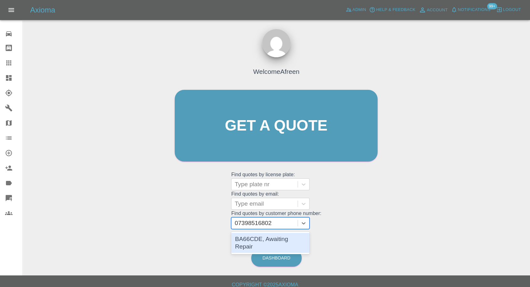
click at [245, 240] on div "BA66CDE, Awaiting Repair" at bounding box center [270, 243] width 78 height 20
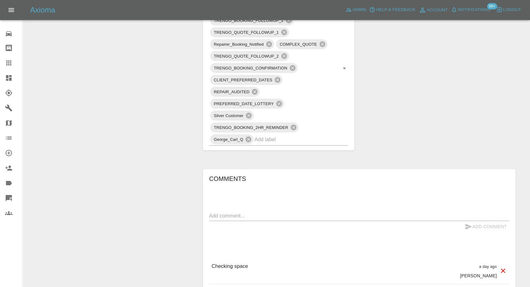
scroll to position [418, 0]
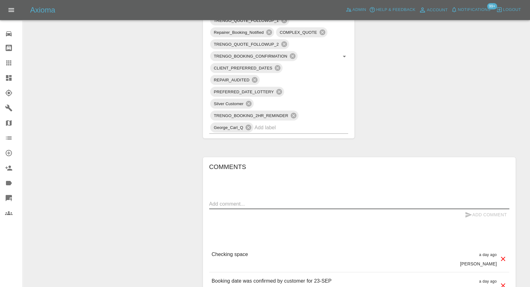
click at [242, 205] on textarea at bounding box center [359, 204] width 300 height 7
paste textarea "Coppice More Farm, Kettering Road, Pytchley NN1412EY. There is space to work in…"
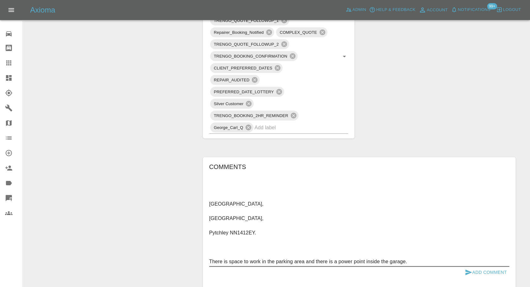
click at [209, 203] on textarea "Coppice More Farm, Kettering Road, Pytchley NN1412EY. There is space to work in…" at bounding box center [359, 233] width 300 height 65
click at [325, 203] on textarea "Address changed from to Coppice More Farm, Kettering Road, Pytchley NN1412EY. T…" at bounding box center [359, 233] width 300 height 65
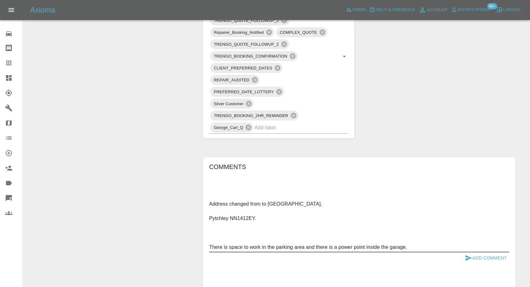
click at [357, 201] on textarea "Address changed from to Coppice More Farm, Kettering Road, Pytchley NN1412EY. T…" at bounding box center [359, 226] width 300 height 50
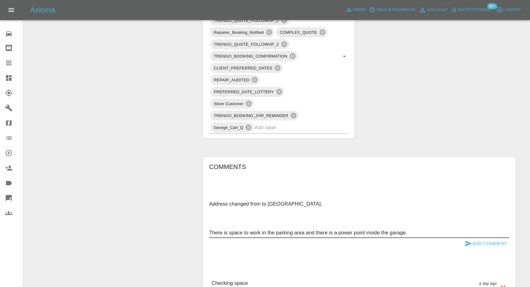
click at [404, 201] on textarea "Address changed from to Coppice More Farm, Kettering Road, Pytchley NN1412EY. T…" at bounding box center [359, 219] width 300 height 36
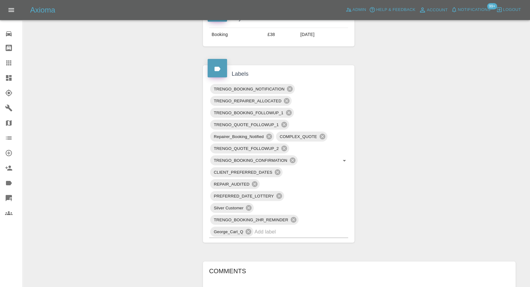
scroll to position [139, 0]
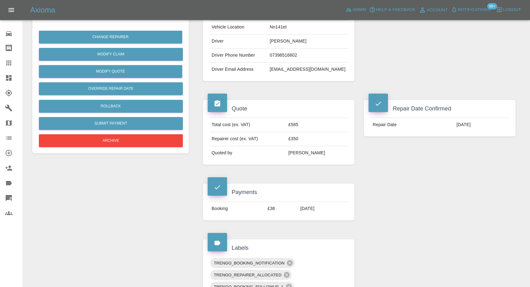
click at [293, 27] on td "Nn141et" at bounding box center [307, 27] width 81 height 14
copy td "Nn141et"
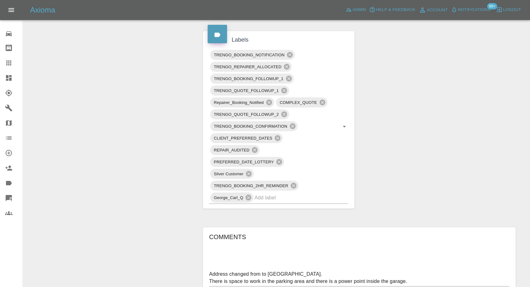
scroll to position [348, 0]
click at [261, 273] on textarea "Address changed from to Coppice More Farm, Kettering Road, Pytchley NN1412EY. T…" at bounding box center [359, 277] width 300 height 14
paste textarea "Nn141et"
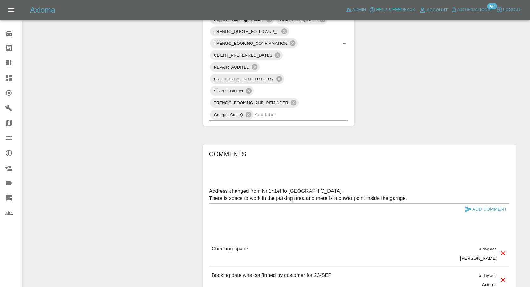
scroll to position [453, 0]
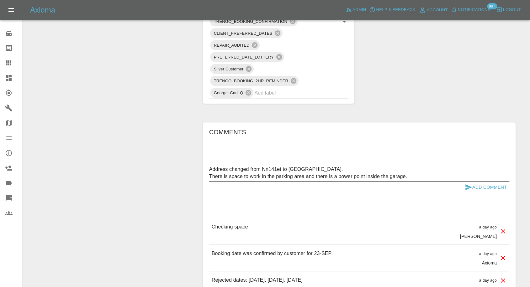
type textarea "Address changed from Nn141et to Coppice More Farm, Kettering Road, Pytchley NN1…"
click at [468, 186] on icon "submit" at bounding box center [468, 188] width 7 height 6
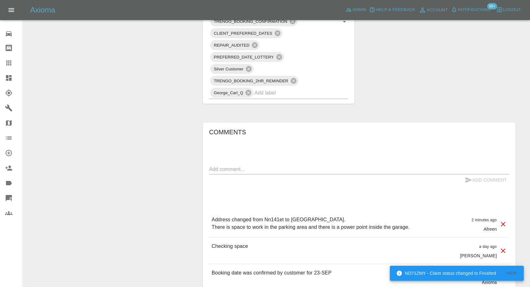
click at [396, 219] on p "Address changed from Nn141et to Coppice More Farm, Kettering Road, Pytchley NN1…" at bounding box center [311, 223] width 198 height 15
click at [398, 219] on p "Address changed from Nn141et to Coppice More Farm, Kettering Road, Pytchley NN1…" at bounding box center [311, 223] width 198 height 15
copy p "NN1412EY"
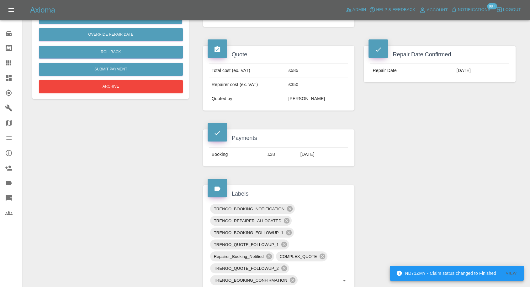
scroll to position [104, 0]
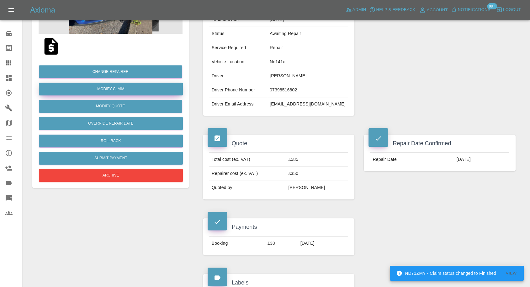
click at [115, 87] on link "Modify Claim" at bounding box center [111, 89] width 144 height 13
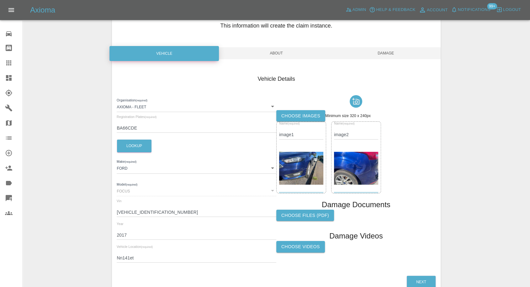
scroll to position [71, 0]
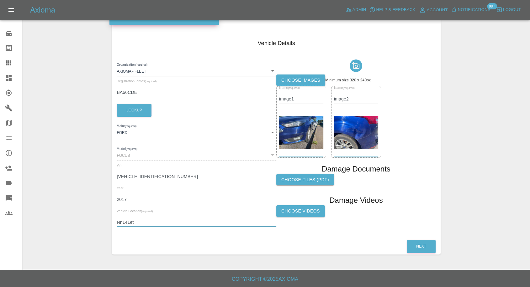
drag, startPoint x: 136, startPoint y: 223, endPoint x: 98, endPoint y: 229, distance: 39.0
click at [98, 229] on div "Enter Claim Details This information will create the claim instance. Vehicle Ab…" at bounding box center [276, 110] width 507 height 306
paste input "N1412EY"
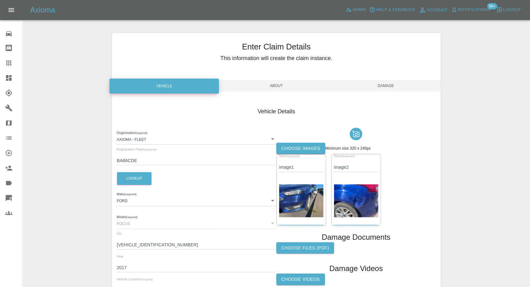
scroll to position [0, 0]
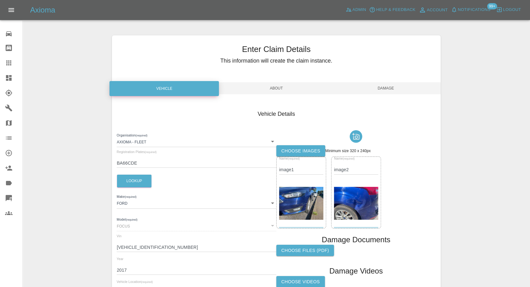
type input "NN1412EY"
click at [388, 89] on span "Damage" at bounding box center [385, 88] width 109 height 12
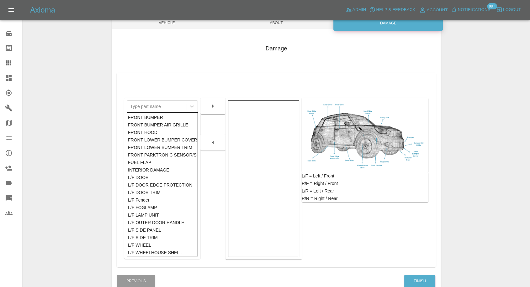
scroll to position [70, 0]
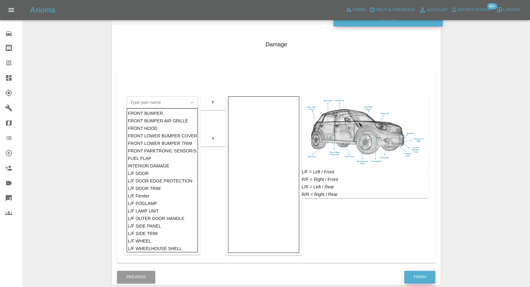
click at [414, 275] on button "Finish" at bounding box center [419, 277] width 31 height 13
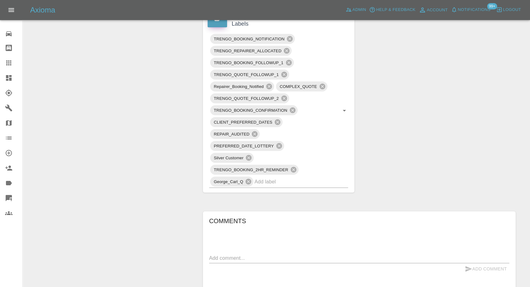
scroll to position [418, 0]
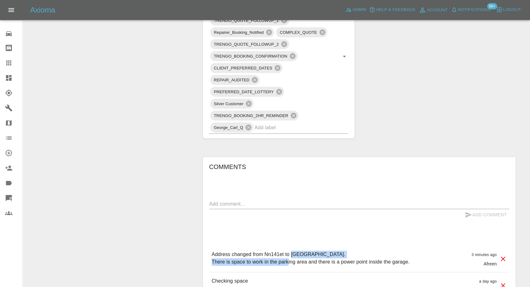
drag, startPoint x: 291, startPoint y: 253, endPoint x: 425, endPoint y: 252, distance: 134.2
click at [425, 252] on div "Address changed from Nn141et to Coppice More Farm, Kettering Road, Pytchley NN1…" at bounding box center [359, 259] width 300 height 26
copy p "Coppice More Farm, Kettering Road, Pytchley NN1412EY."
click at [251, 204] on textarea at bounding box center [359, 204] width 300 height 7
paste textarea "Pytchley Grange, Pytchley, Kettering NN14 1EF, United Kingdom"
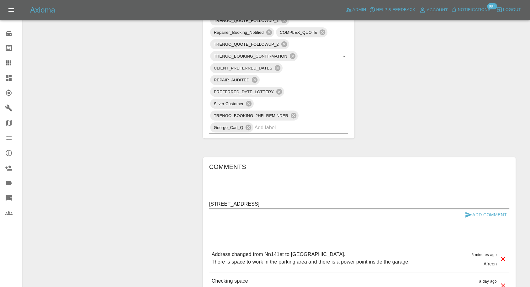
drag, startPoint x: 294, startPoint y: 203, endPoint x: 315, endPoint y: 199, distance: 22.1
click at [315, 199] on div "Pytchley Grange, Pytchley, Kettering NN14 1EF, United Kingdom x" at bounding box center [359, 204] width 300 height 10
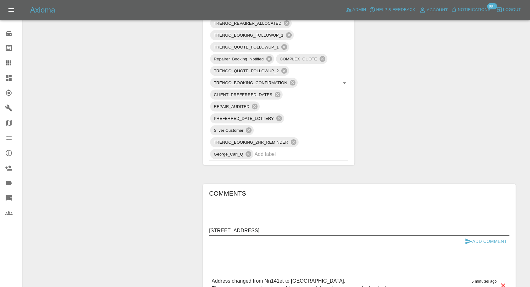
scroll to position [488, 0]
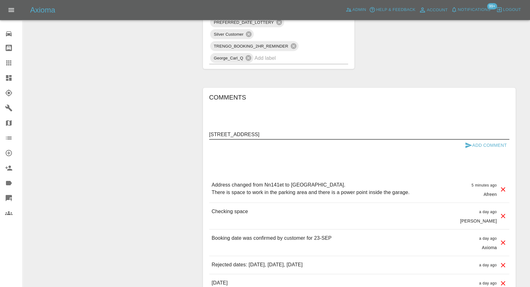
type textarea "Pytchley Grange, Pytchley, Kettering NN14 1EF, United Kingdom"
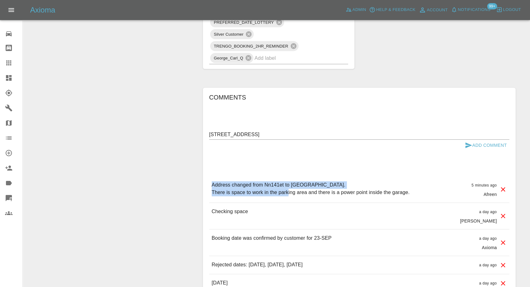
drag, startPoint x: 423, startPoint y: 182, endPoint x: 202, endPoint y: 183, distance: 221.7
click at [202, 183] on div "Comments Pytchley Grange, Pytchley, Kettering NN14 1EF, United Kingdom x Add Co…" at bounding box center [359, 231] width 322 height 306
click at [308, 187] on p "Address changed from Nn141et to Coppice More Farm, Kettering Road, Pytchley NN1…" at bounding box center [311, 189] width 198 height 15
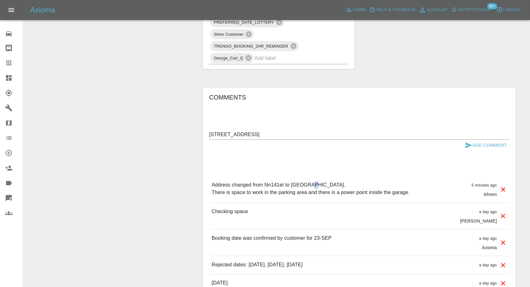
click at [308, 187] on p "Address changed from Nn141et to Coppice More Farm, Kettering Road, Pytchley NN1…" at bounding box center [311, 189] width 198 height 15
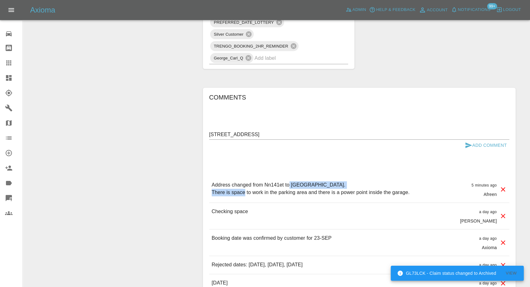
drag, startPoint x: 290, startPoint y: 185, endPoint x: 372, endPoint y: 179, distance: 82.3
click at [372, 179] on div "Address changed from Nn141et to Coppice More Farm, Kettering Road, Pytchley NN1…" at bounding box center [359, 190] width 300 height 26
copy p "Coppice More Farm, Kettering Road"
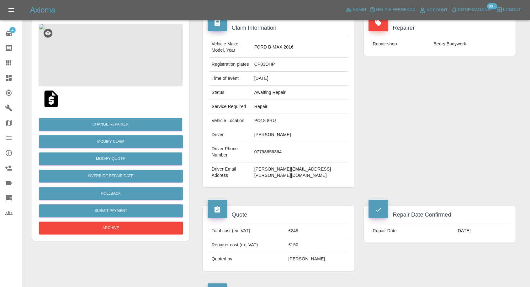
scroll to position [35, 0]
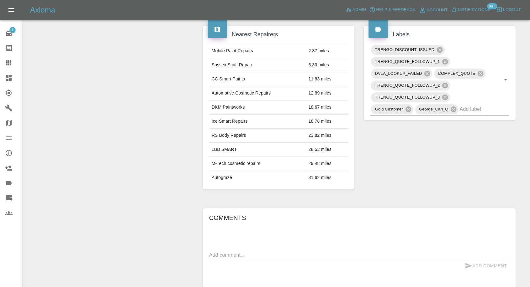
scroll to position [314, 0]
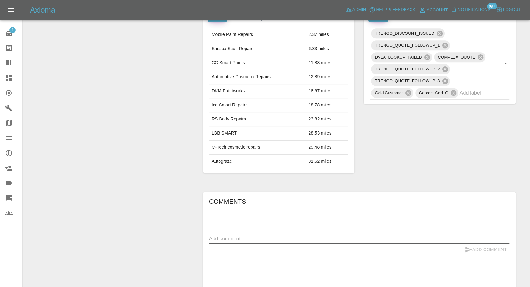
click at [253, 237] on textarea at bounding box center [359, 238] width 300 height 7
paste textarea "My insurance have opted for a different garage."
type textarea "My insurance have opted for a different garage."
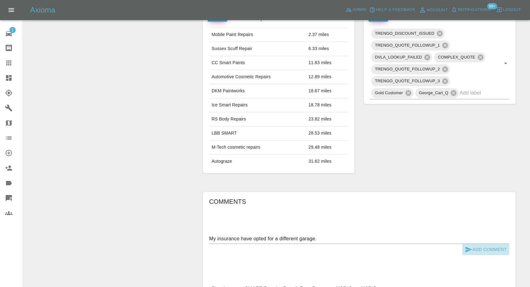
click at [467, 248] on icon "submit" at bounding box center [468, 250] width 7 height 6
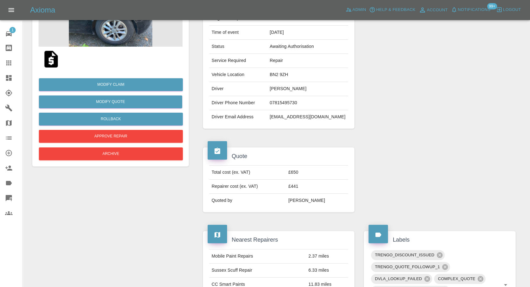
scroll to position [35, 0]
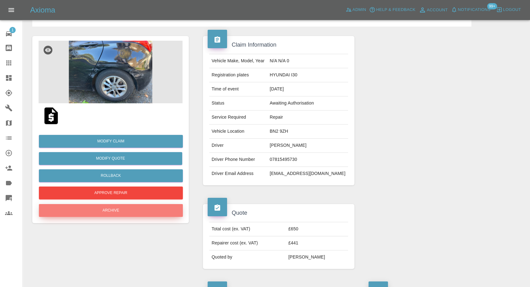
click at [114, 216] on button "Archive" at bounding box center [111, 210] width 144 height 13
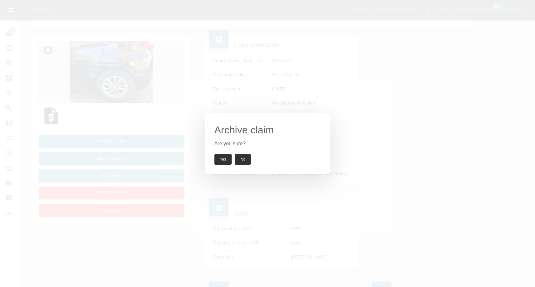
click at [221, 162] on button "Yes" at bounding box center [223, 159] width 18 height 11
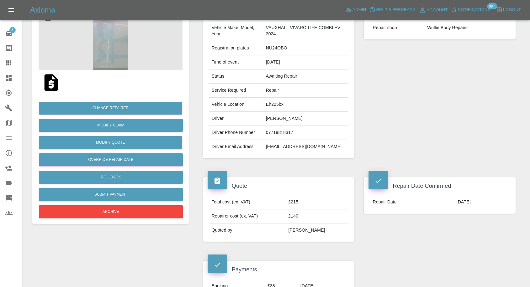
scroll to position [35, 0]
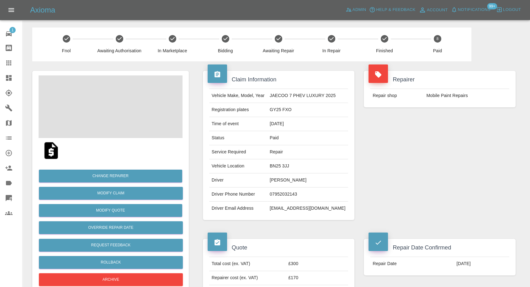
click at [283, 208] on td "[EMAIL_ADDRESS][DOMAIN_NAME]" at bounding box center [307, 209] width 81 height 14
copy div "[EMAIL_ADDRESS][DOMAIN_NAME]"
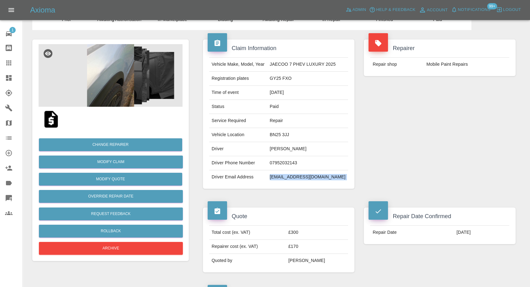
scroll to position [70, 0]
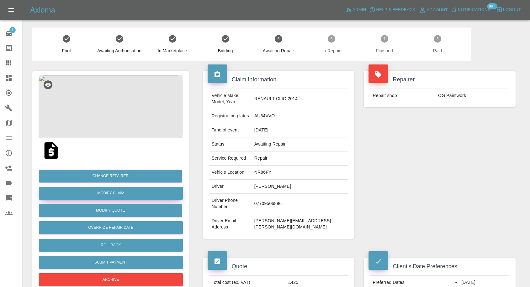
drag, startPoint x: 114, startPoint y: 196, endPoint x: 137, endPoint y: 196, distance: 22.9
click at [114, 196] on link "Modify Claim" at bounding box center [111, 193] width 144 height 13
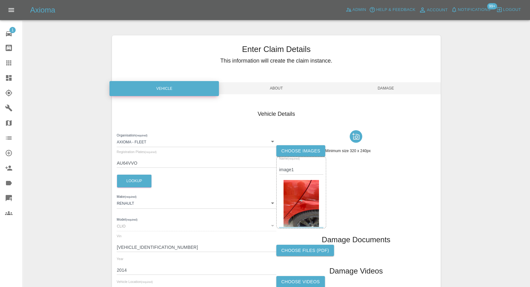
click at [300, 150] on label "Choose images" at bounding box center [300, 151] width 49 height 12
click at [0, 0] on input "Choose images" at bounding box center [0, 0] width 0 height 0
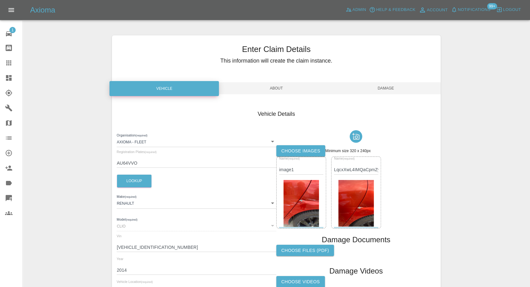
click at [298, 149] on label "Choose images" at bounding box center [300, 151] width 49 height 12
click at [0, 0] on input "Choose images" at bounding box center [0, 0] width 0 height 0
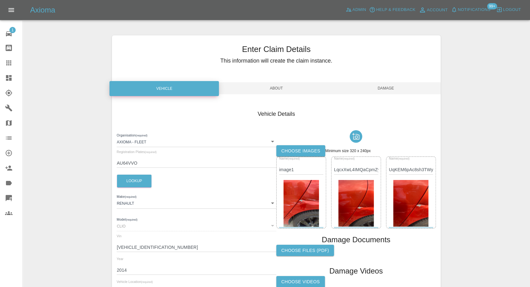
click at [398, 87] on span "Damage" at bounding box center [385, 88] width 109 height 12
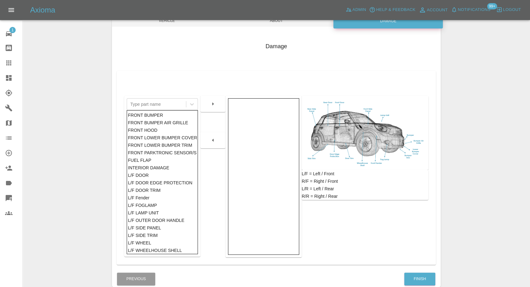
scroll to position [100, 0]
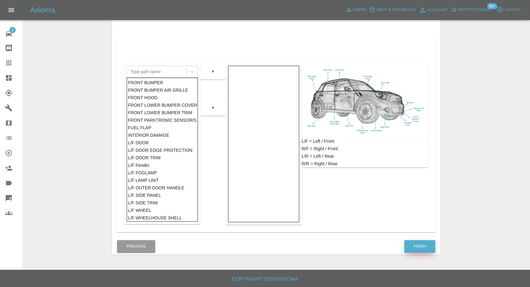
click at [424, 246] on button "Finish" at bounding box center [419, 246] width 31 height 13
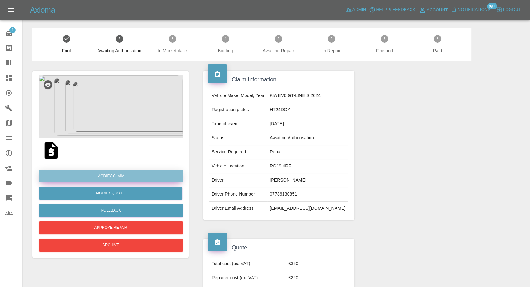
click at [121, 177] on link "Modify Claim" at bounding box center [111, 176] width 144 height 13
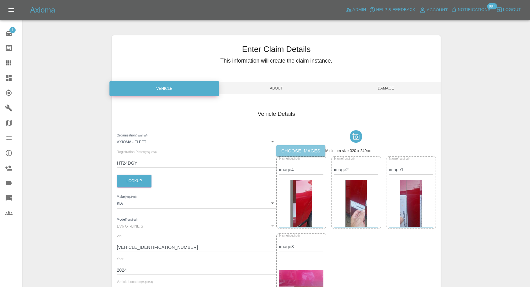
click at [298, 153] on label "Choose images" at bounding box center [300, 151] width 49 height 12
click at [0, 0] on input "Choose images" at bounding box center [0, 0] width 0 height 0
click at [298, 154] on label "Choose images" at bounding box center [300, 151] width 49 height 12
click at [0, 0] on input "Choose images" at bounding box center [0, 0] width 0 height 0
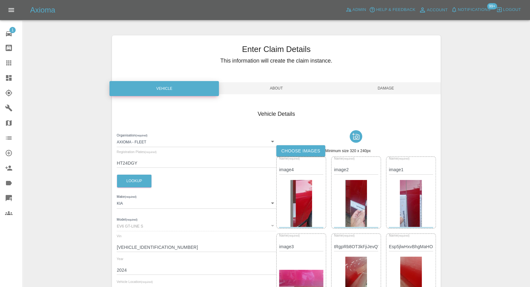
click at [397, 88] on span "Damage" at bounding box center [385, 88] width 109 height 12
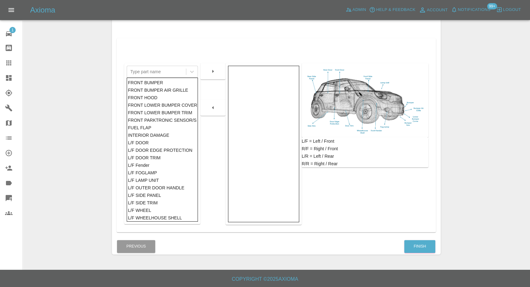
scroll to position [100, 0]
click at [430, 248] on button "Finish" at bounding box center [419, 246] width 31 height 13
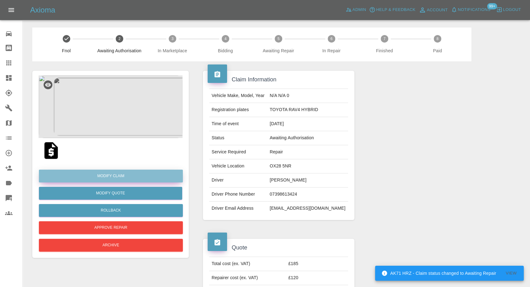
click at [118, 176] on link "Modify Claim" at bounding box center [111, 176] width 144 height 13
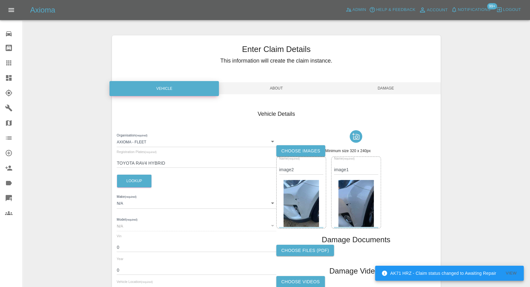
click at [301, 152] on label "Choose images" at bounding box center [300, 151] width 49 height 12
click at [0, 0] on input "Choose images" at bounding box center [0, 0] width 0 height 0
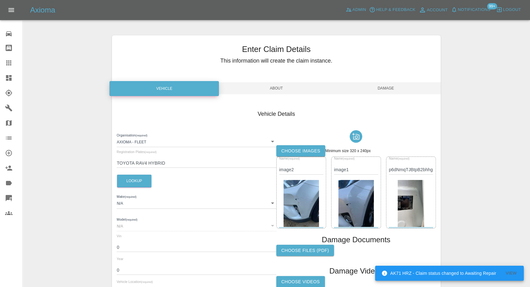
click at [391, 93] on span "Damage" at bounding box center [385, 88] width 109 height 12
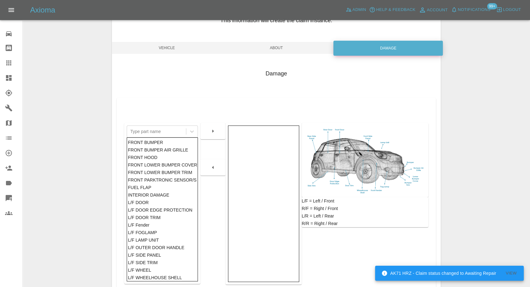
scroll to position [100, 0]
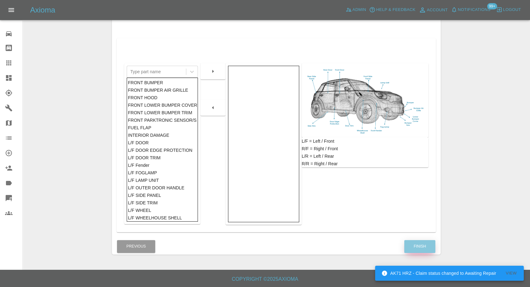
click at [406, 251] on button "Finish" at bounding box center [419, 246] width 31 height 13
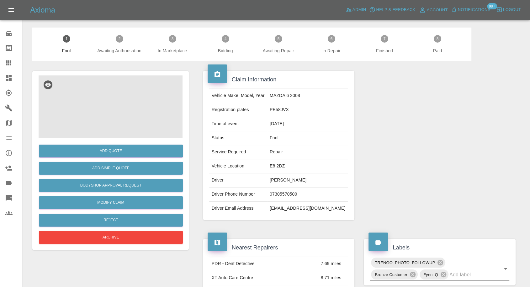
click at [98, 103] on img at bounding box center [111, 107] width 144 height 63
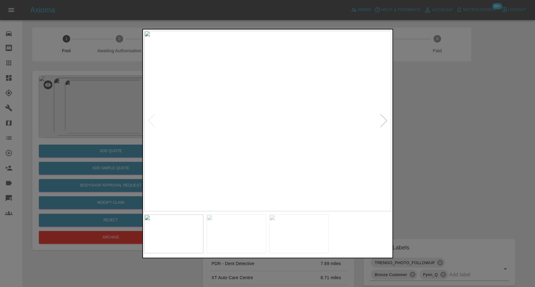
click at [229, 229] on img at bounding box center [237, 234] width 60 height 39
click at [316, 232] on img at bounding box center [299, 234] width 60 height 39
click at [476, 159] on div at bounding box center [267, 143] width 535 height 287
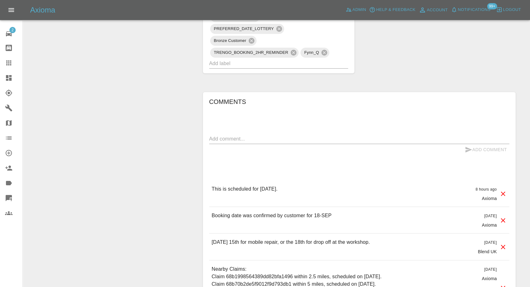
scroll to position [488, 0]
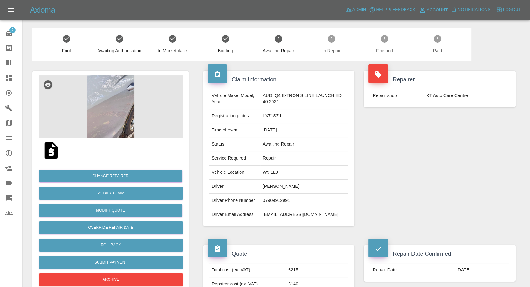
click at [272, 199] on td "07909912991" at bounding box center [304, 201] width 88 height 14
copy td "07909912991"
click at [262, 210] on td "[EMAIL_ADDRESS][DOMAIN_NAME]" at bounding box center [304, 215] width 88 height 14
click at [265, 184] on td "[PERSON_NAME]" at bounding box center [304, 187] width 88 height 14
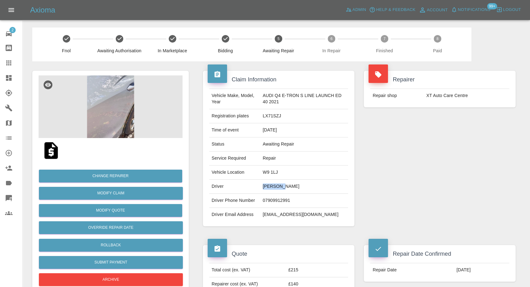
click at [266, 184] on td "[PERSON_NAME]" at bounding box center [304, 187] width 88 height 14
click at [266, 184] on td "Rebecca Matts" at bounding box center [304, 187] width 88 height 14
copy td "Rebecca Matts"
click at [411, 189] on div "Repairer Repair shop XT Auto Care Centre" at bounding box center [439, 148] width 161 height 175
click at [266, 185] on td "Rebecca Matts" at bounding box center [304, 187] width 88 height 14
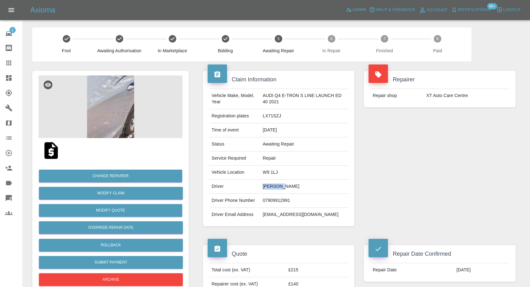
click at [266, 185] on td "[PERSON_NAME]" at bounding box center [304, 187] width 88 height 14
copy td "Rebecca"
click at [268, 170] on td "W9 1LJ" at bounding box center [304, 173] width 88 height 14
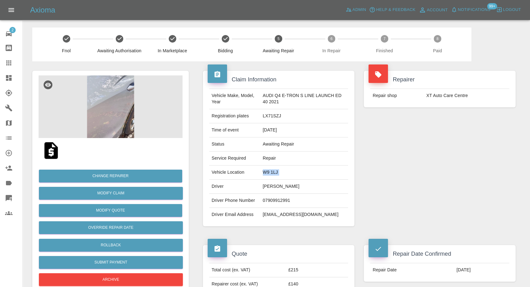
copy td "W9 1LJ"
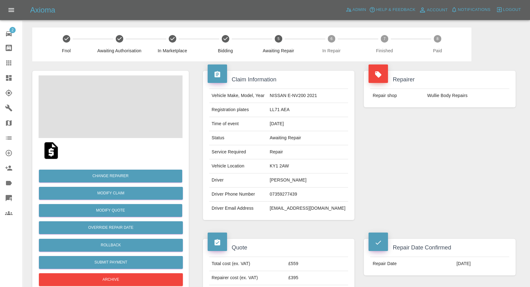
click at [283, 179] on td "[PERSON_NAME]" at bounding box center [307, 181] width 81 height 14
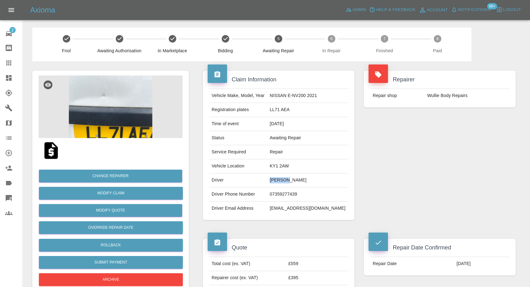
click at [283, 179] on td "[PERSON_NAME]" at bounding box center [307, 181] width 81 height 14
copy td "[PERSON_NAME]"
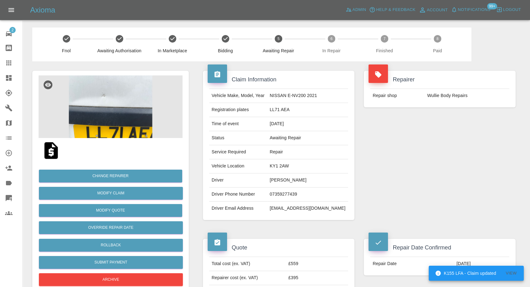
click at [286, 193] on td "07359277439" at bounding box center [307, 195] width 81 height 14
copy td "07359277439"
drag, startPoint x: 391, startPoint y: 159, endPoint x: 314, endPoint y: 170, distance: 77.9
click at [391, 159] on div "Repairer Repair shop Wullie Body Repairs" at bounding box center [439, 145] width 161 height 168
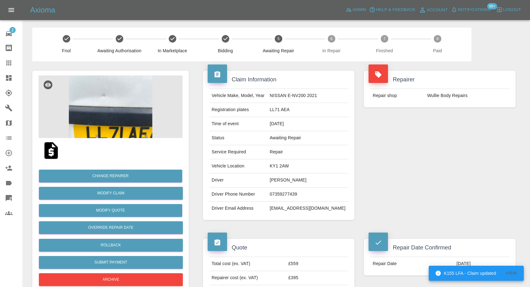
click at [281, 181] on td "[PERSON_NAME]" at bounding box center [307, 181] width 81 height 14
copy td "Jemima"
click at [280, 168] on td "KY1 2AW" at bounding box center [307, 167] width 81 height 14
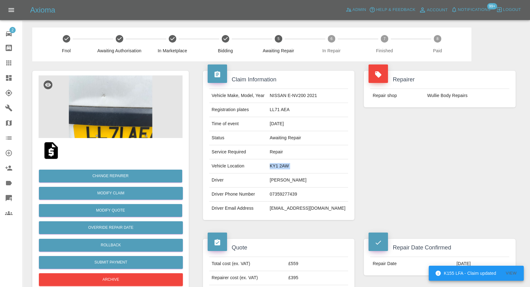
click at [280, 168] on td "KY1 2AW" at bounding box center [307, 167] width 81 height 14
copy td "KY1 2AW"
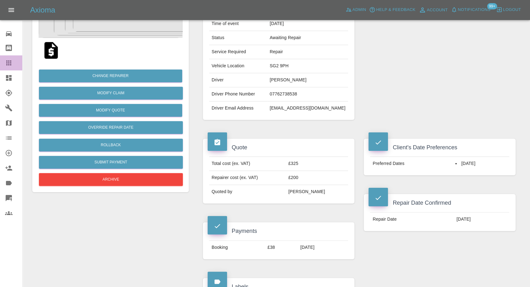
click at [12, 61] on icon at bounding box center [9, 63] width 8 height 8
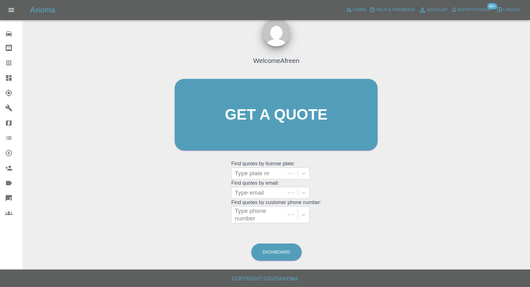
scroll to position [6, 0]
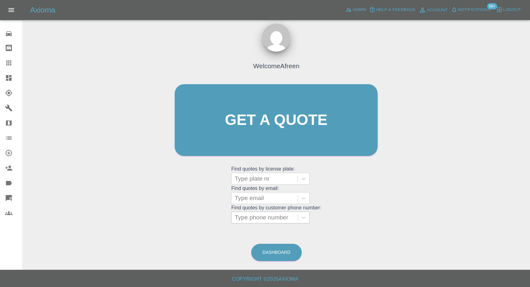
click at [271, 215] on div at bounding box center [265, 218] width 60 height 9
paste input "07909912991"
type input "07909912991"
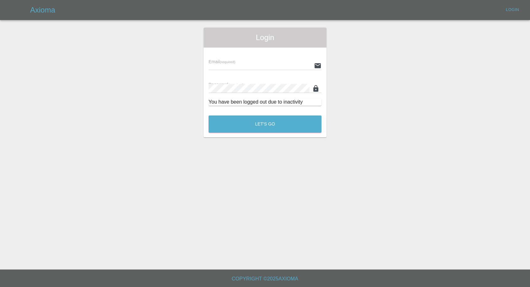
type input "[EMAIL_ADDRESS][DOMAIN_NAME]"
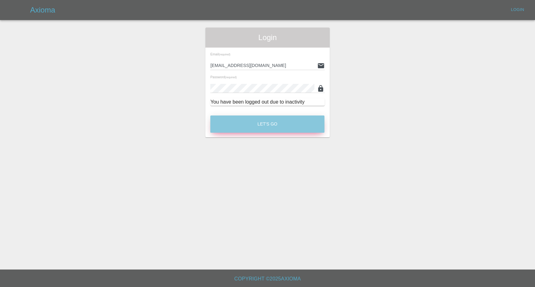
click at [281, 121] on button "Let's Go" at bounding box center [267, 124] width 114 height 17
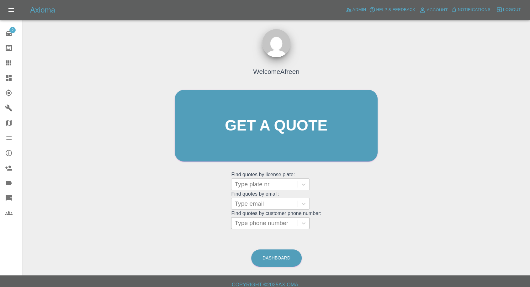
click at [250, 224] on div at bounding box center [265, 223] width 60 height 9
paste input "07909912991"
type input "07909912991"
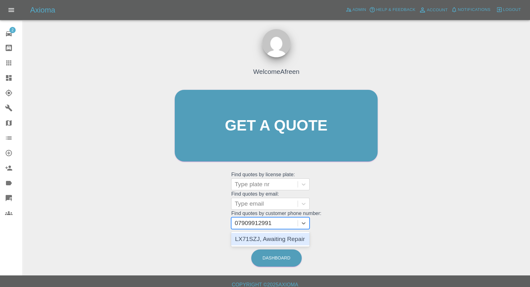
click at [261, 243] on div "LX71SZJ, Awaiting Repair" at bounding box center [270, 239] width 78 height 13
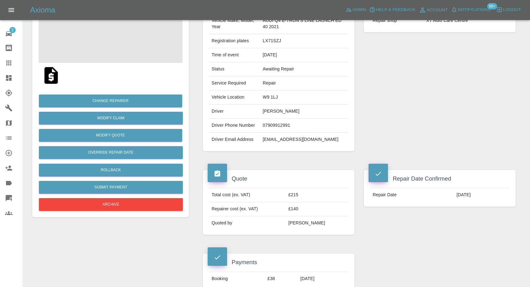
scroll to position [104, 0]
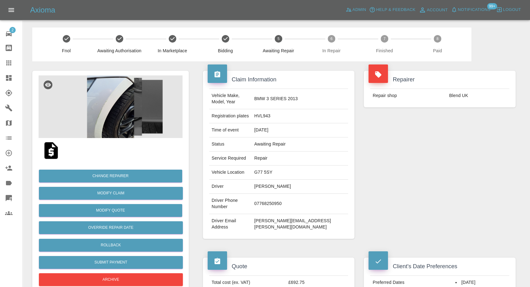
click at [279, 185] on td "[PERSON_NAME]" at bounding box center [300, 187] width 97 height 14
copy td "[PERSON_NAME]"
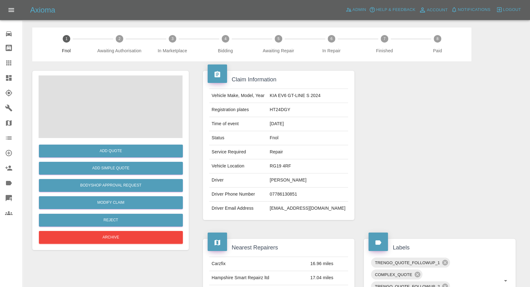
click at [287, 180] on td "Jeremy Bickers" at bounding box center [307, 181] width 81 height 14
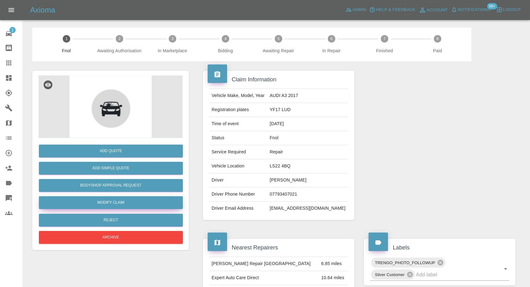
click at [116, 203] on link "Modify Claim" at bounding box center [111, 203] width 144 height 13
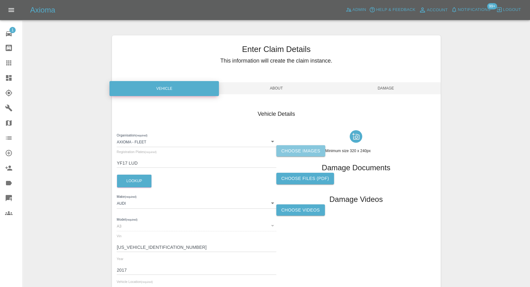
click at [312, 150] on label "Choose images" at bounding box center [300, 151] width 49 height 12
click at [0, 0] on input "Choose images" at bounding box center [0, 0] width 0 height 0
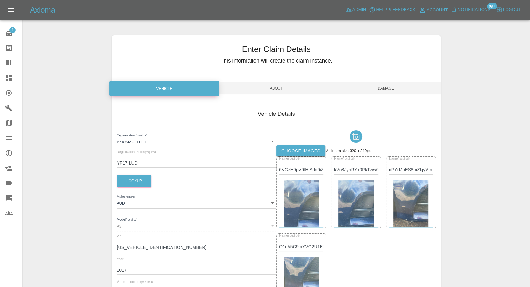
click at [386, 87] on span "Damage" at bounding box center [385, 88] width 109 height 12
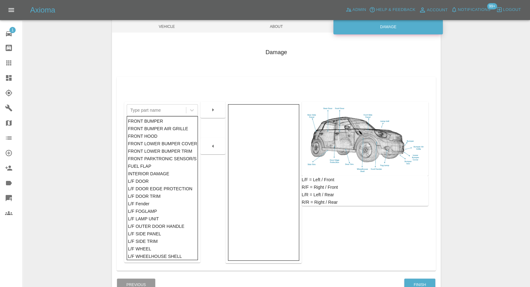
scroll to position [100, 0]
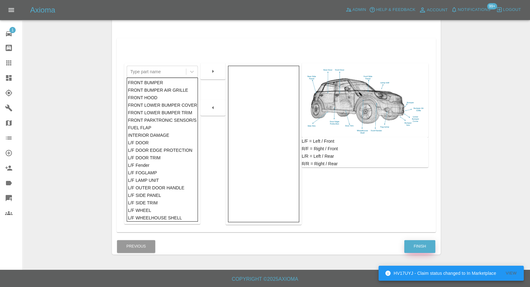
click at [426, 246] on button "Finish" at bounding box center [419, 246] width 31 height 13
